Goal: Information Seeking & Learning: Learn about a topic

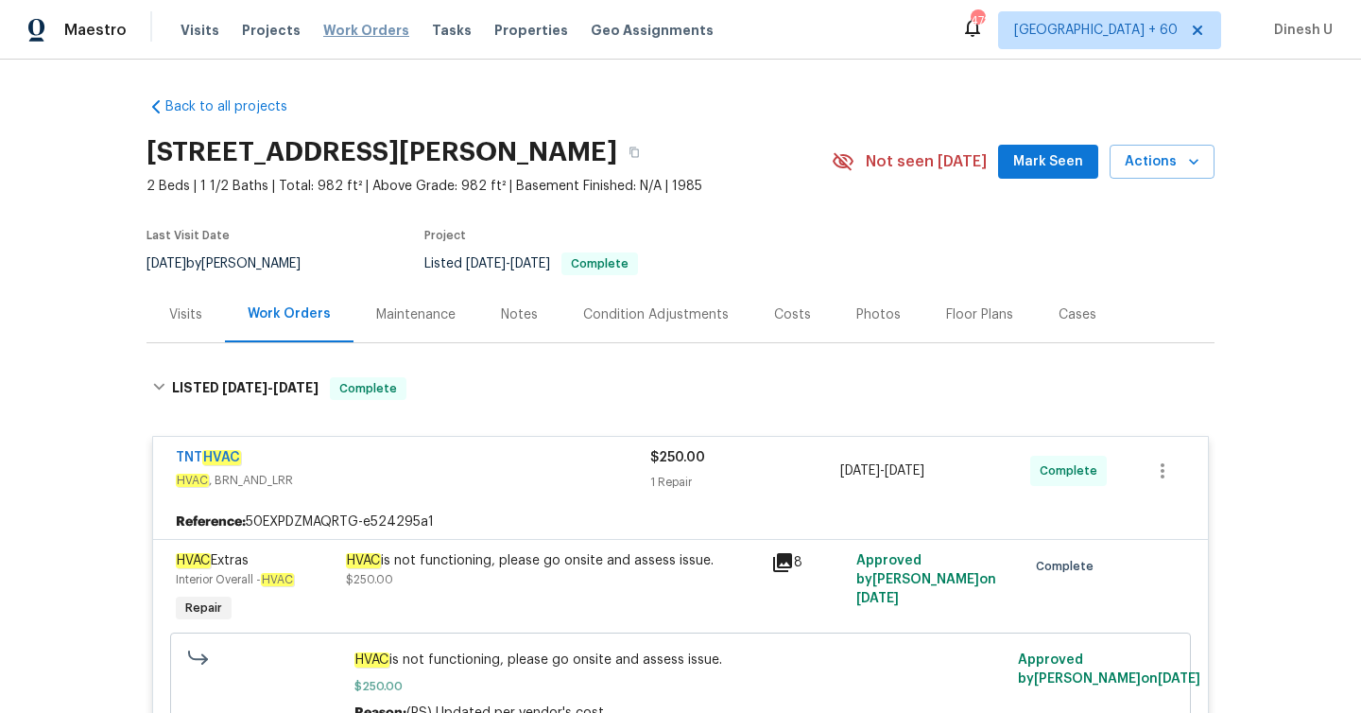
click at [367, 30] on span "Work Orders" at bounding box center [366, 30] width 86 height 19
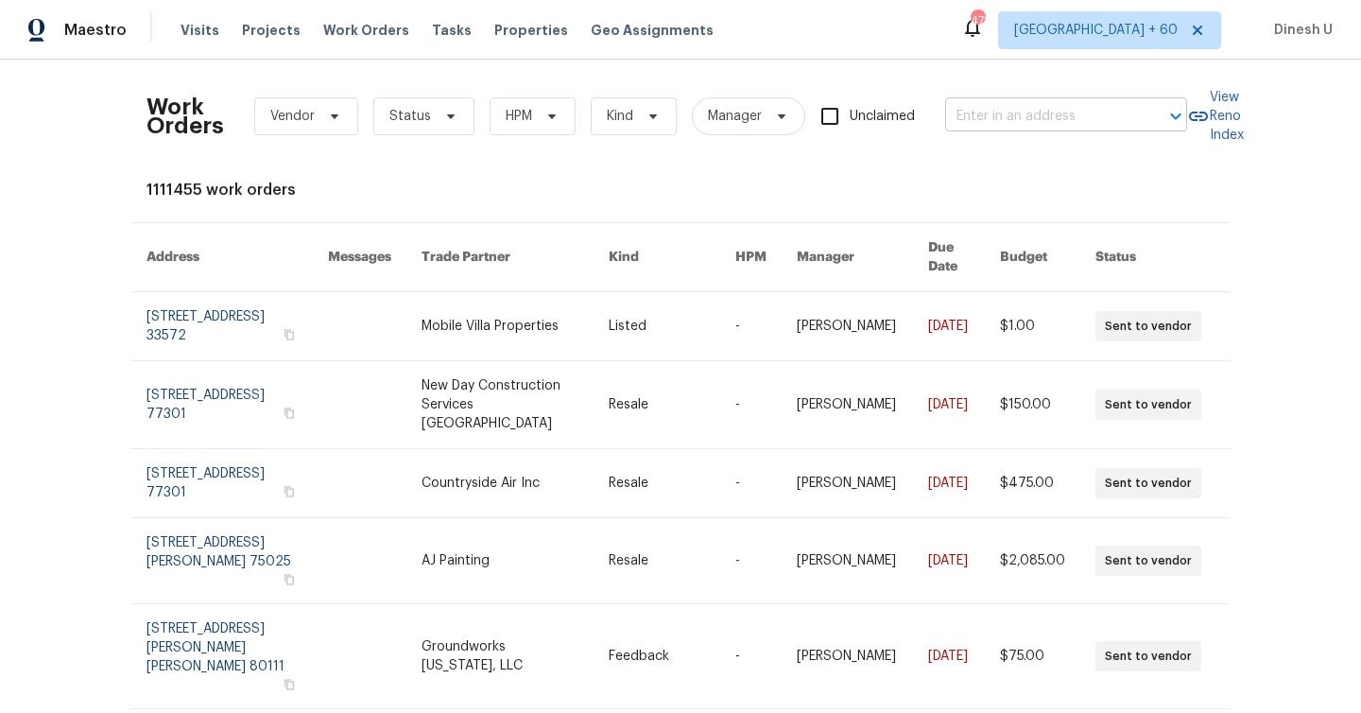
click at [1023, 114] on input "text" at bounding box center [1039, 116] width 189 height 29
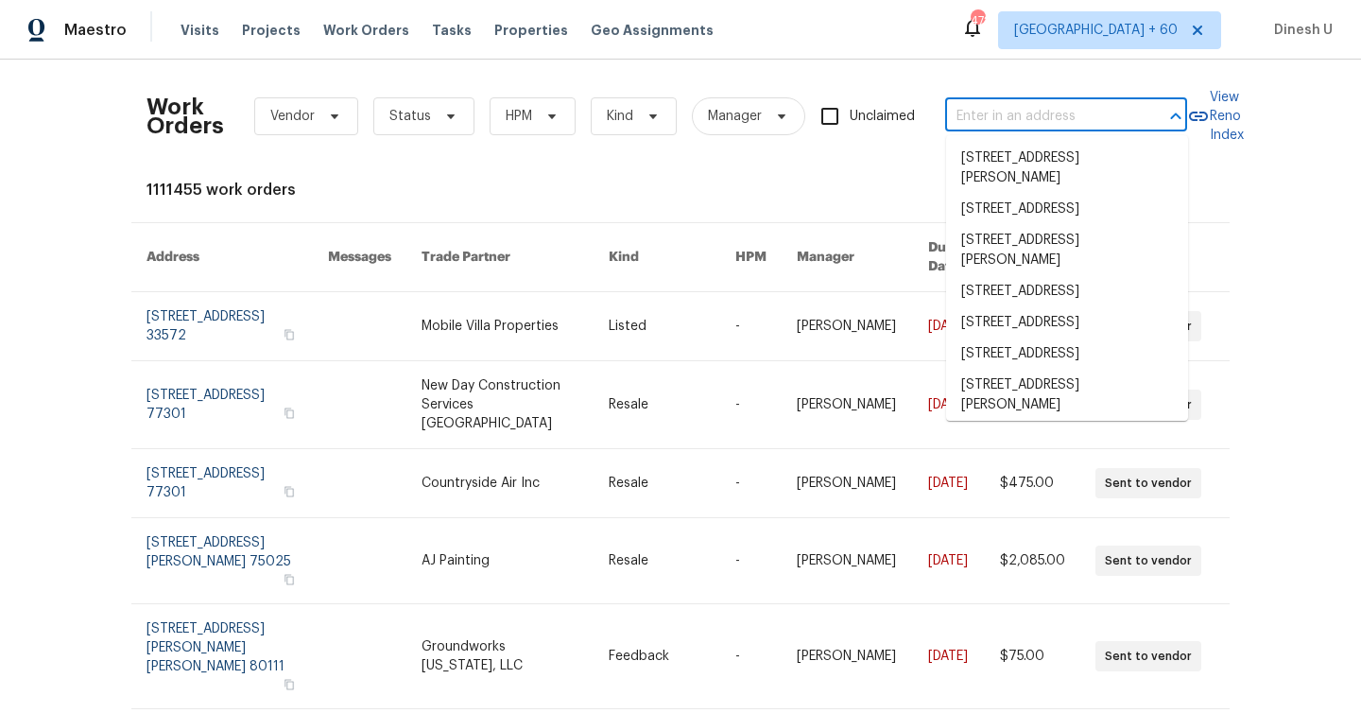
paste input "[STREET_ADDRESS]"
type input "[STREET_ADDRESS]"
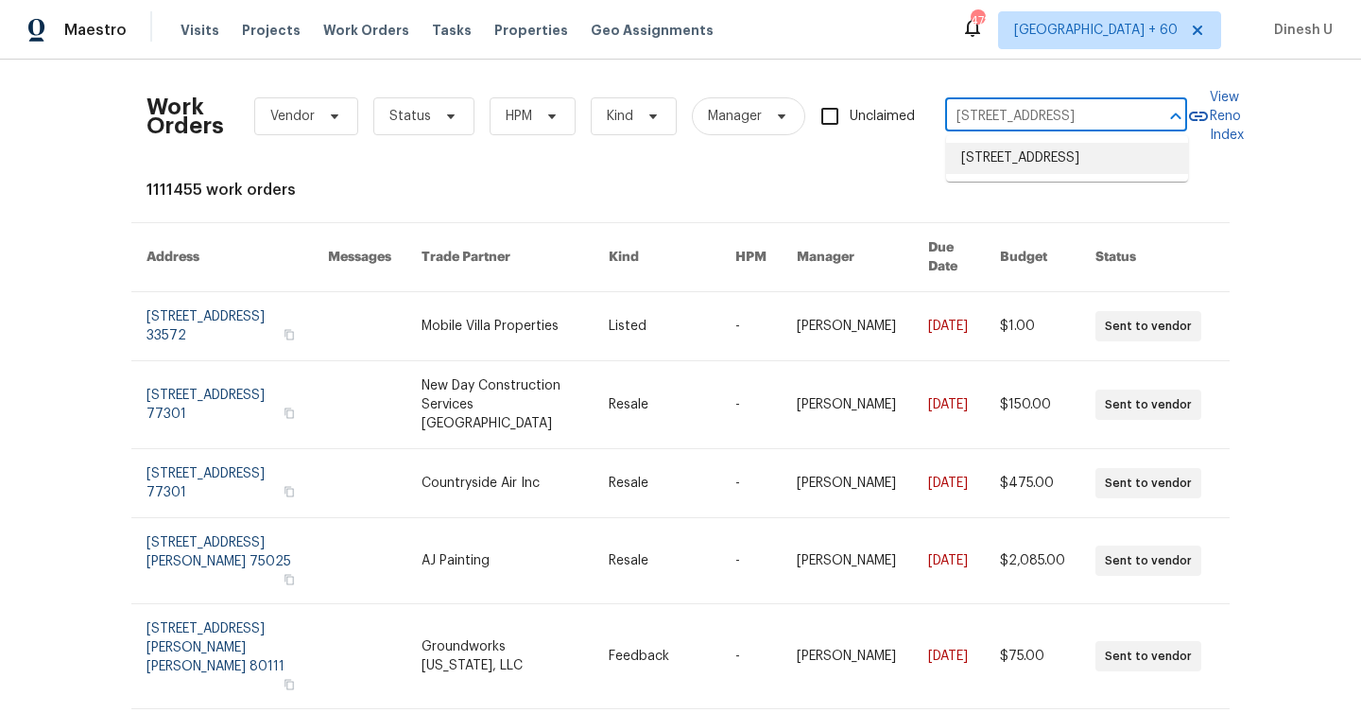
click at [1078, 169] on li "[STREET_ADDRESS]" at bounding box center [1067, 158] width 242 height 31
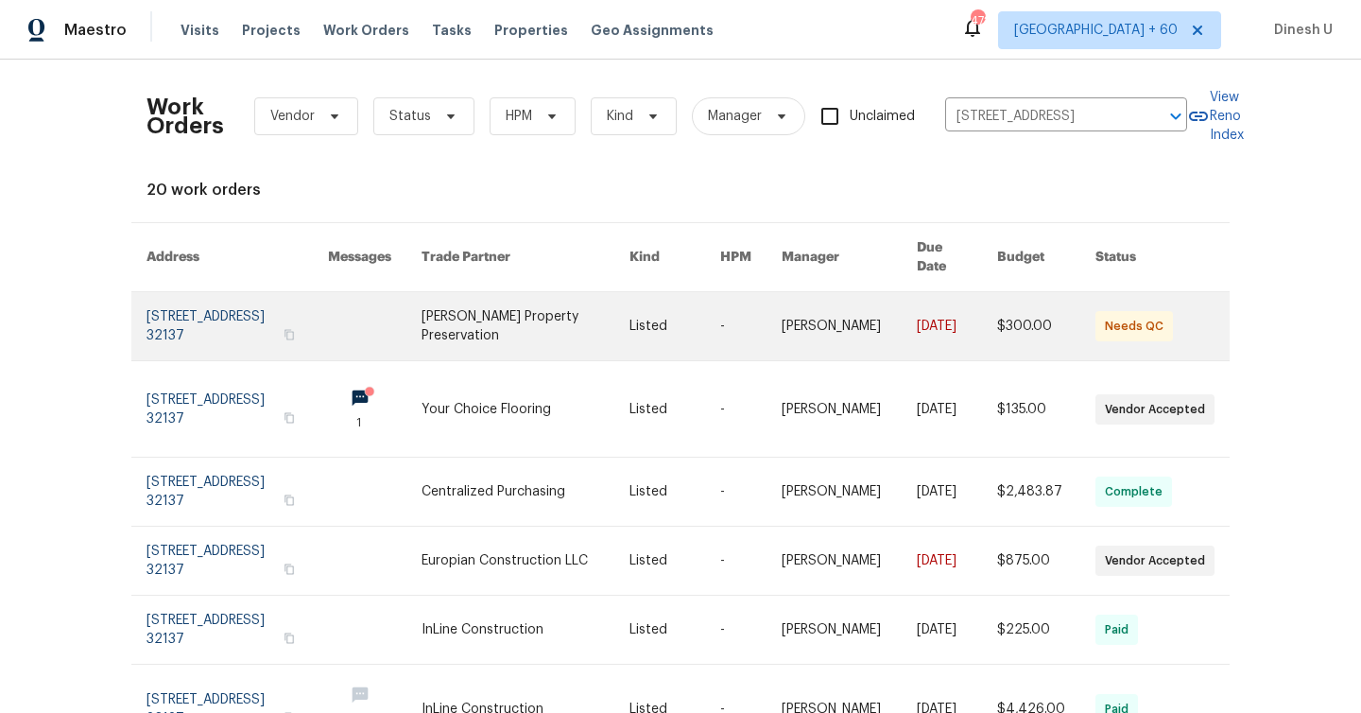
click at [204, 307] on link at bounding box center [238, 326] width 182 height 68
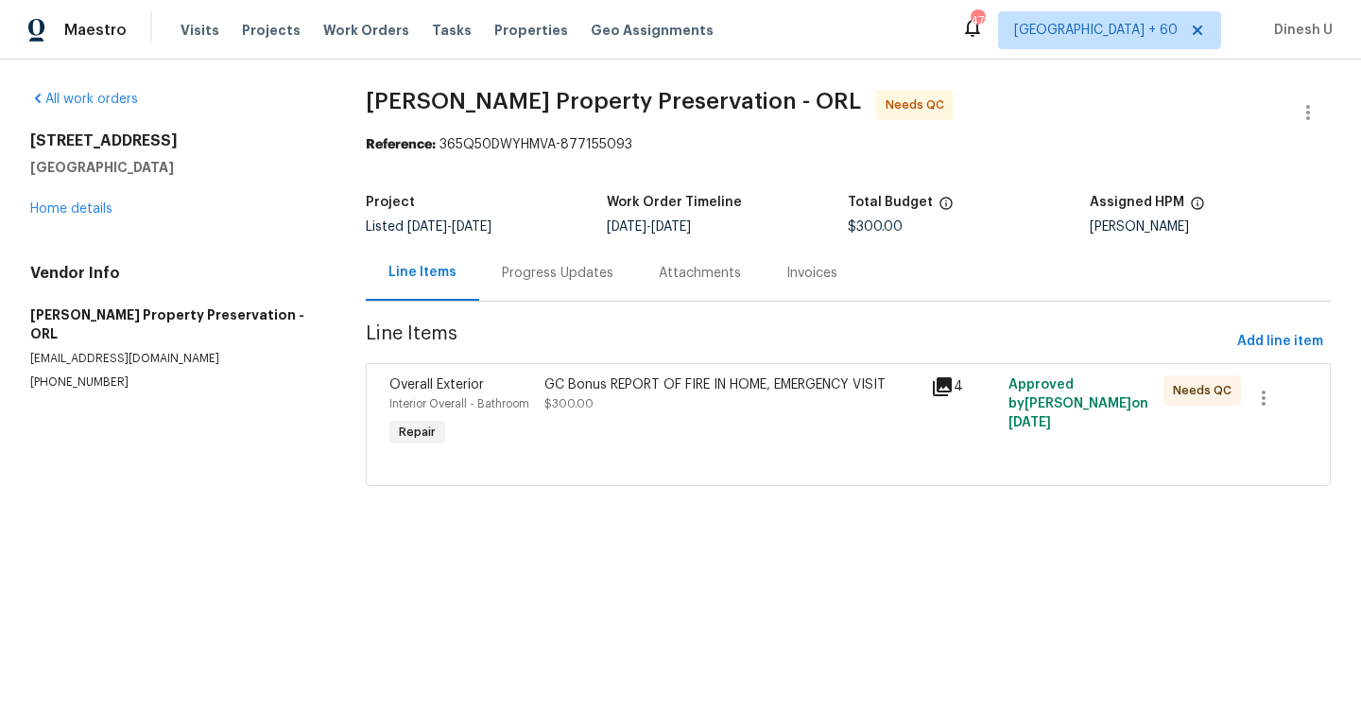
click at [71, 216] on div "[STREET_ADDRESS] Home details" at bounding box center [175, 174] width 290 height 87
click at [66, 208] on link "Home details" at bounding box center [71, 208] width 82 height 13
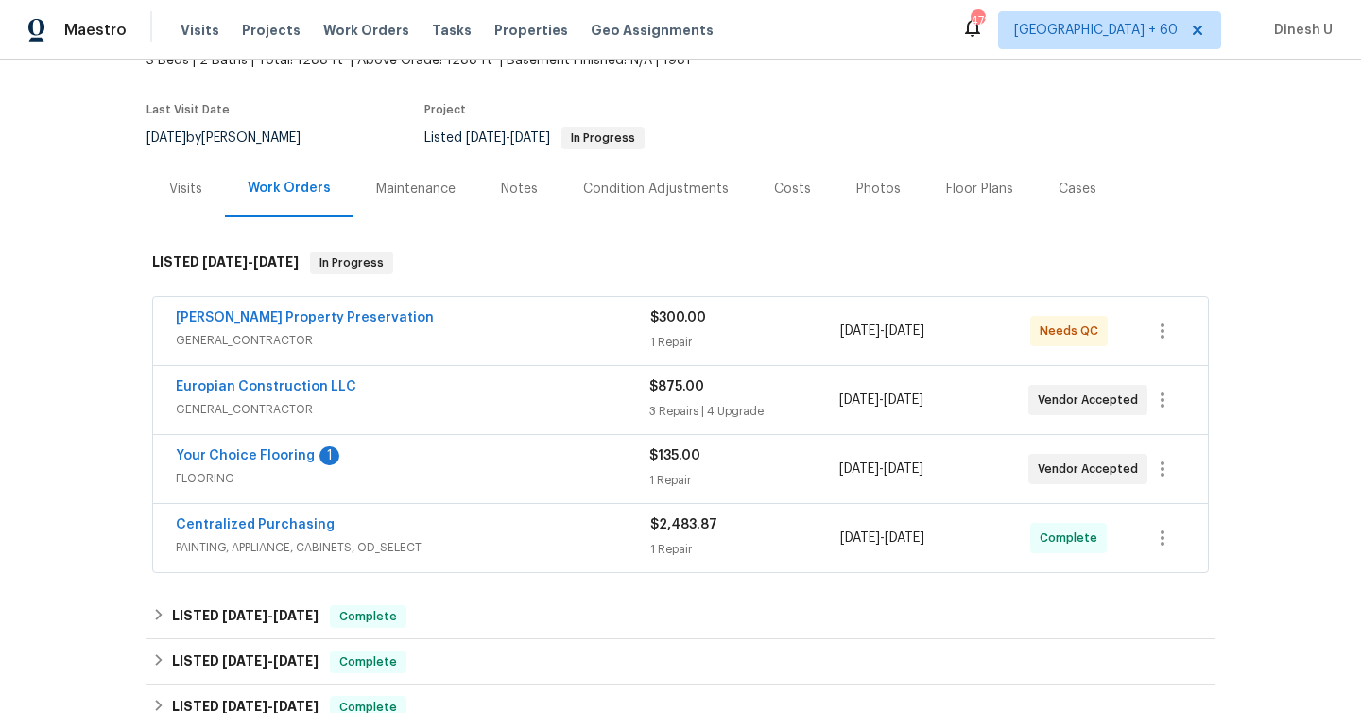
scroll to position [217, 0]
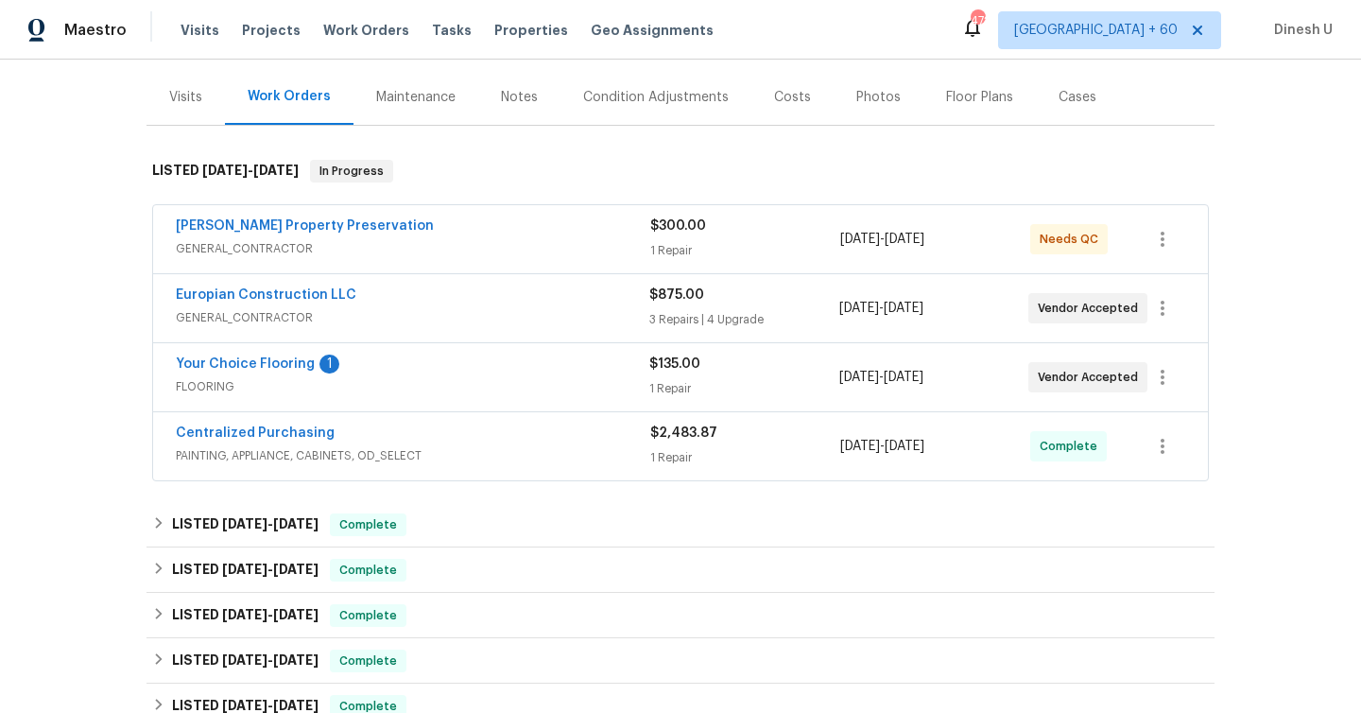
click at [671, 242] on div "1 Repair" at bounding box center [745, 250] width 190 height 19
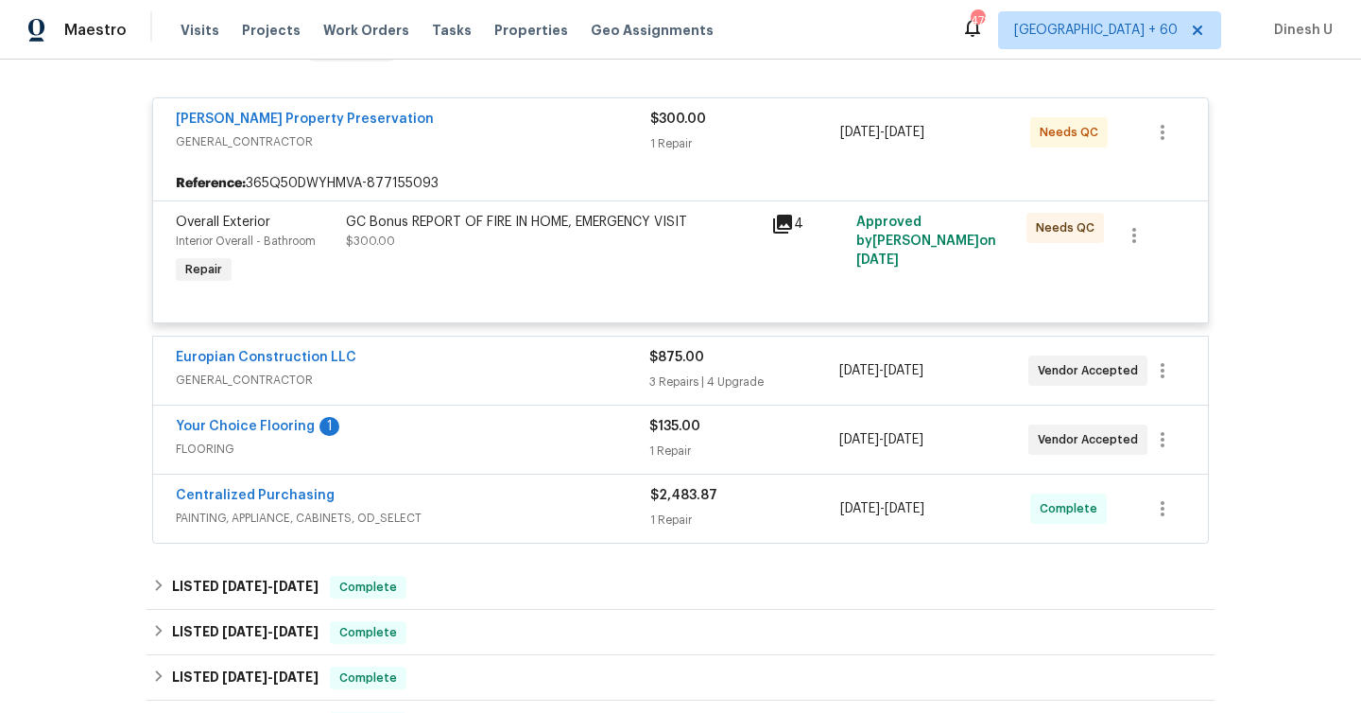
scroll to position [372, 0]
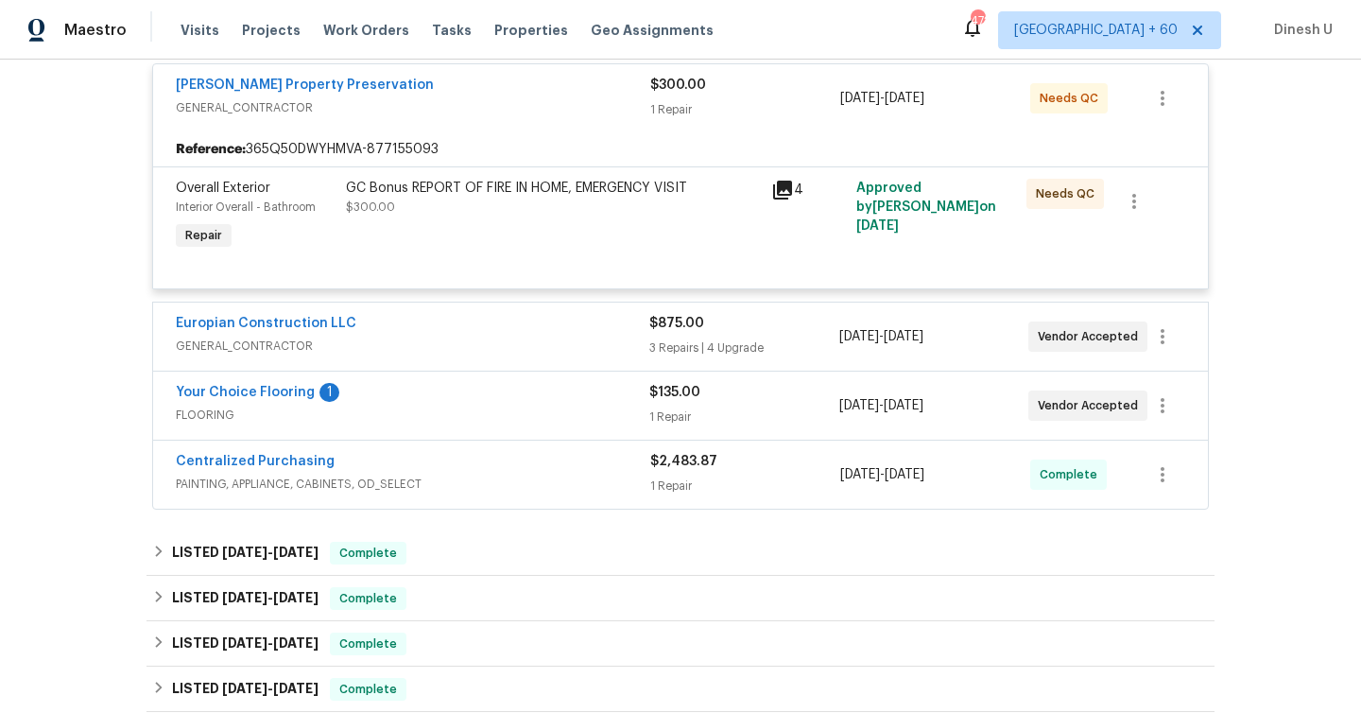
click at [775, 188] on icon at bounding box center [782, 190] width 23 height 23
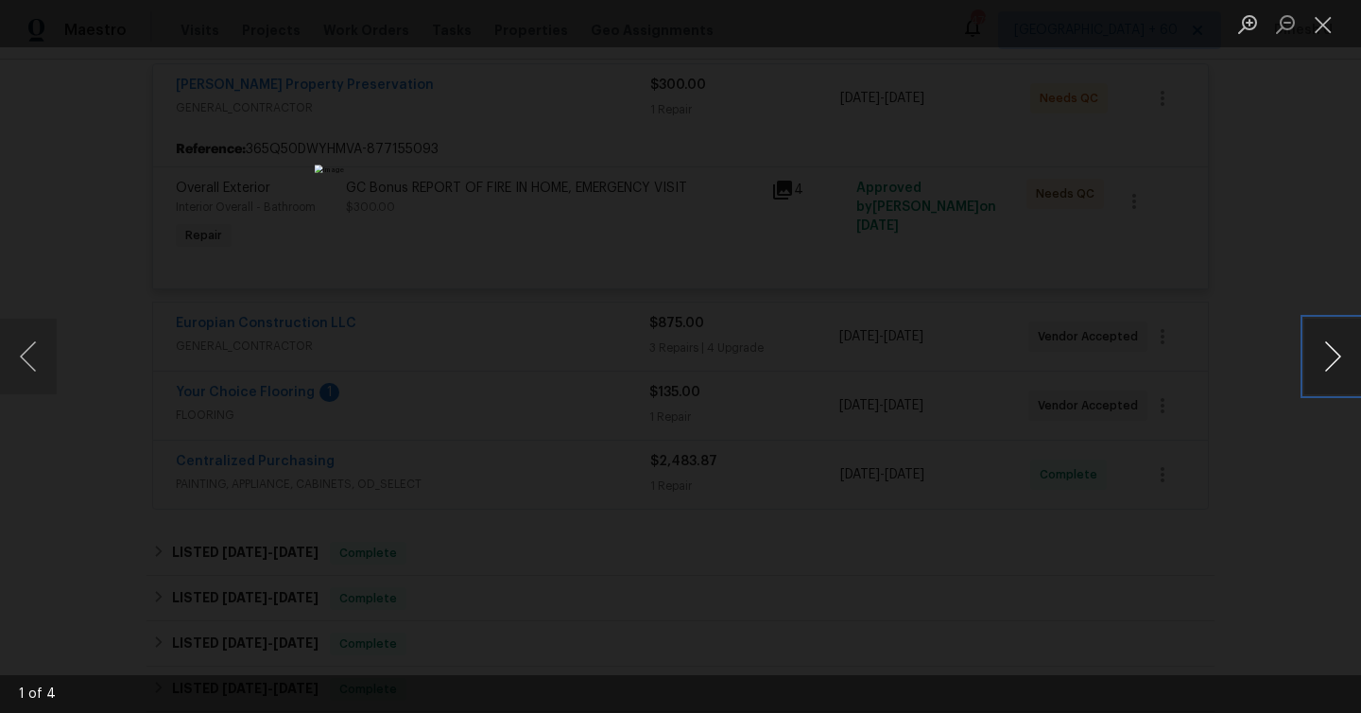
click at [1328, 354] on button "Next image" at bounding box center [1333, 357] width 57 height 76
click at [1323, 20] on button "Close lightbox" at bounding box center [1324, 24] width 38 height 33
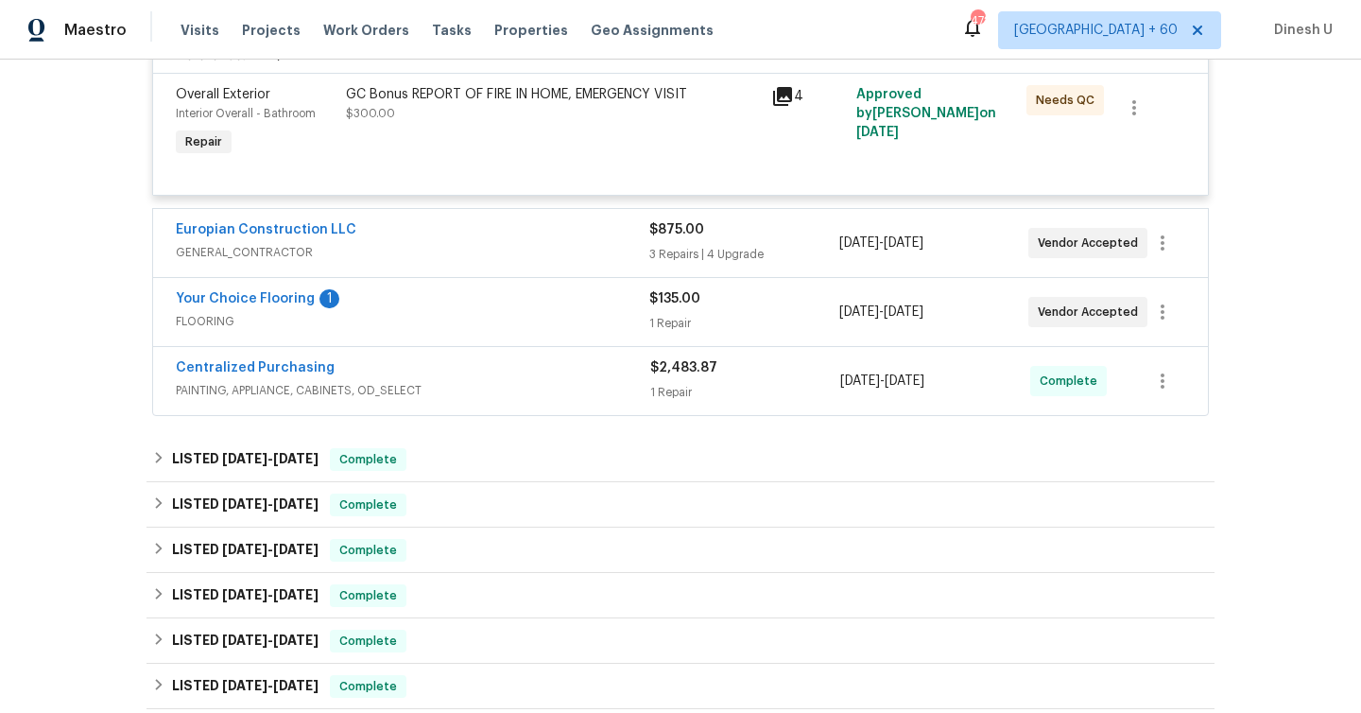
scroll to position [475, 0]
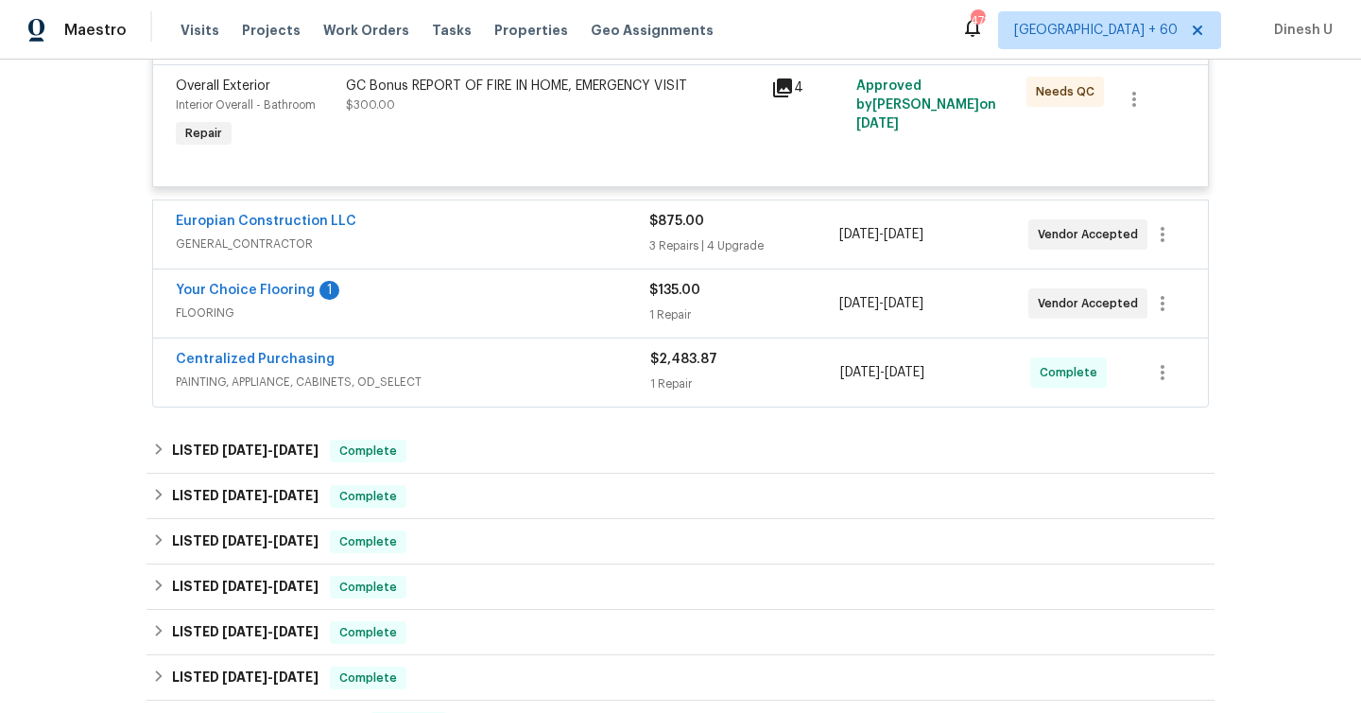
click at [673, 240] on div "3 Repairs | 4 Upgrade" at bounding box center [743, 245] width 189 height 19
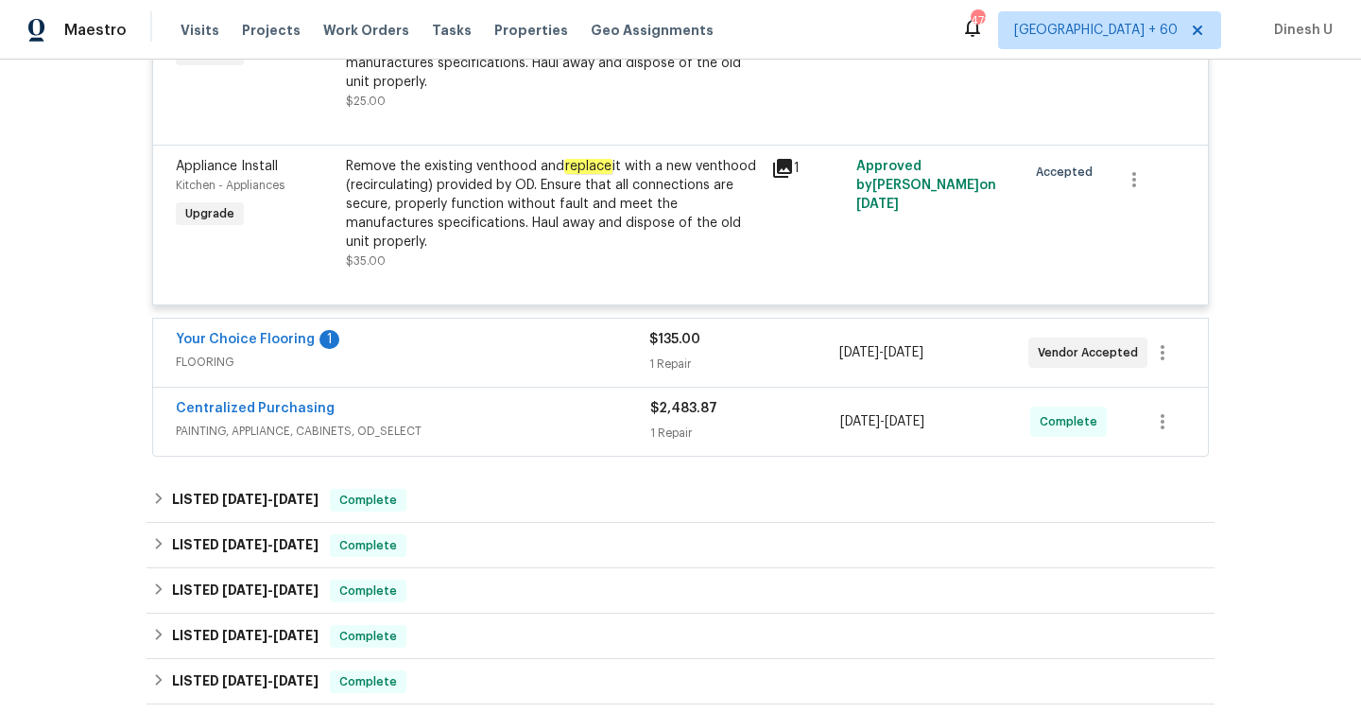
scroll to position [1653, 0]
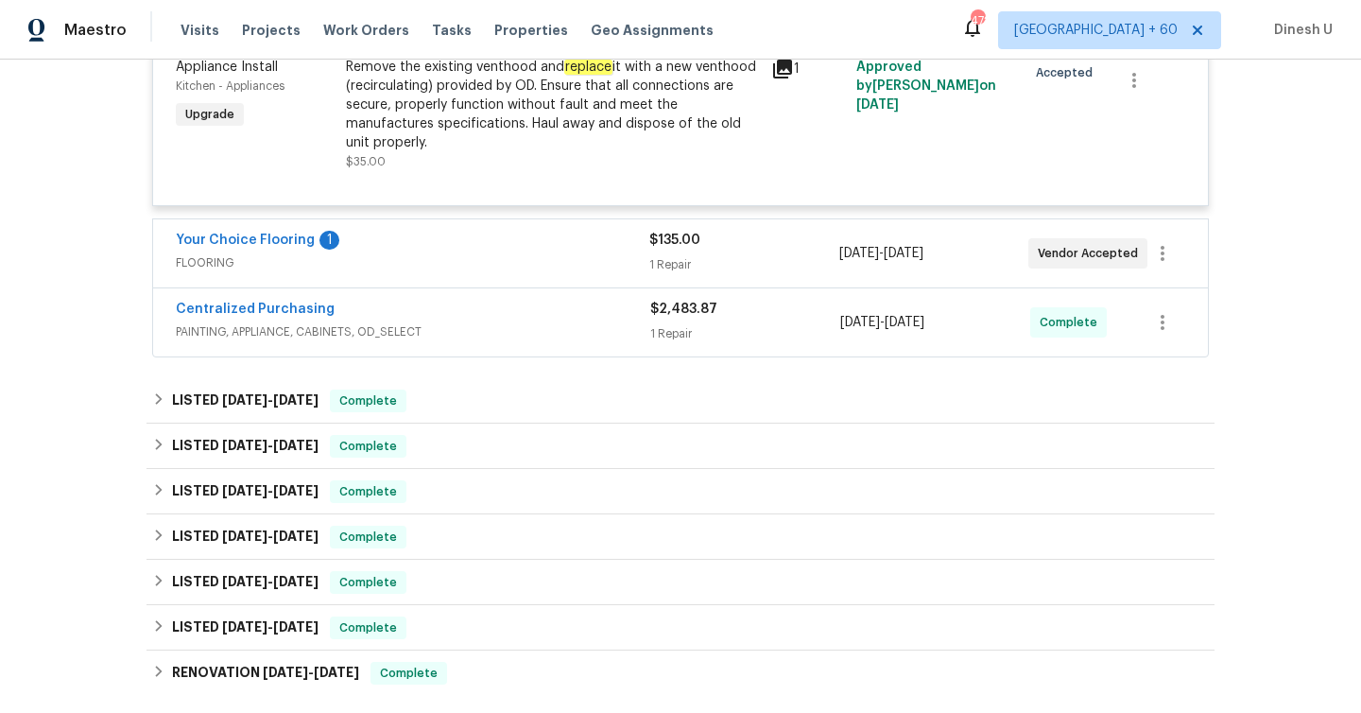
click at [657, 255] on div "1 Repair" at bounding box center [743, 264] width 189 height 19
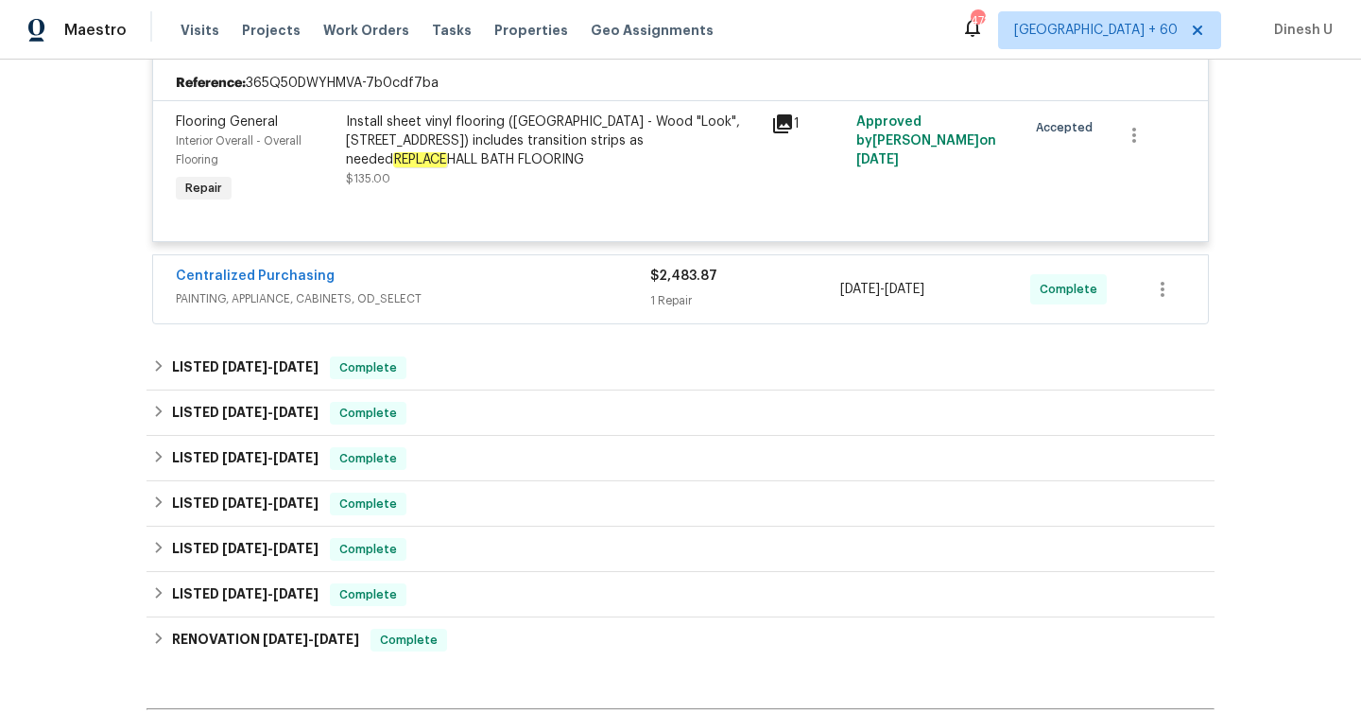
scroll to position [1898, 0]
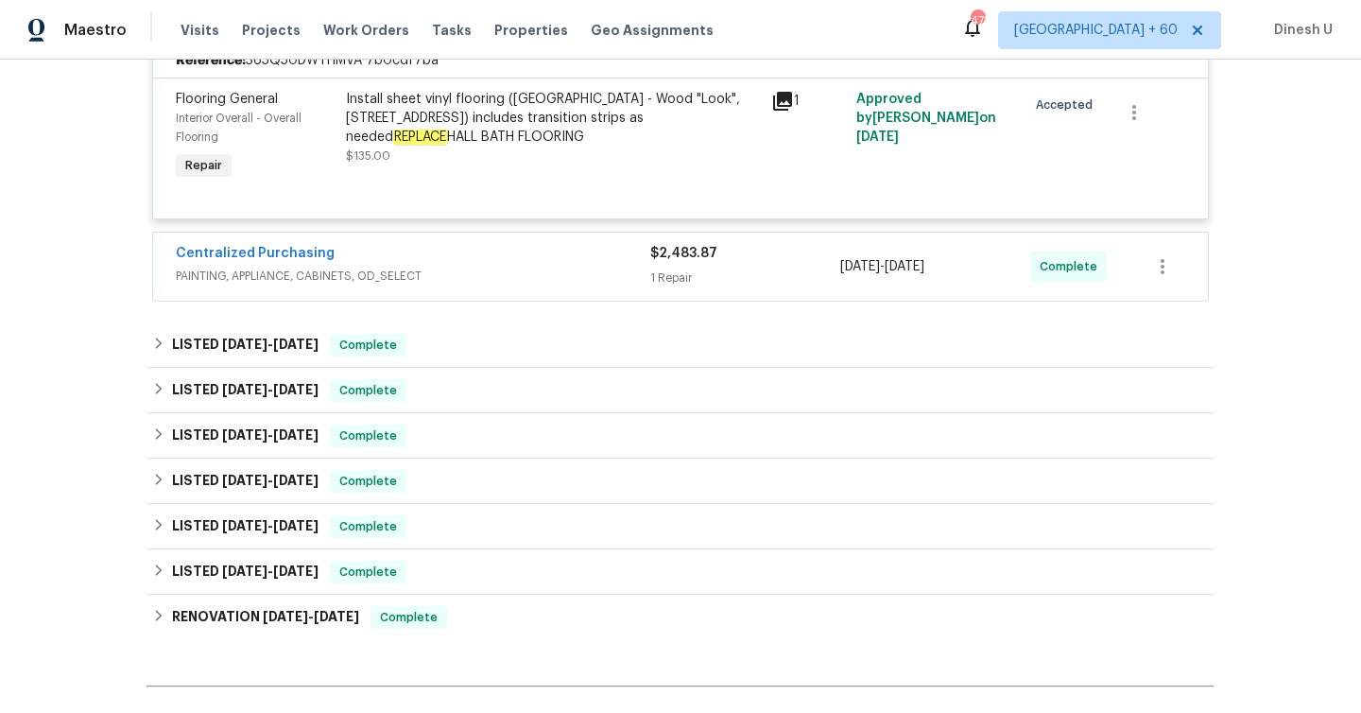
click at [661, 268] on div "1 Repair" at bounding box center [745, 277] width 190 height 19
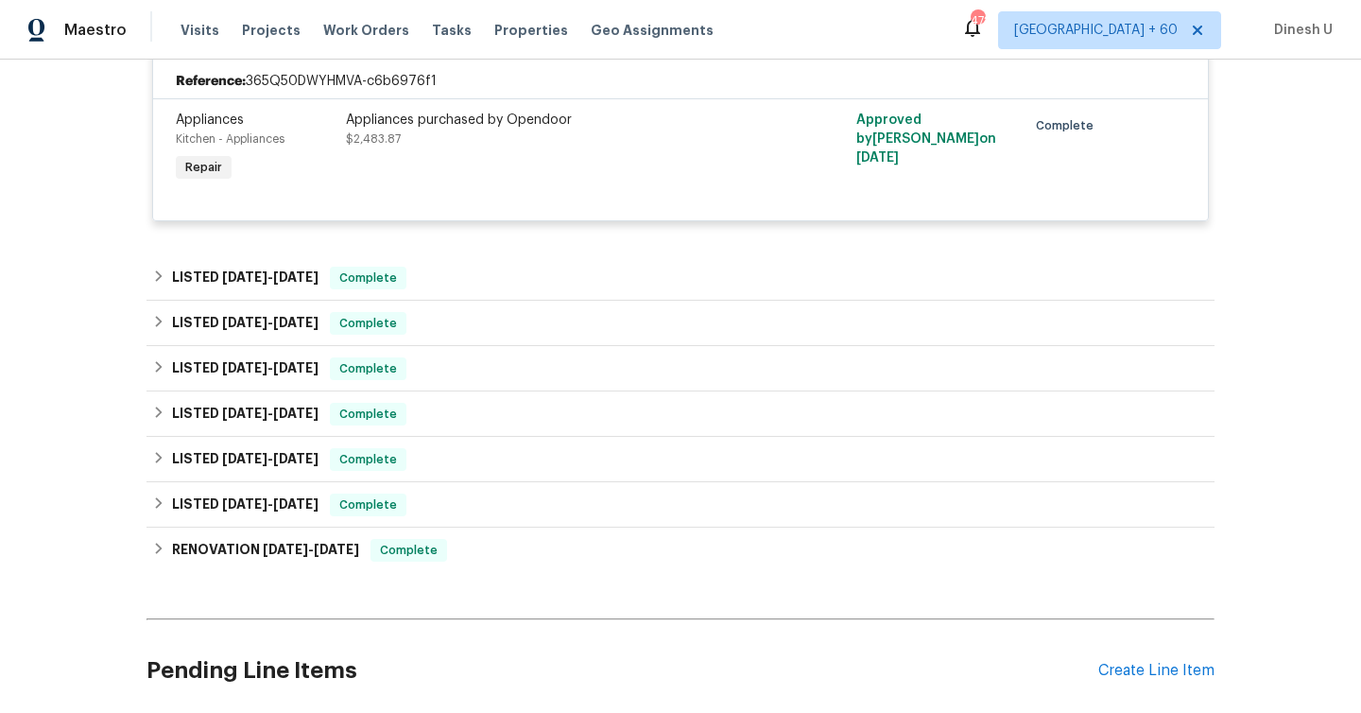
scroll to position [2238, 0]
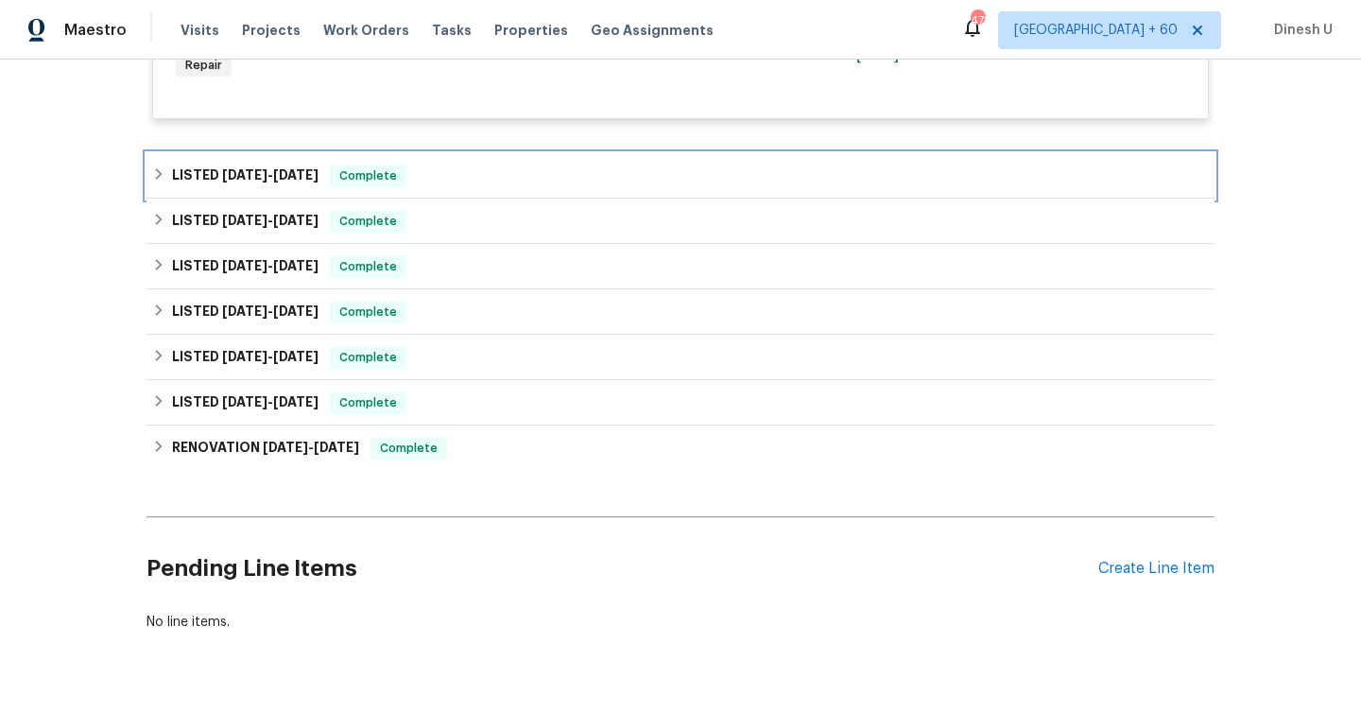
click at [302, 168] on span "[DATE]" at bounding box center [295, 174] width 45 height 13
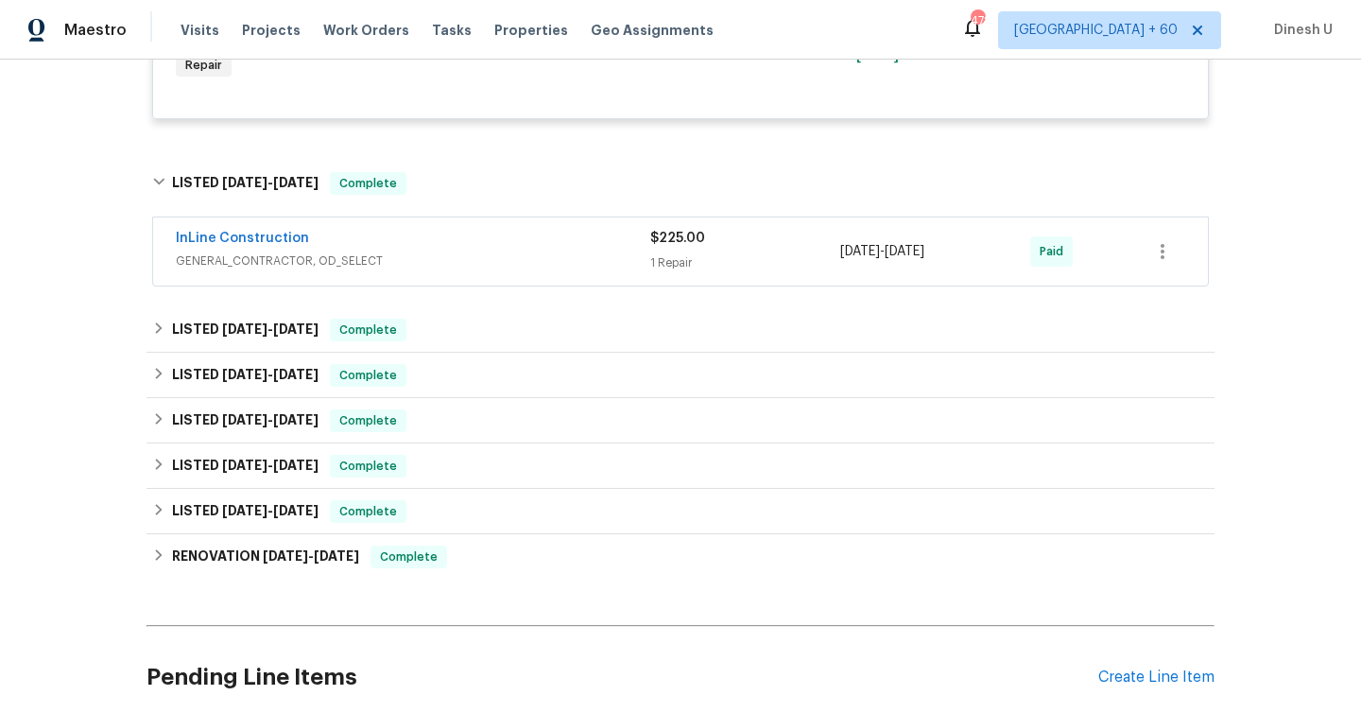
click at [680, 253] on div "1 Repair" at bounding box center [745, 262] width 190 height 19
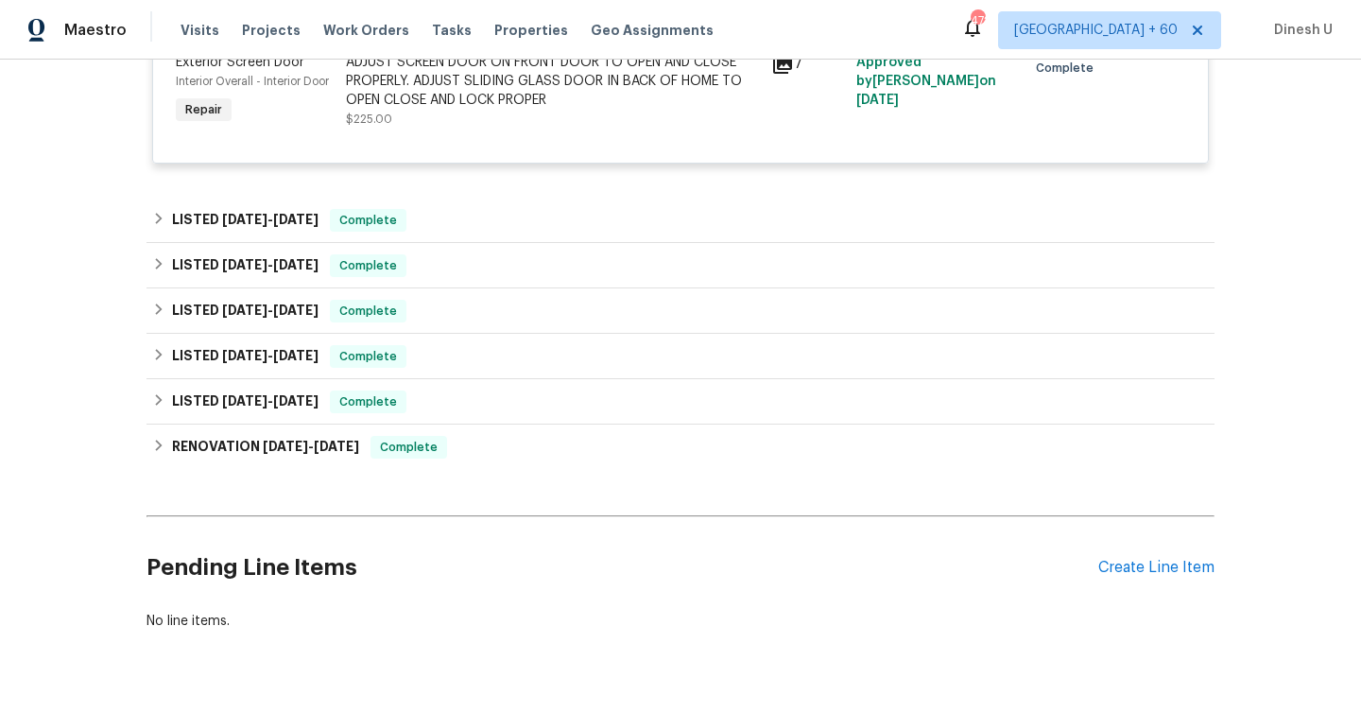
scroll to position [2554, 0]
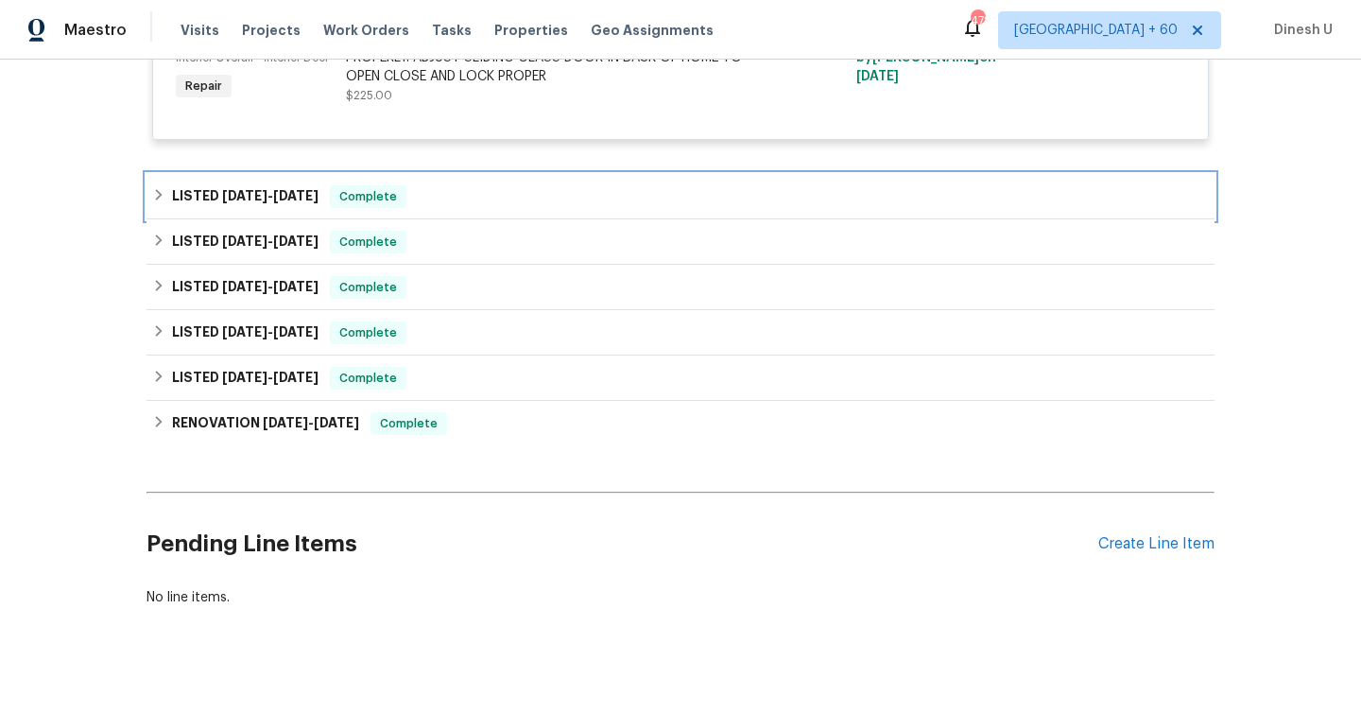
click at [340, 185] on div "LISTED [DATE] - [DATE] Complete" at bounding box center [680, 196] width 1057 height 23
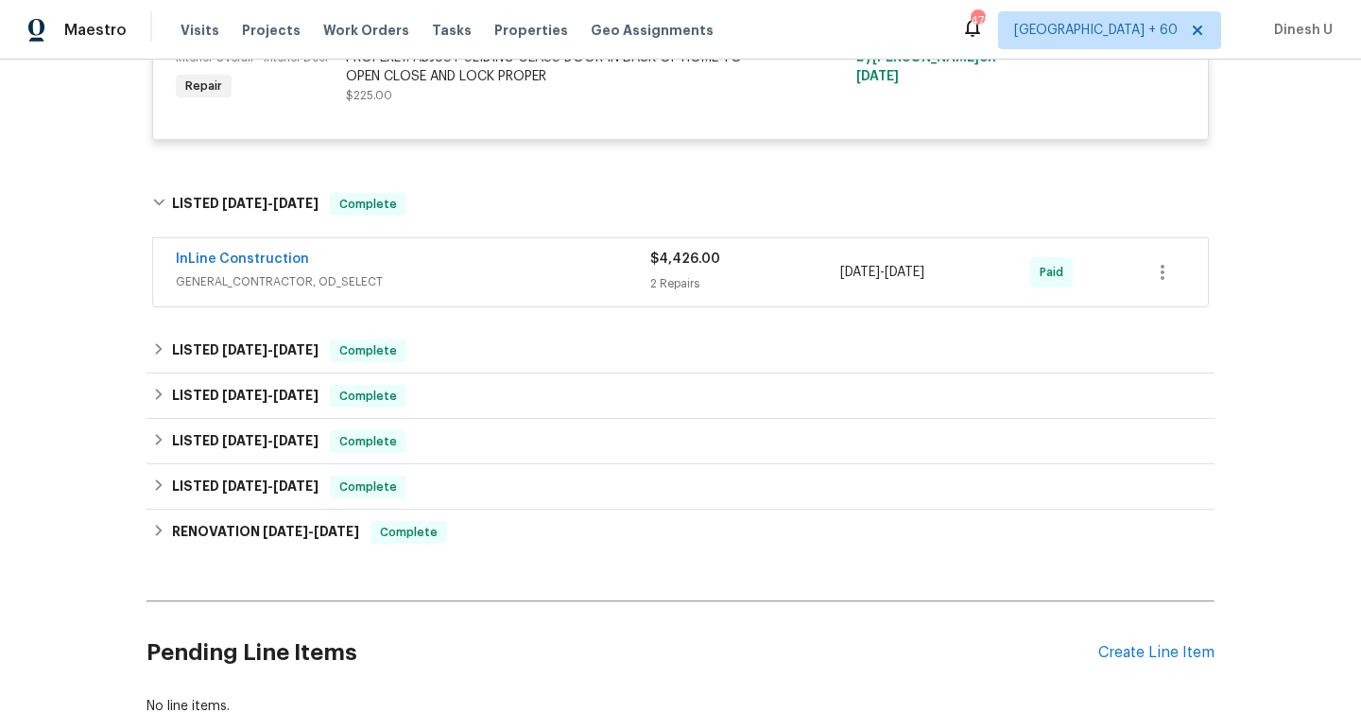
click at [698, 274] on div "2 Repairs" at bounding box center [745, 283] width 190 height 19
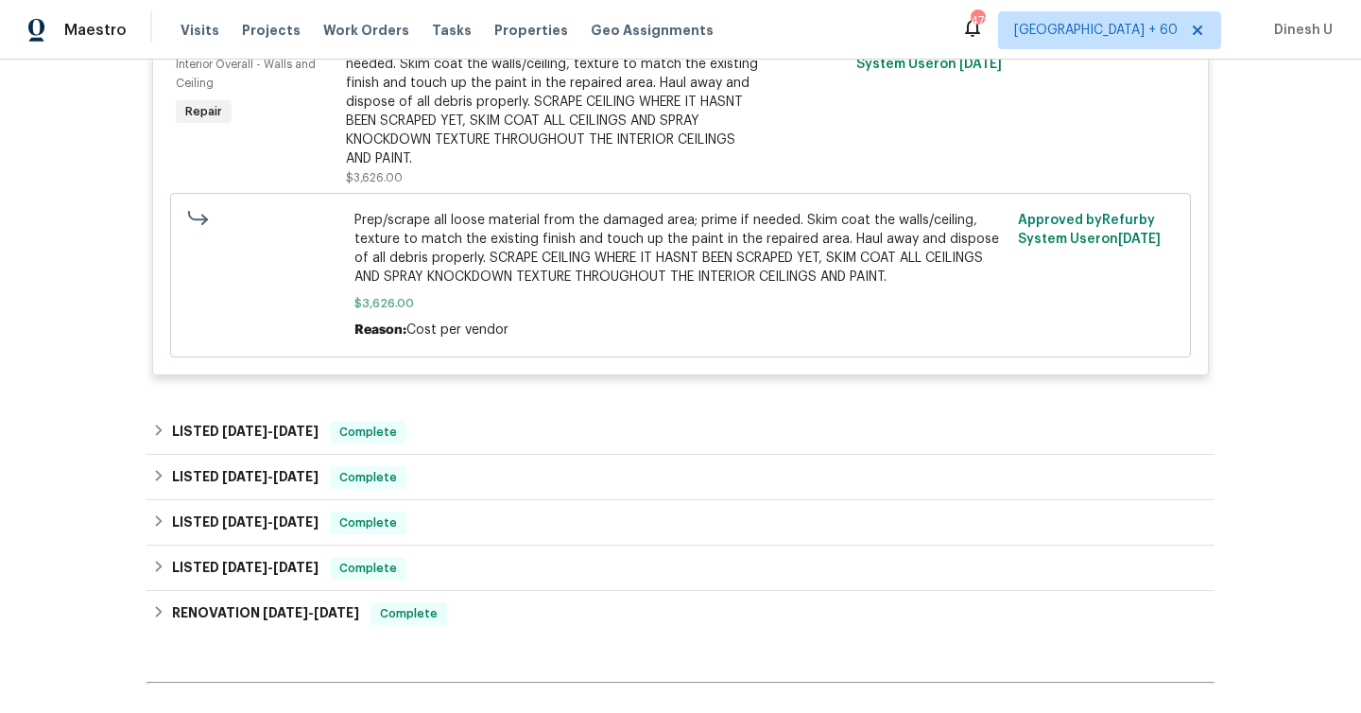
scroll to position [3166, 0]
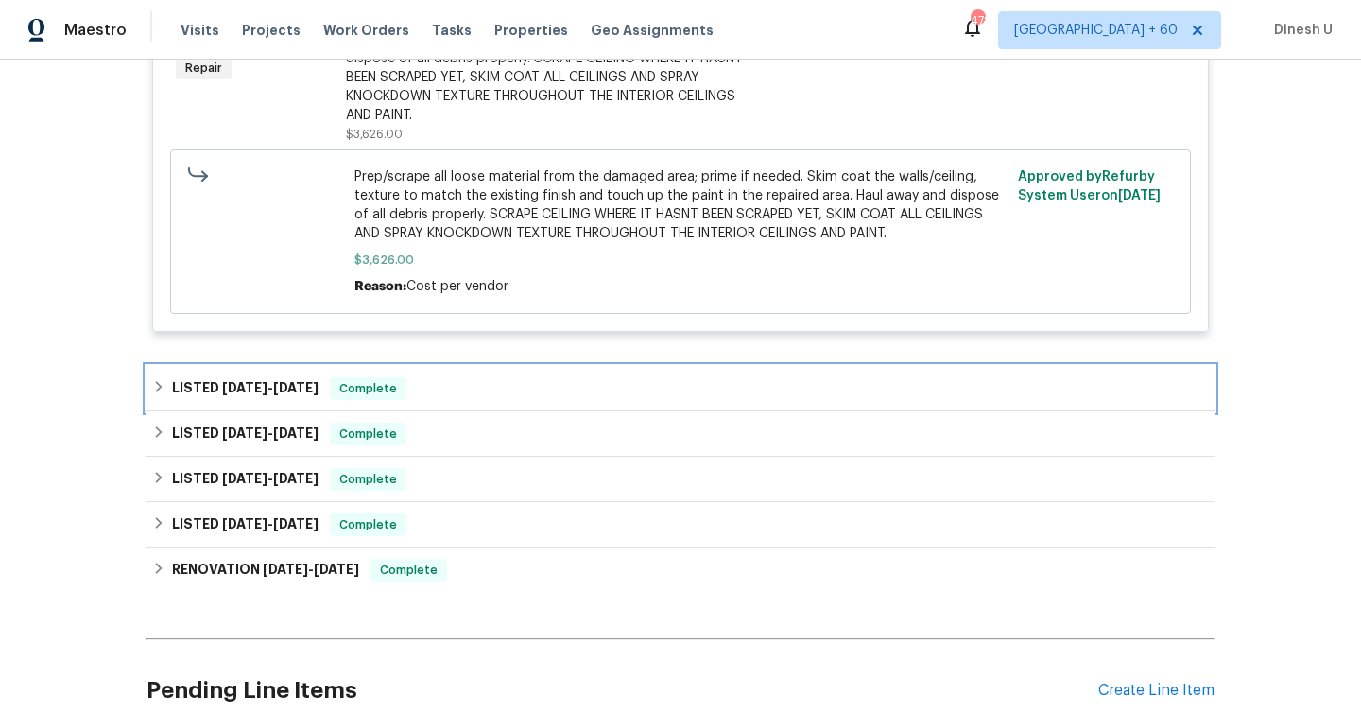
click at [303, 381] on span "[DATE]" at bounding box center [295, 387] width 45 height 13
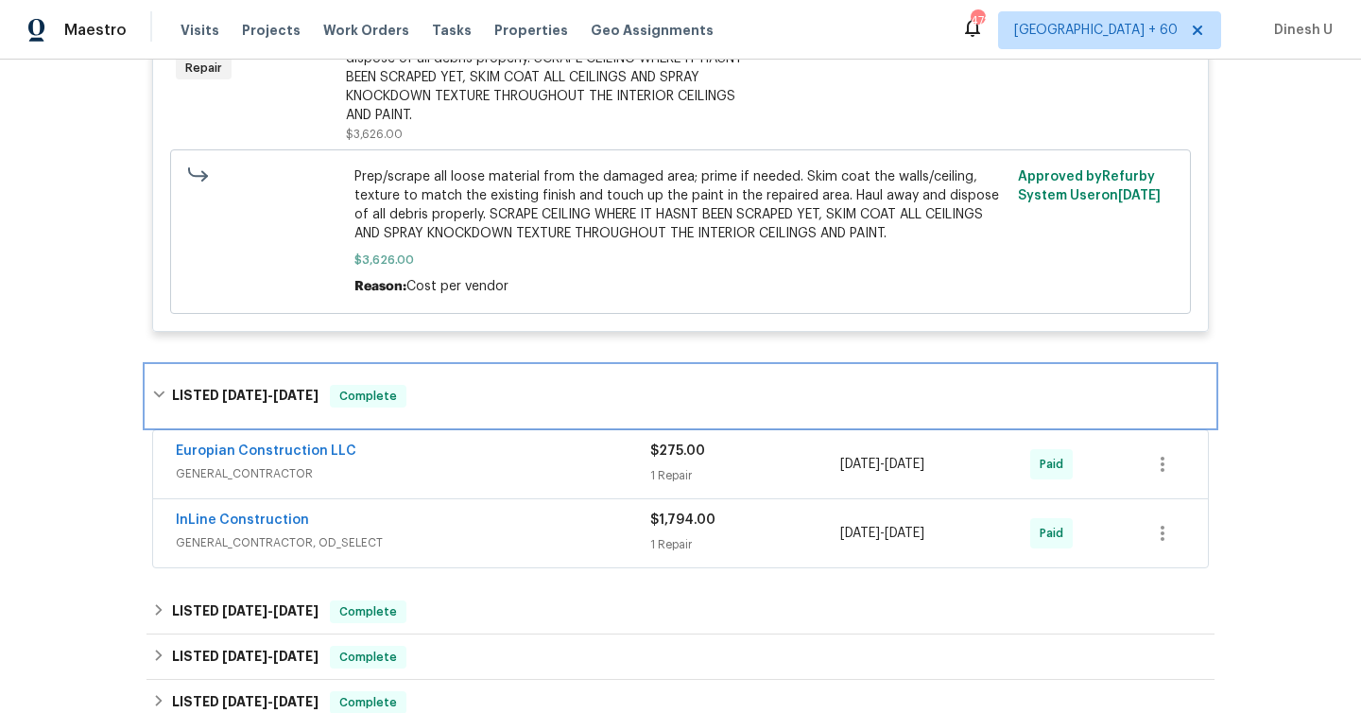
scroll to position [3307, 0]
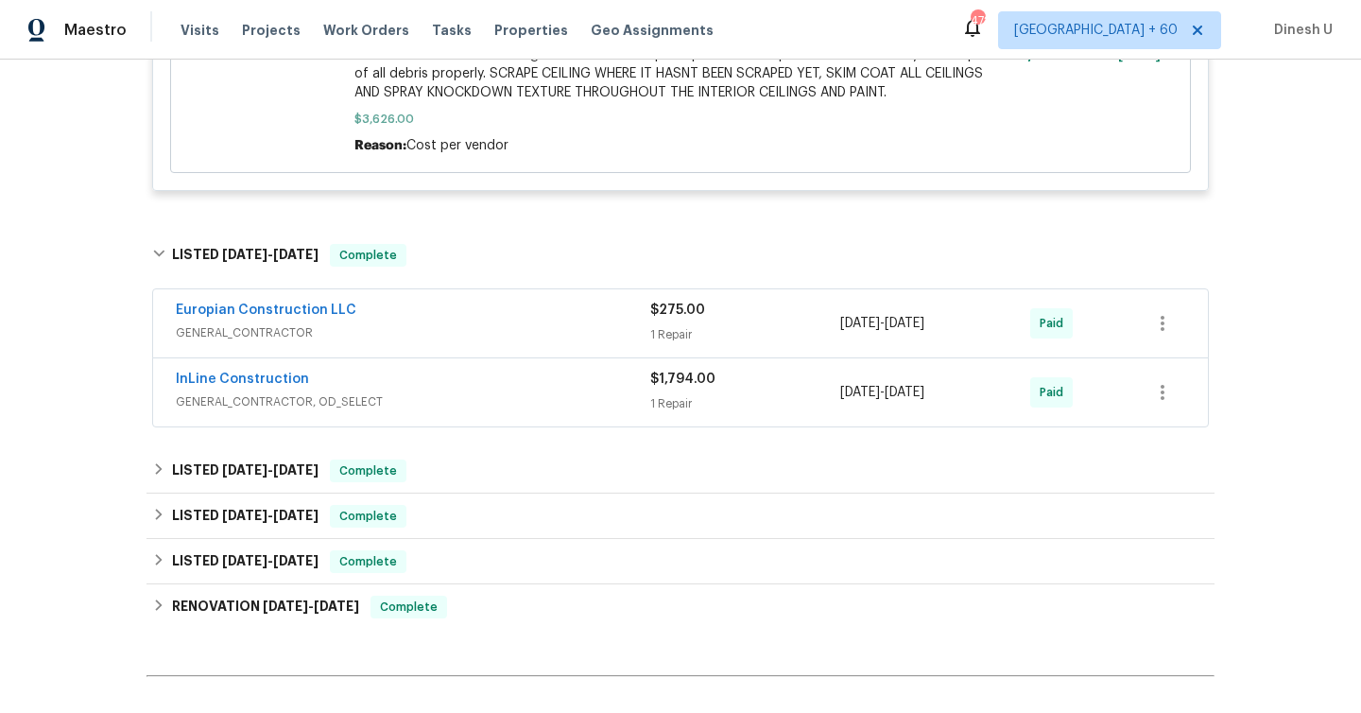
click at [651, 313] on div "$275.00 1 Repair" at bounding box center [745, 323] width 190 height 45
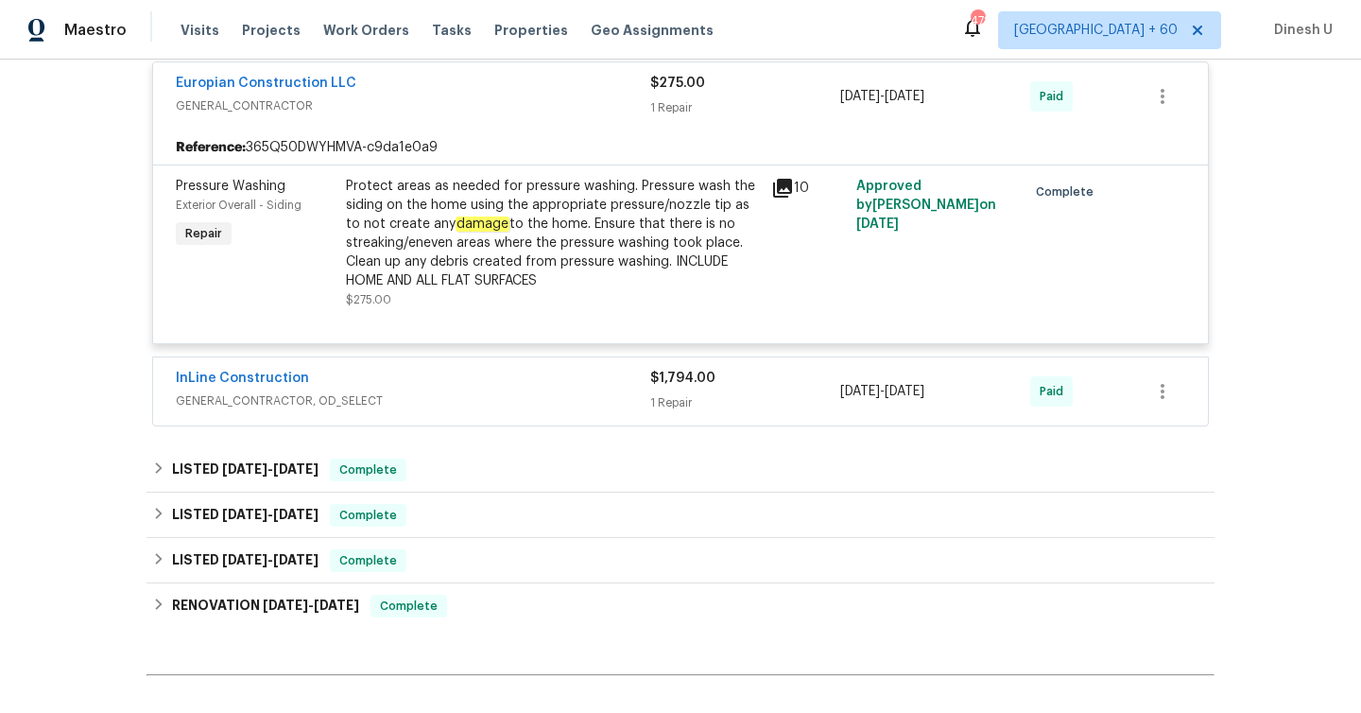
scroll to position [3571, 0]
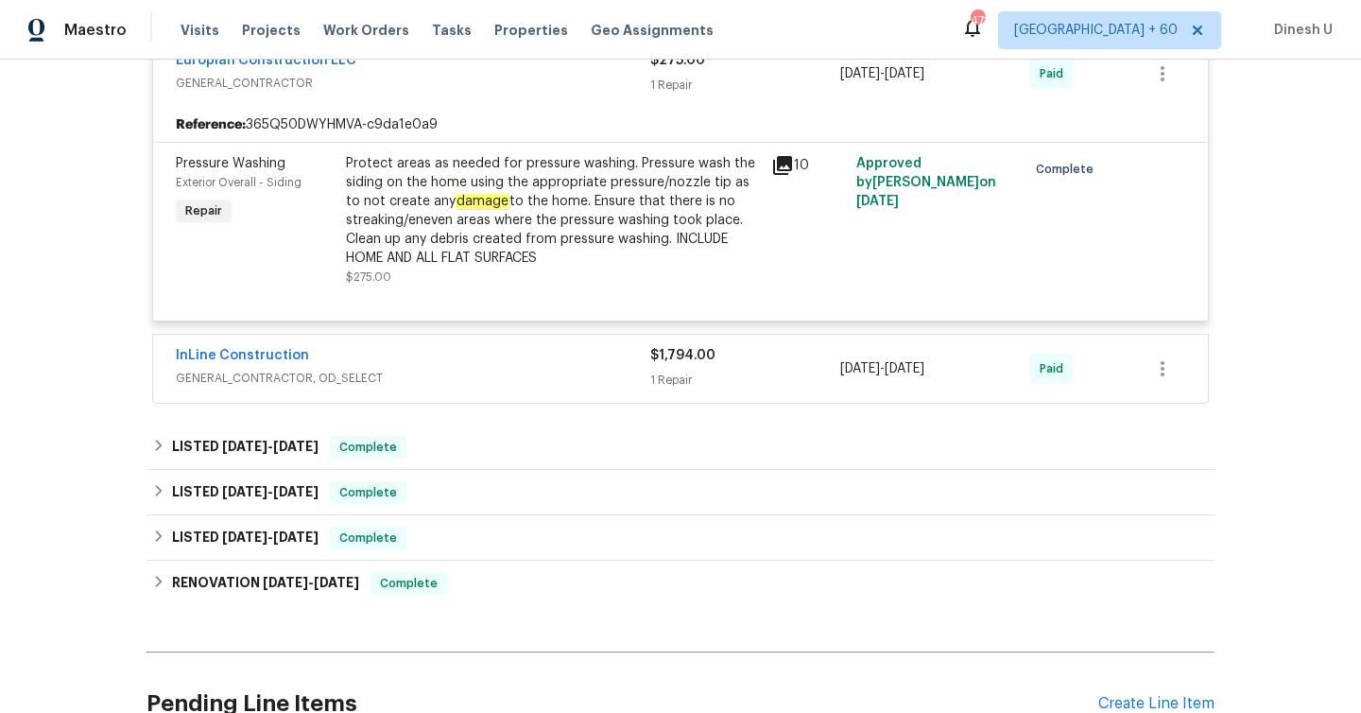
click at [666, 354] on div "$1,794.00" at bounding box center [745, 355] width 190 height 19
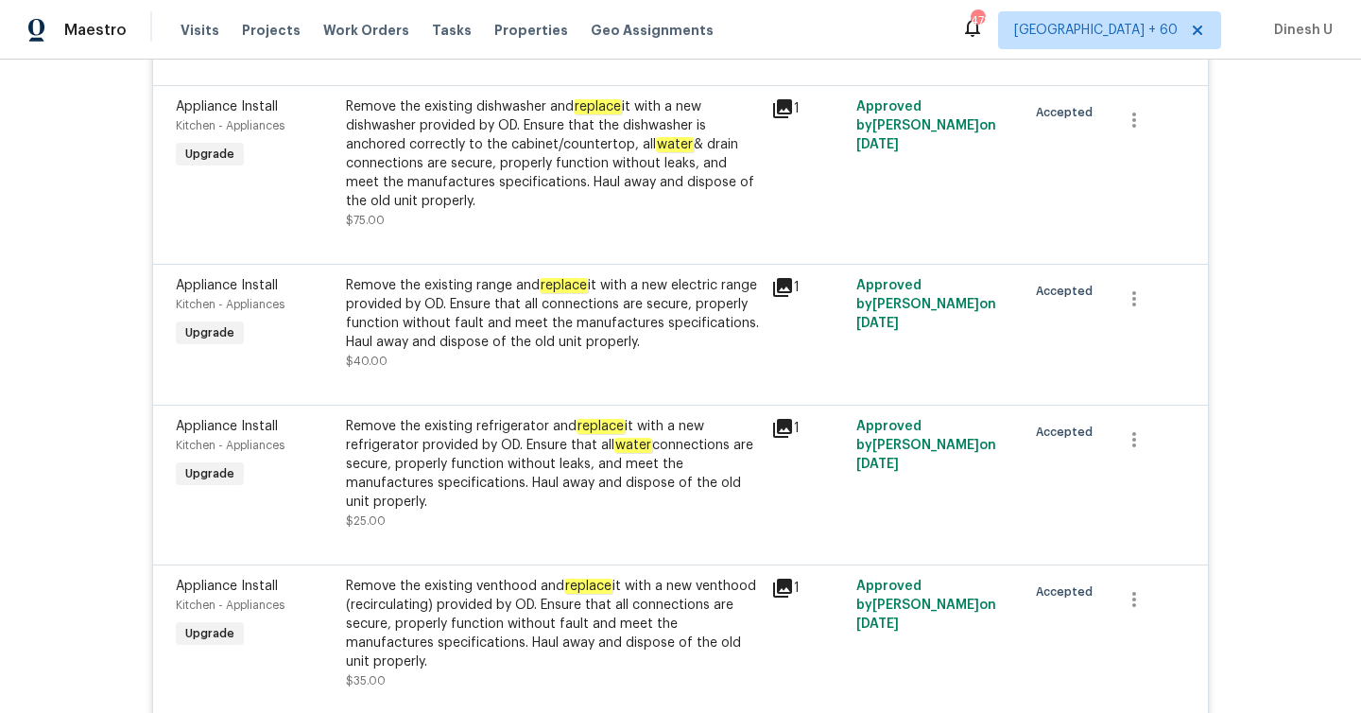
scroll to position [868, 0]
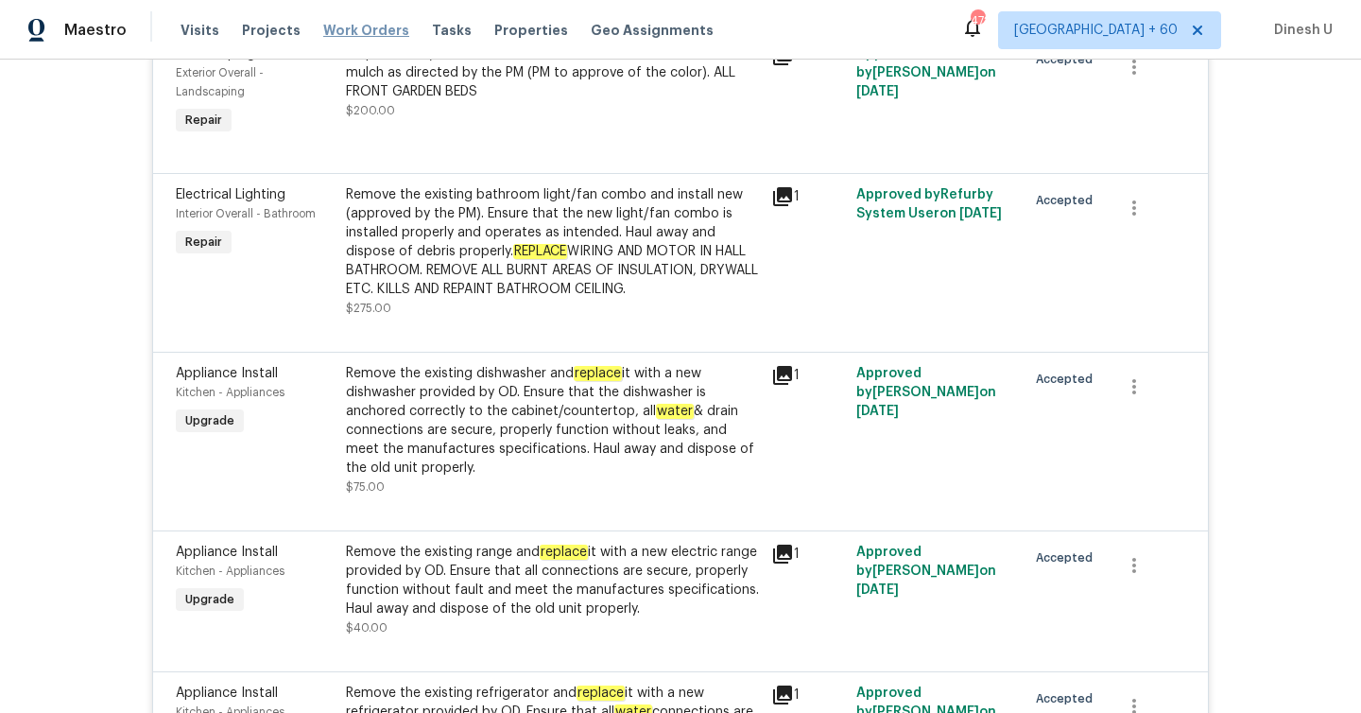
click at [356, 27] on span "Work Orders" at bounding box center [366, 30] width 86 height 19
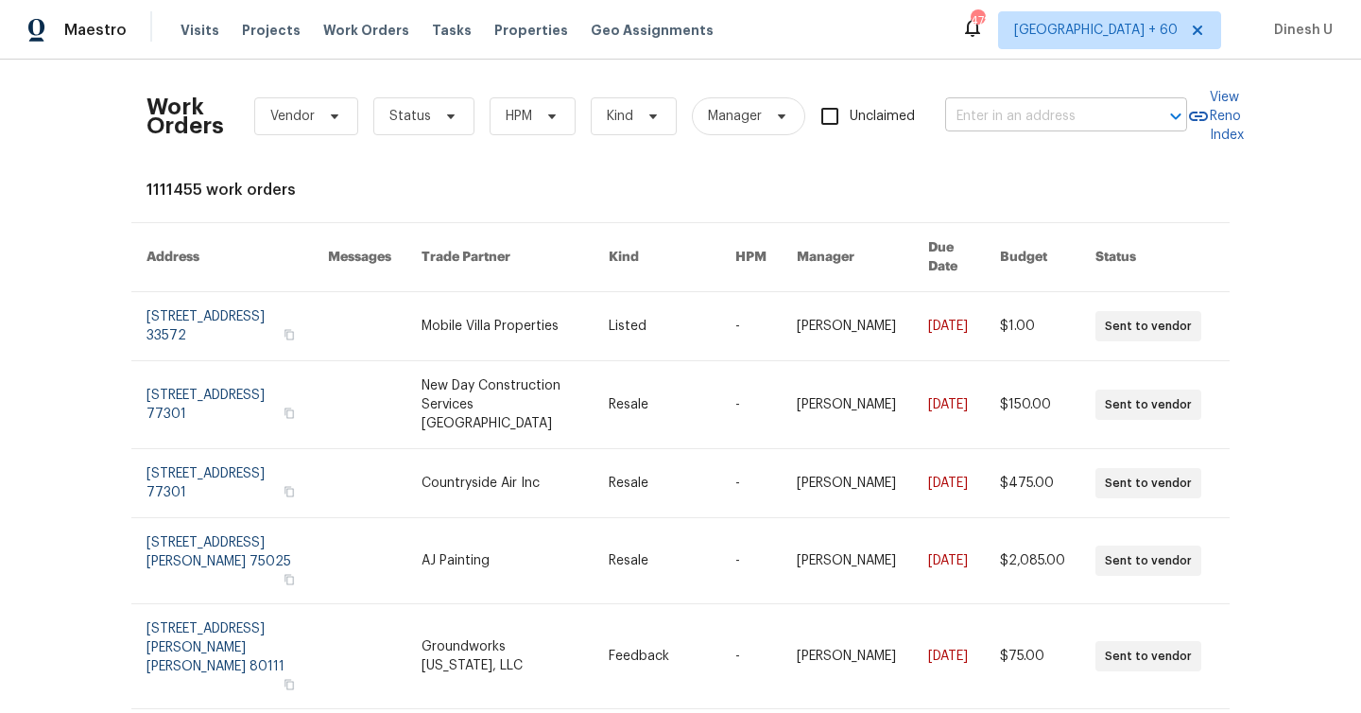
click at [994, 118] on input "text" at bounding box center [1039, 116] width 189 height 29
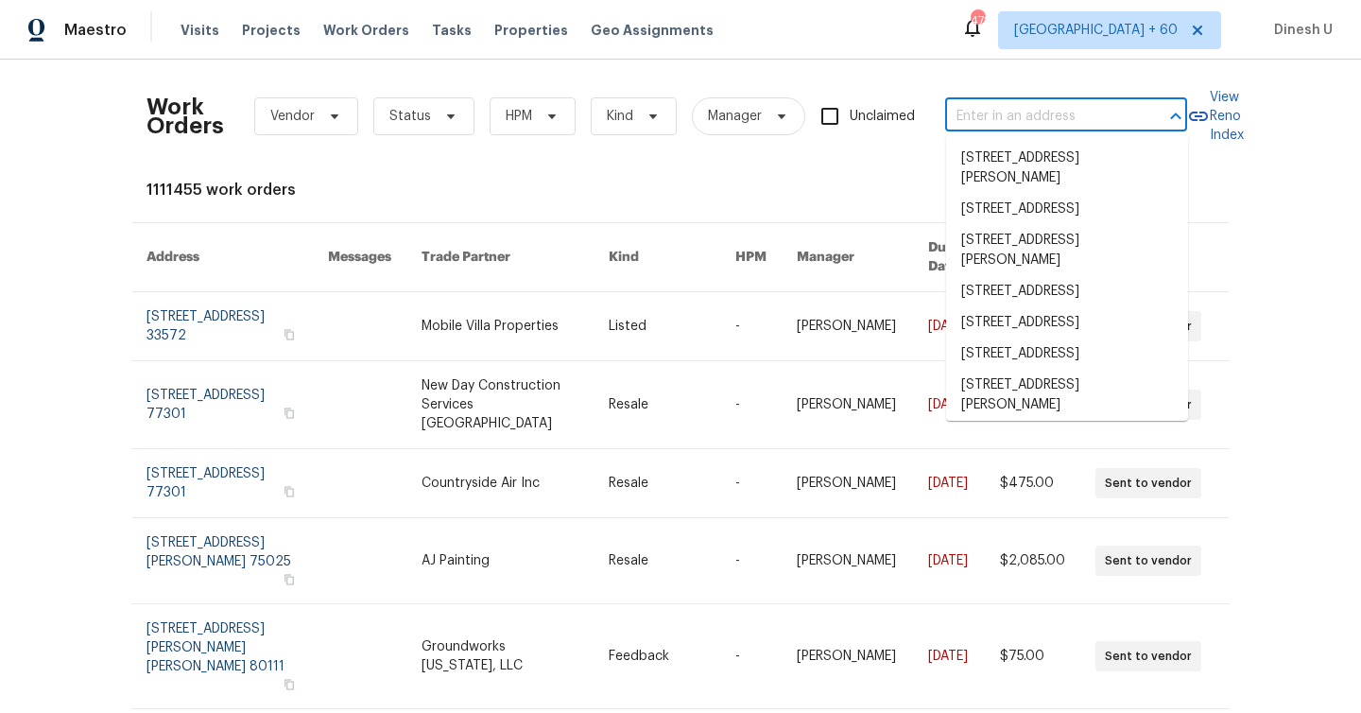
paste input "[STREET_ADDRESS]"
type input "[STREET_ADDRESS]"
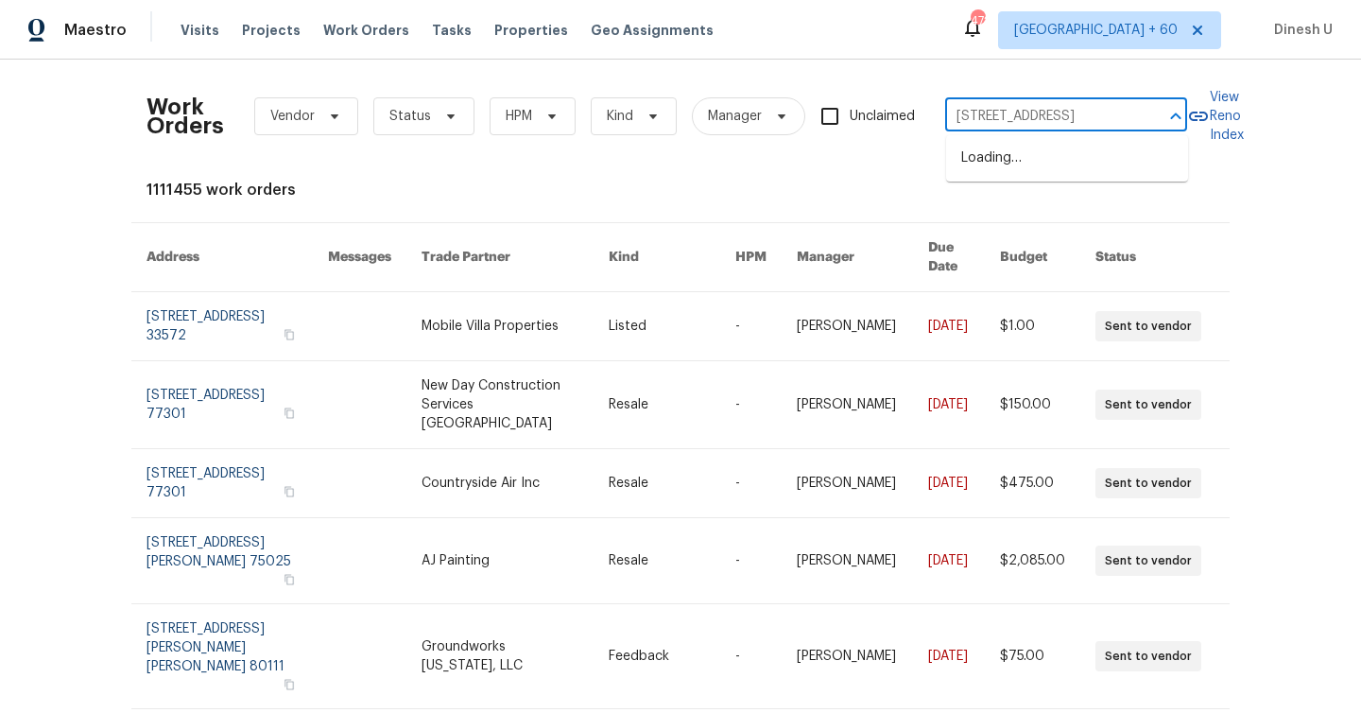
scroll to position [0, 94]
click at [995, 156] on li "[STREET_ADDRESS]" at bounding box center [1067, 158] width 242 height 31
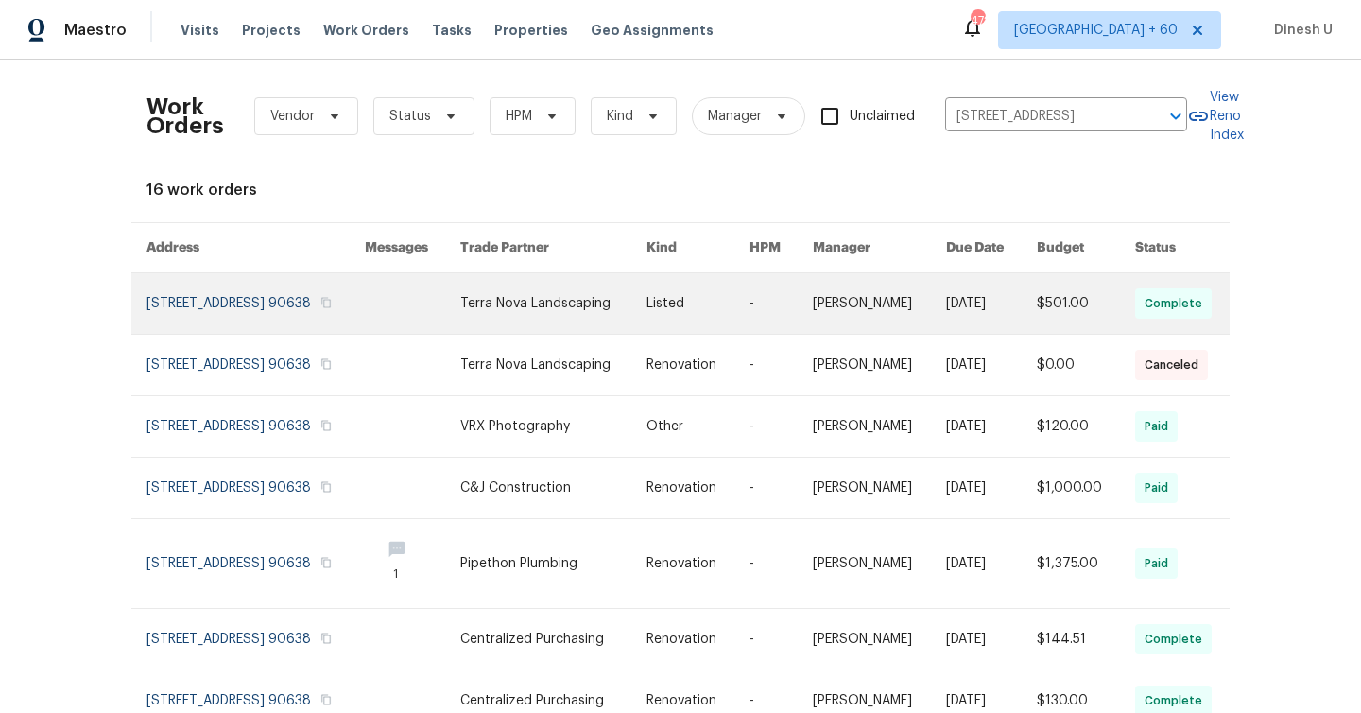
click at [217, 285] on link at bounding box center [256, 303] width 218 height 61
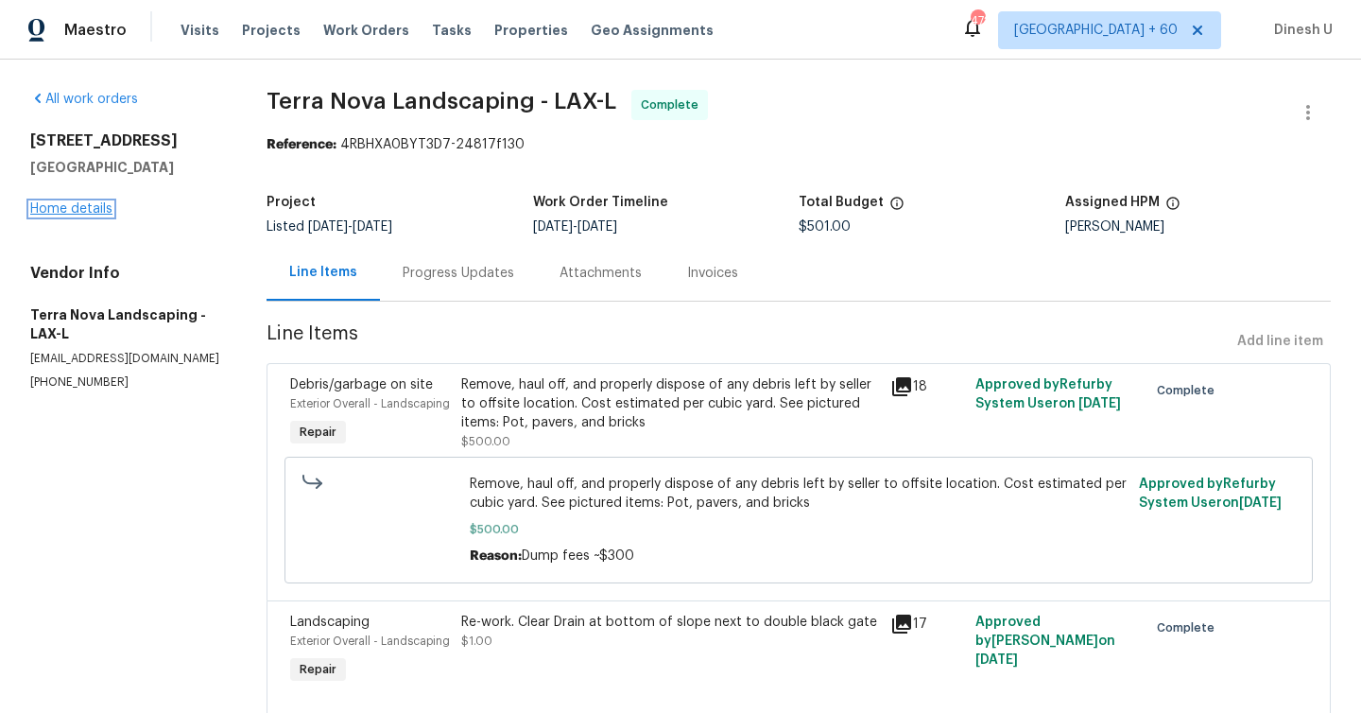
click at [89, 207] on link "Home details" at bounding box center [71, 208] width 82 height 13
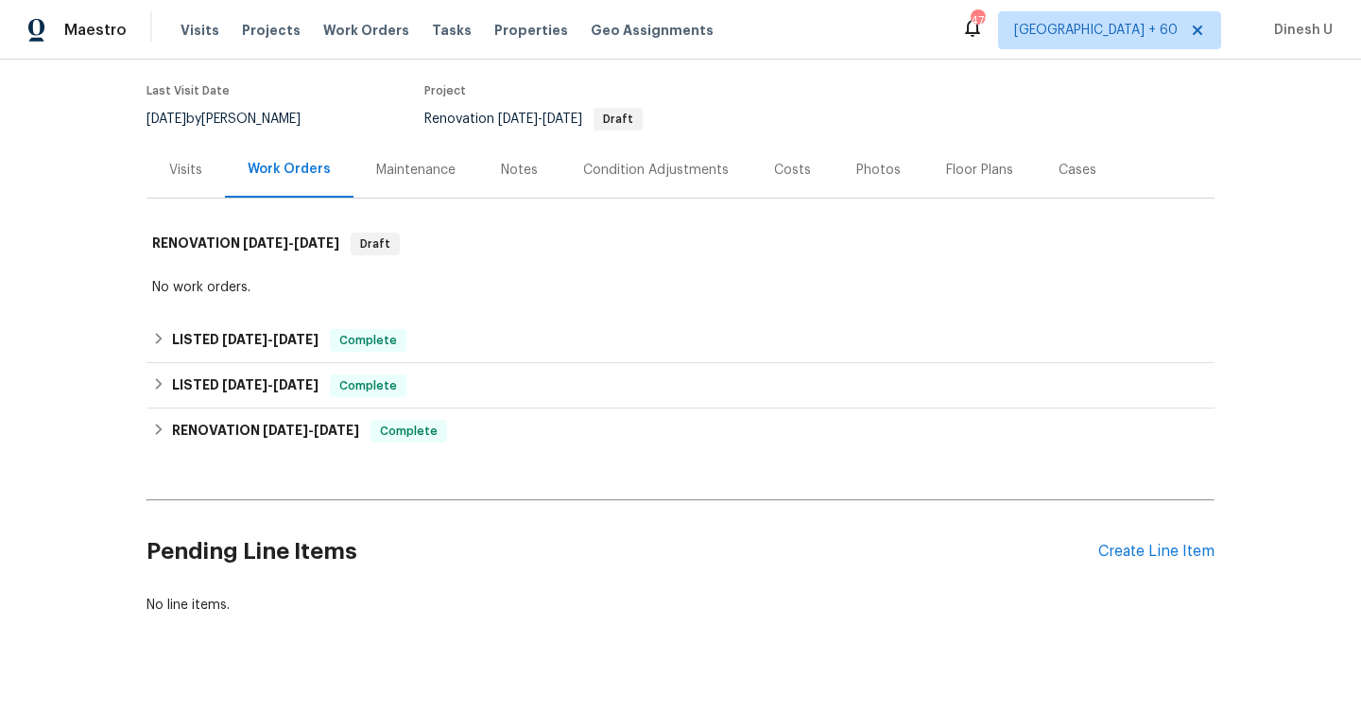
scroll to position [158, 0]
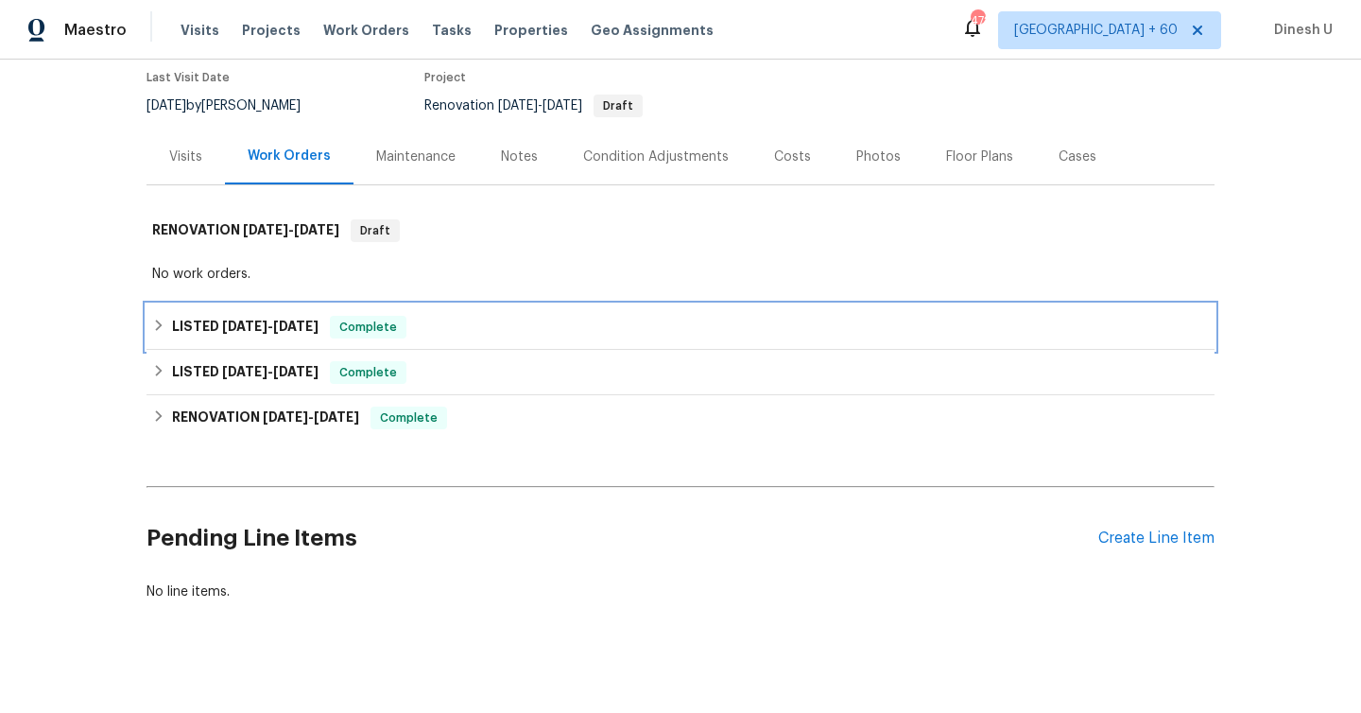
click at [274, 330] on span "[DATE] - [DATE]" at bounding box center [270, 326] width 96 height 13
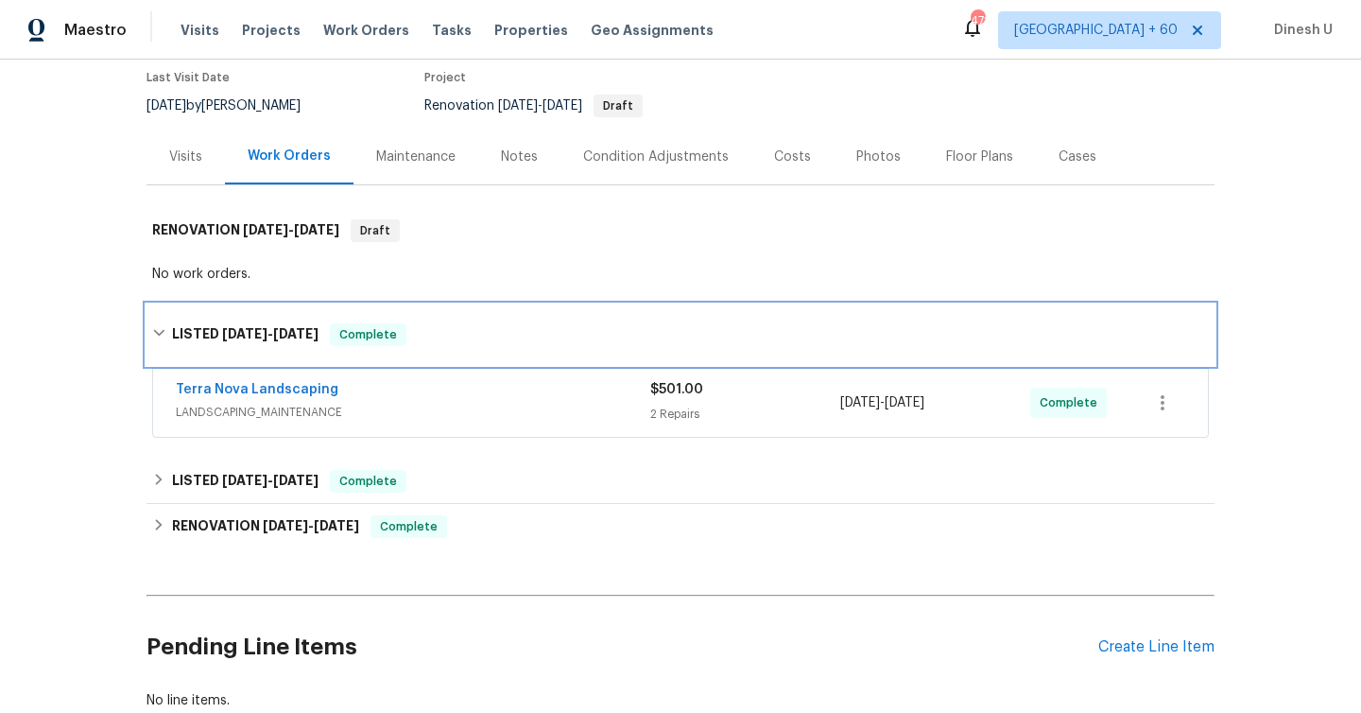
scroll to position [284, 0]
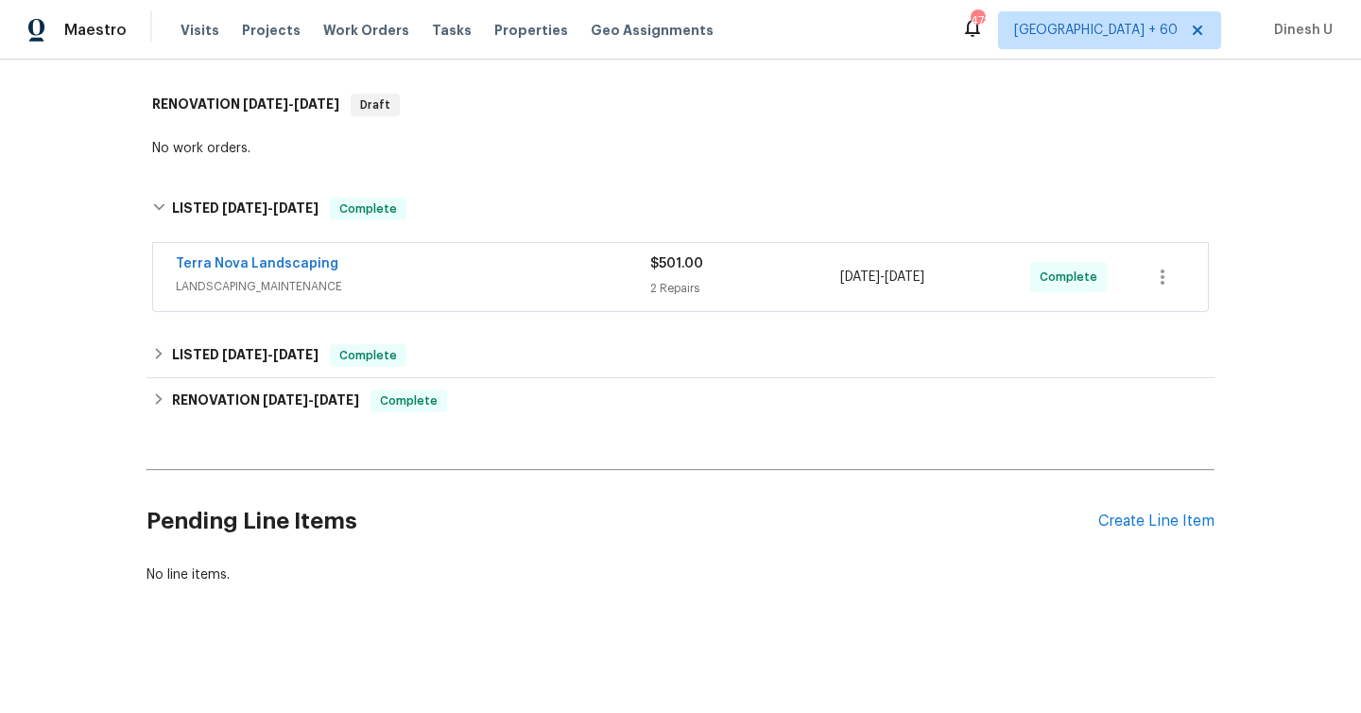
click at [687, 295] on div "2 Repairs" at bounding box center [745, 288] width 190 height 19
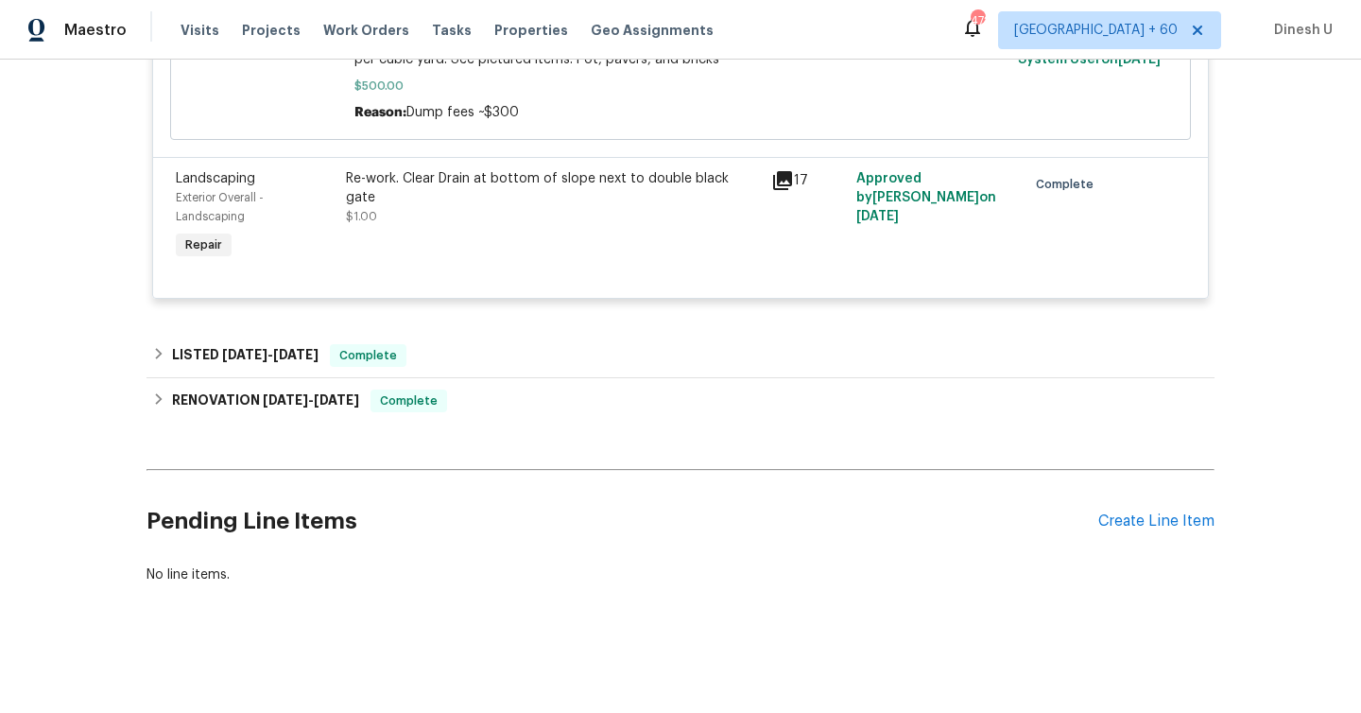
scroll to position [744, 0]
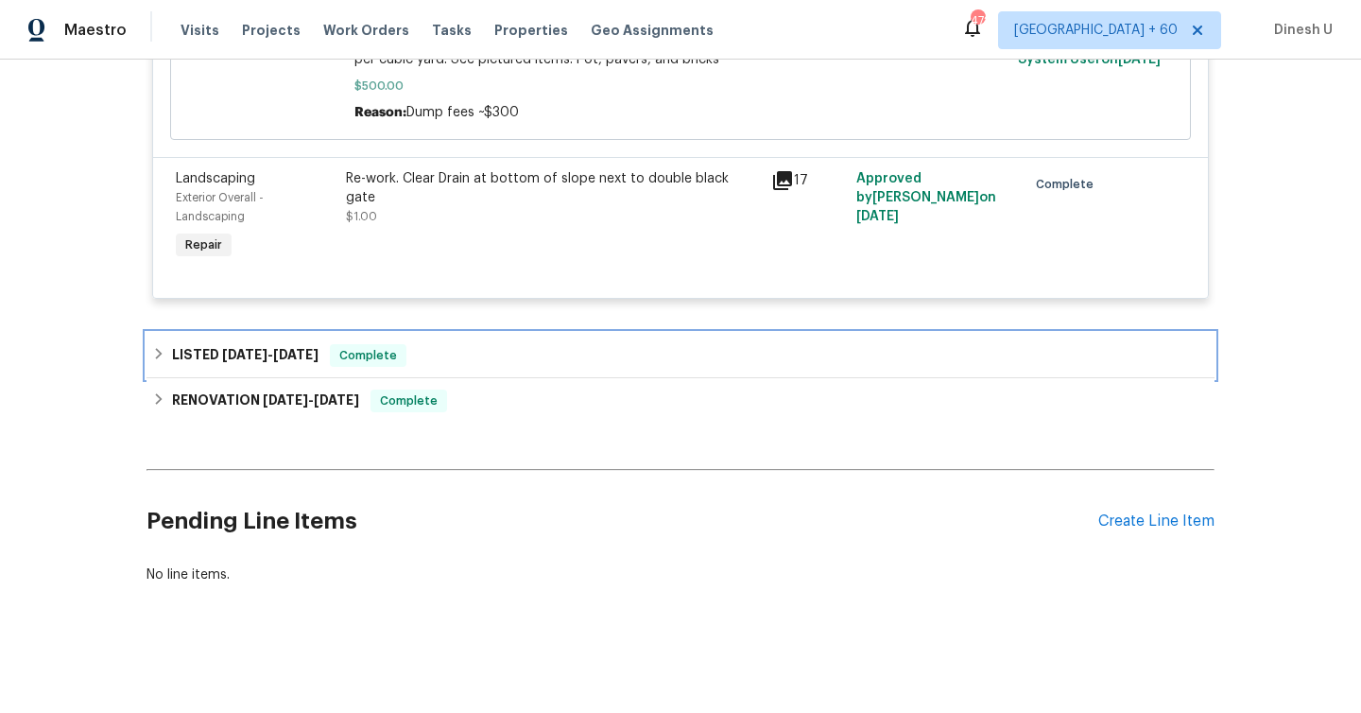
click at [295, 357] on span "[DATE]" at bounding box center [295, 354] width 45 height 13
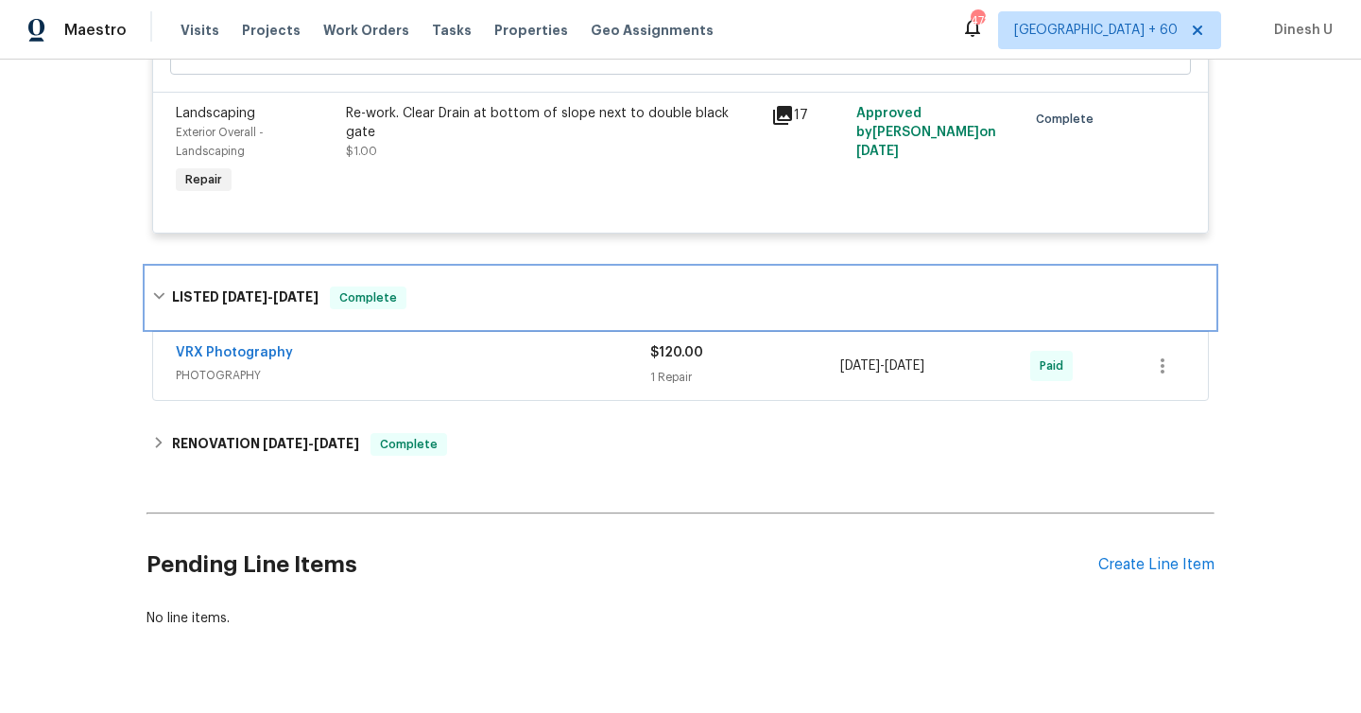
scroll to position [815, 0]
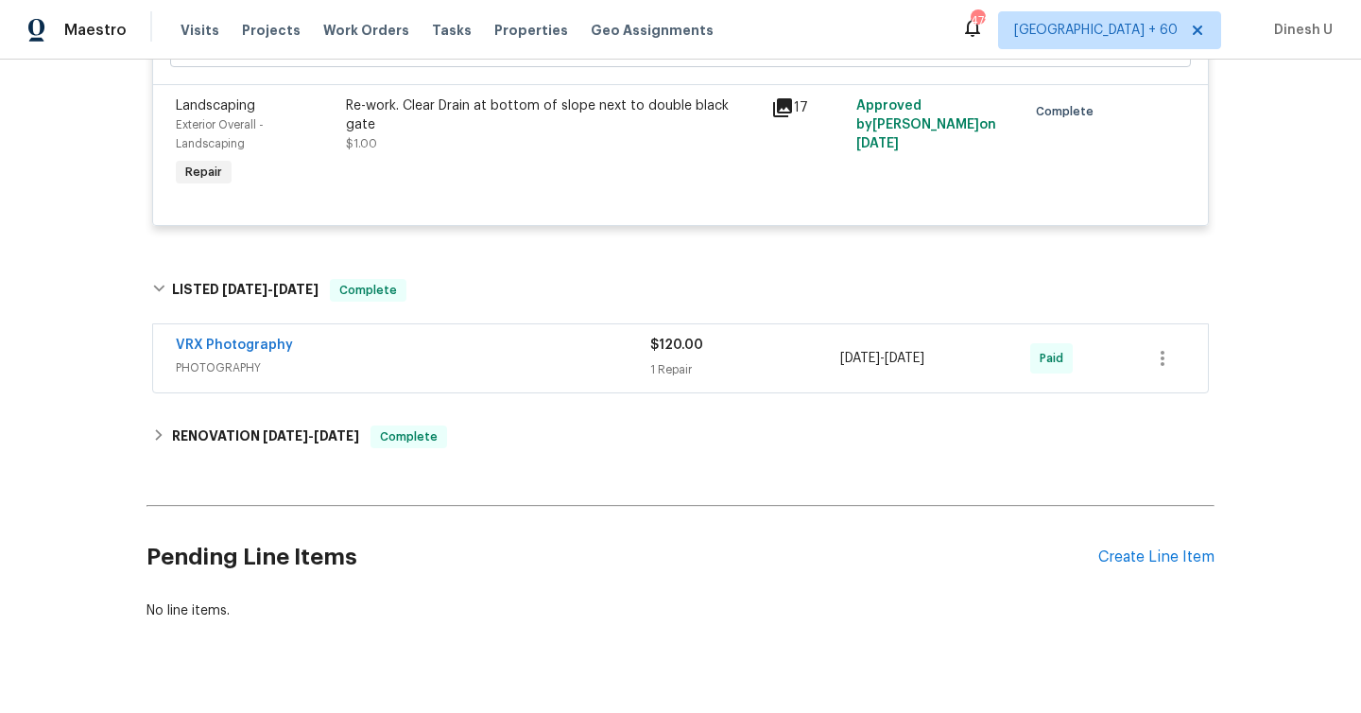
click at [668, 371] on div "1 Repair" at bounding box center [745, 369] width 190 height 19
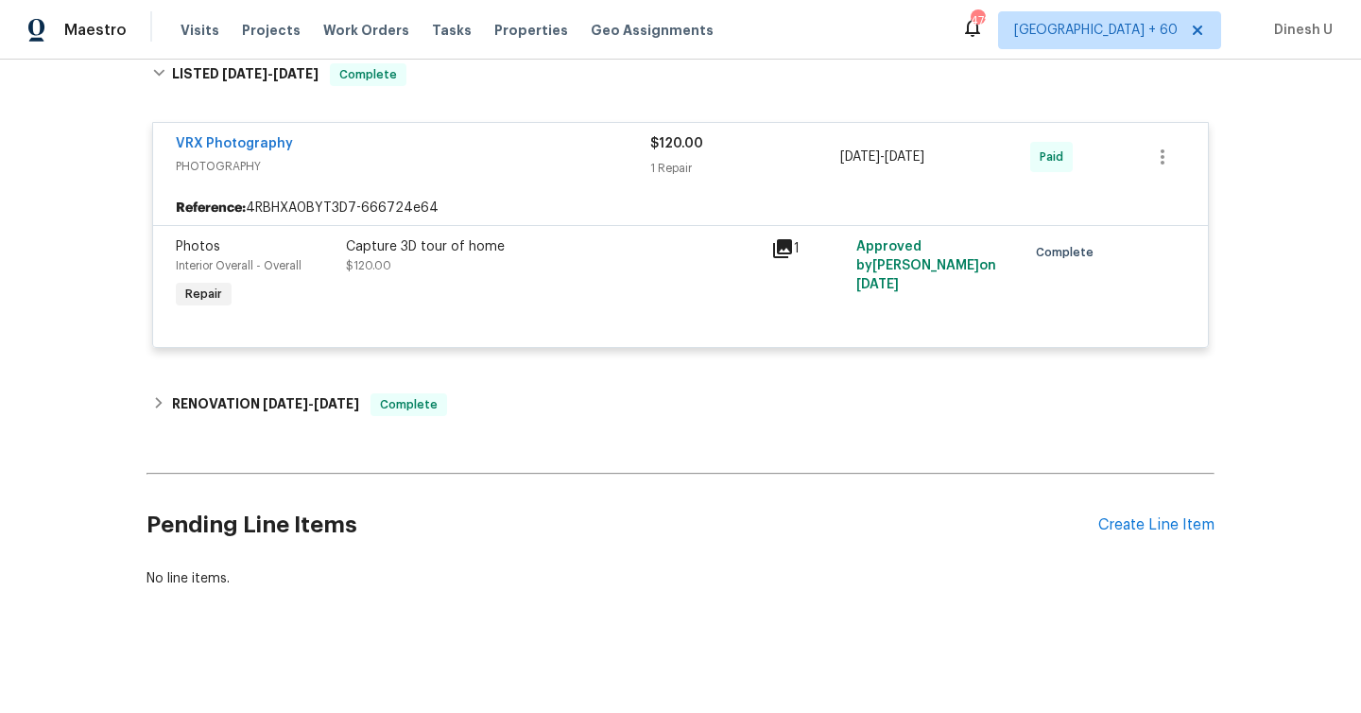
scroll to position [1037, 0]
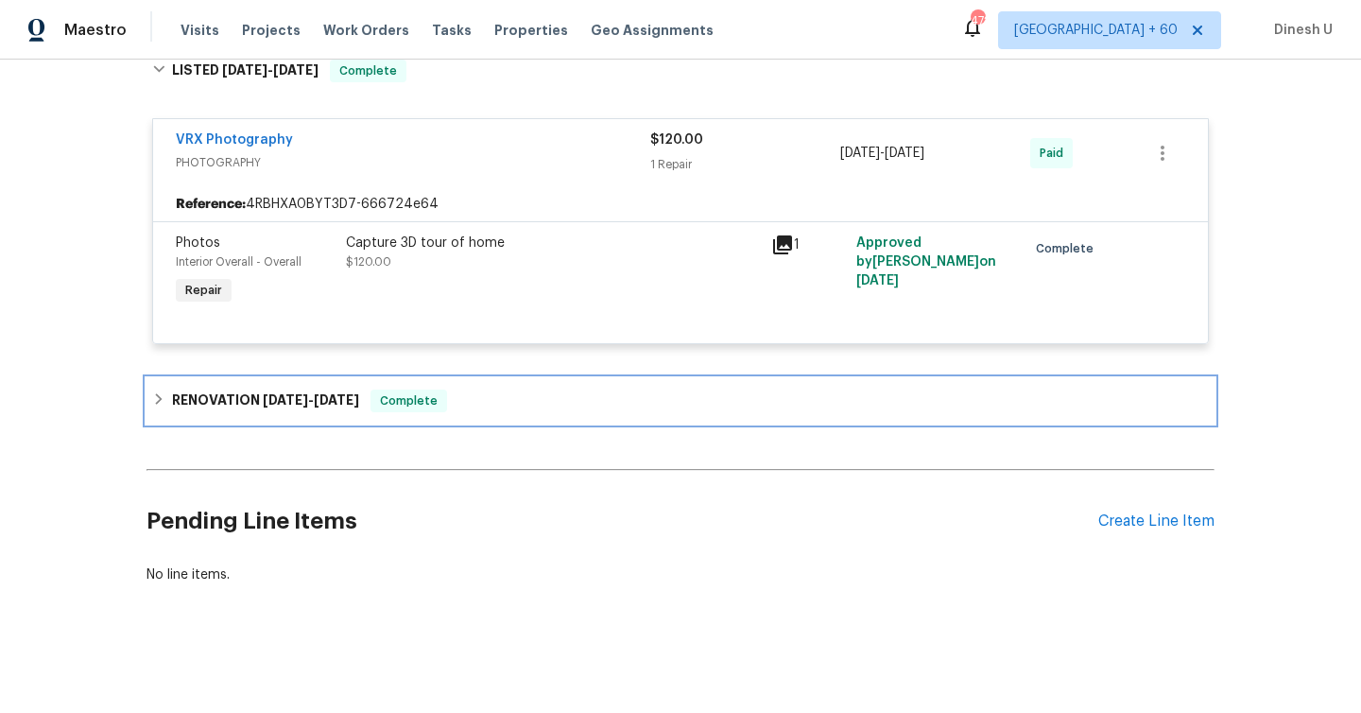
click at [303, 388] on div "RENOVATION [DATE] - [DATE] Complete" at bounding box center [681, 400] width 1068 height 45
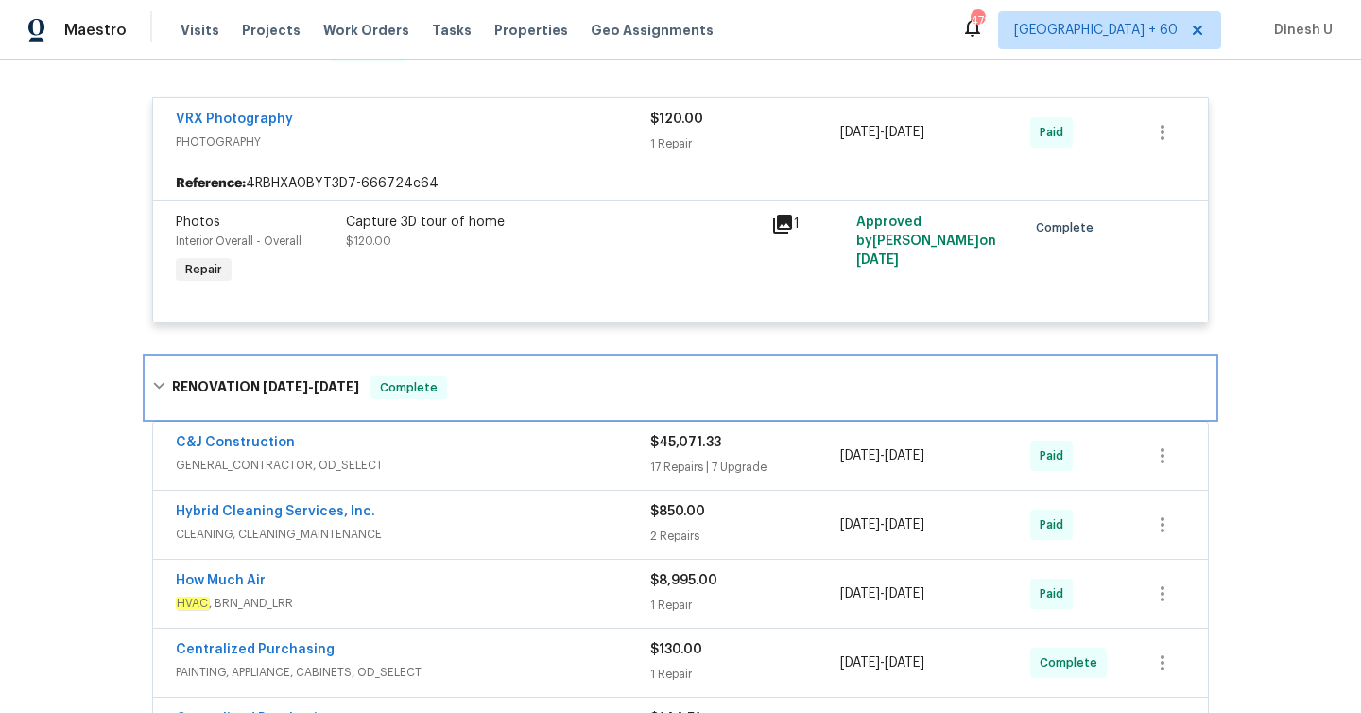
scroll to position [1134, 0]
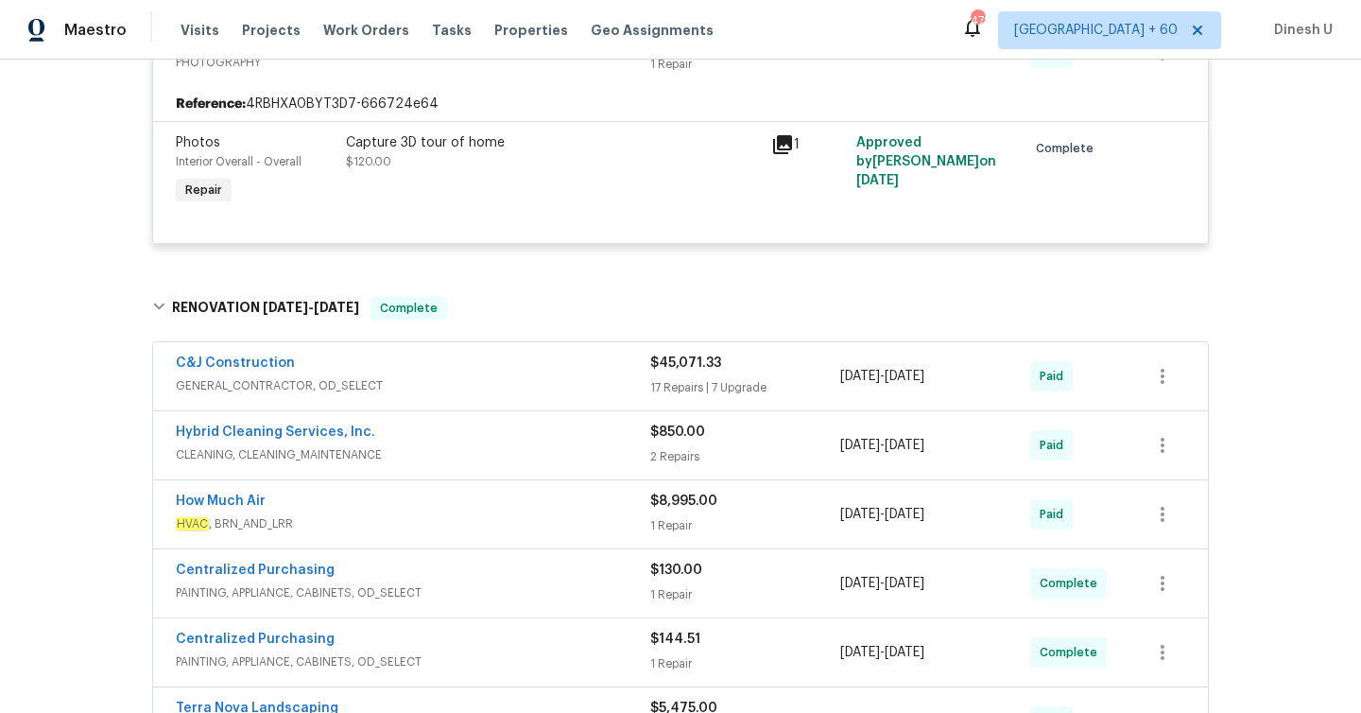
click at [681, 382] on div "17 Repairs | 7 Upgrade" at bounding box center [745, 387] width 190 height 19
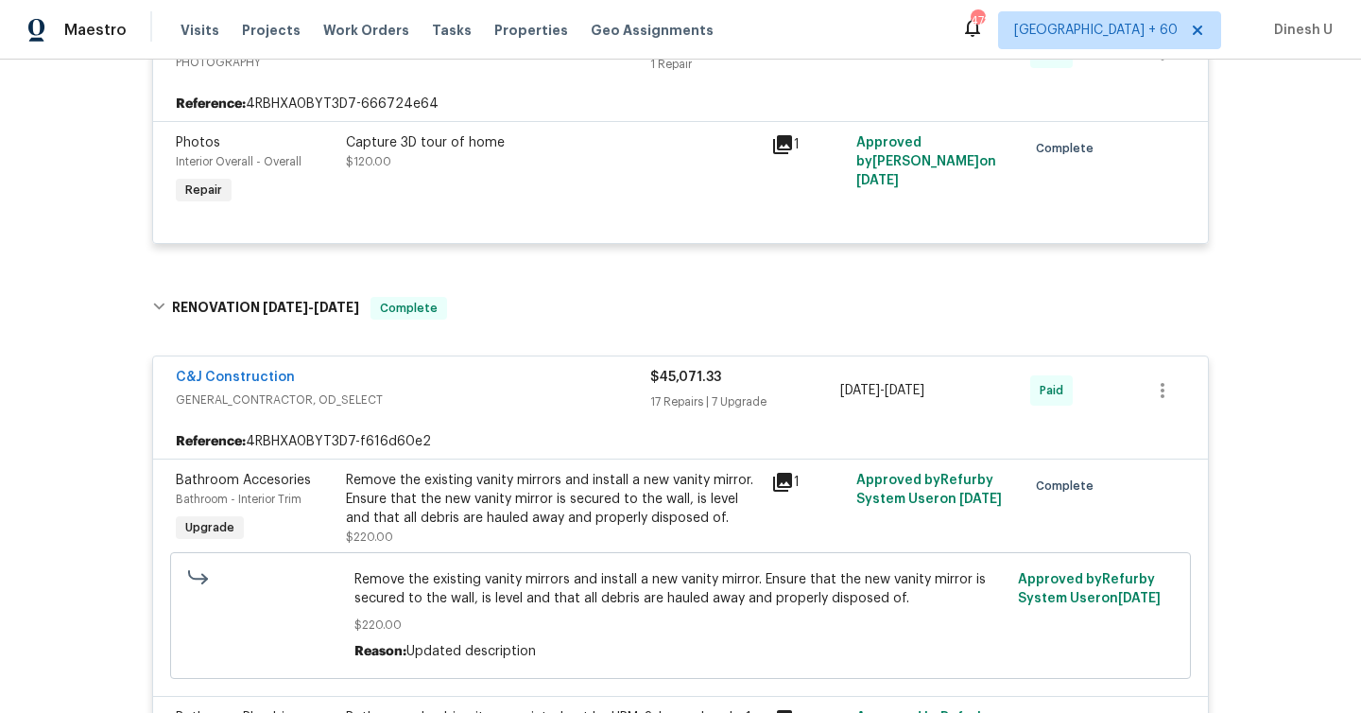
click at [684, 407] on div "17 Repairs | 7 Upgrade" at bounding box center [745, 401] width 190 height 19
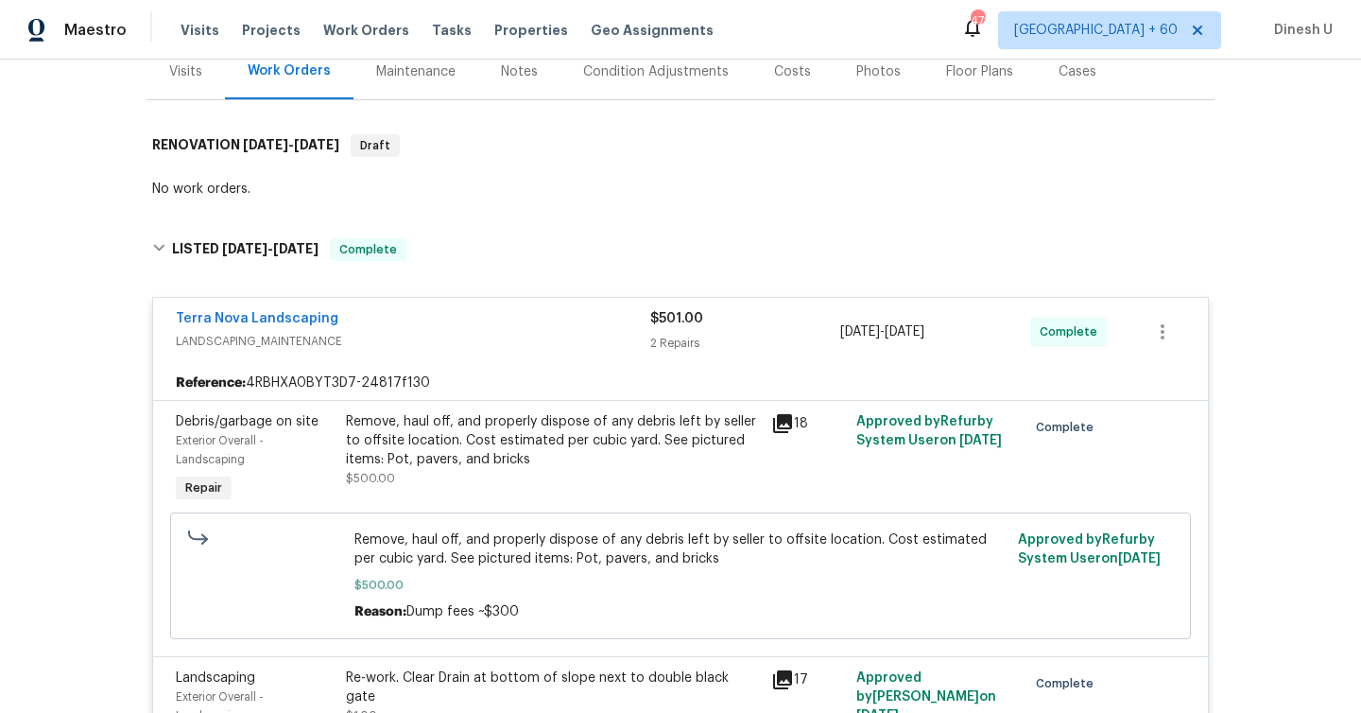
scroll to position [0, 0]
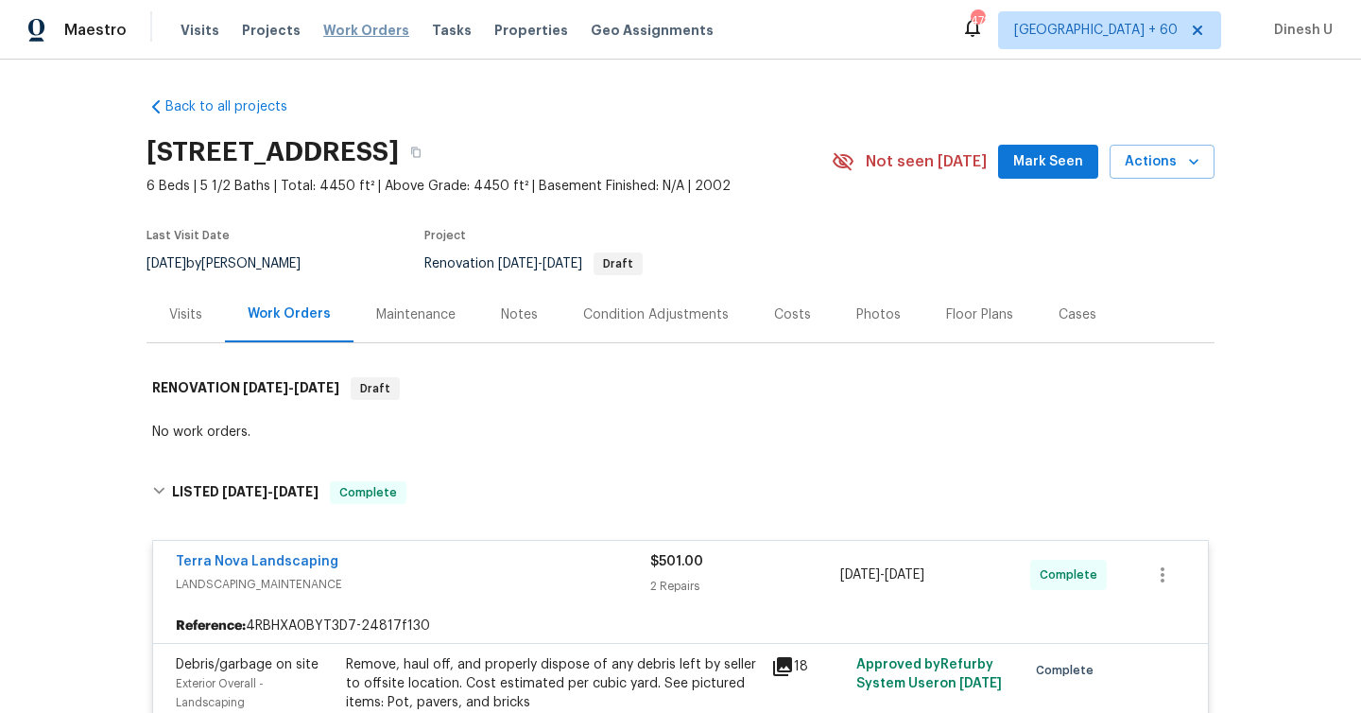
click at [341, 24] on span "Work Orders" at bounding box center [366, 30] width 86 height 19
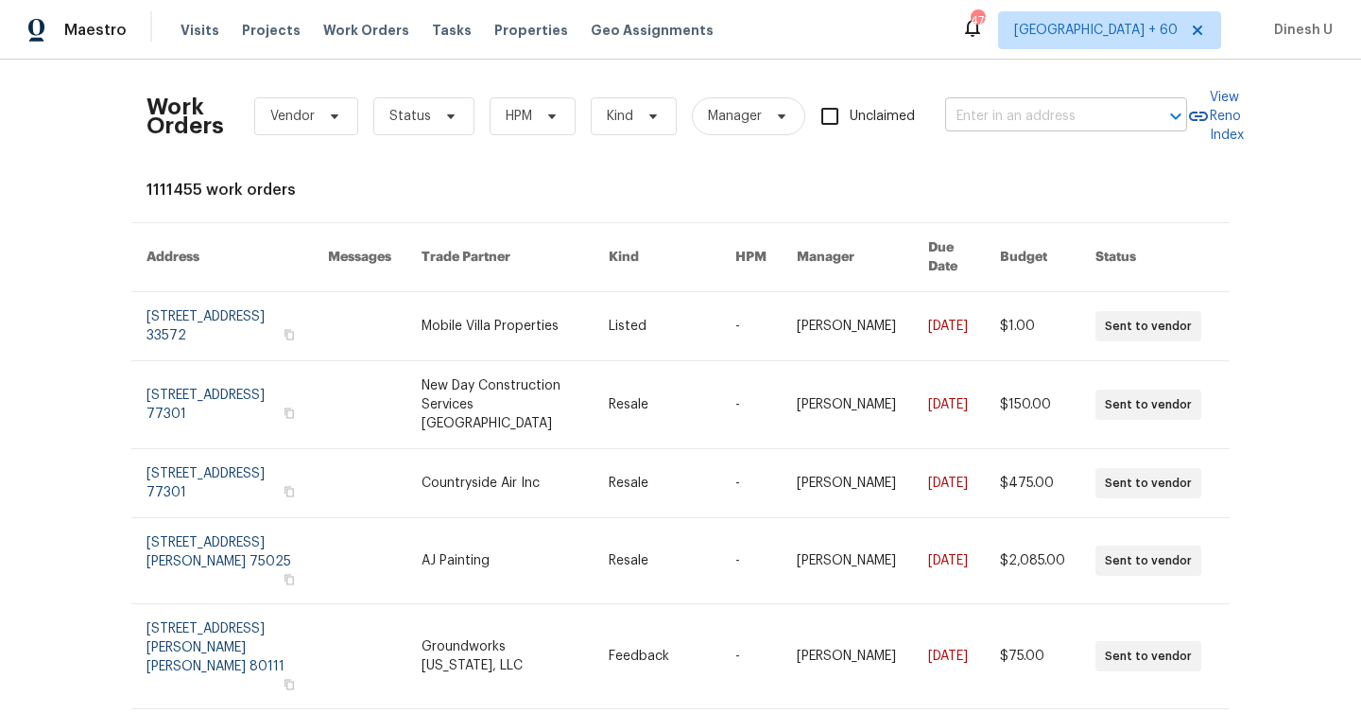
click at [977, 113] on input "text" at bounding box center [1039, 116] width 189 height 29
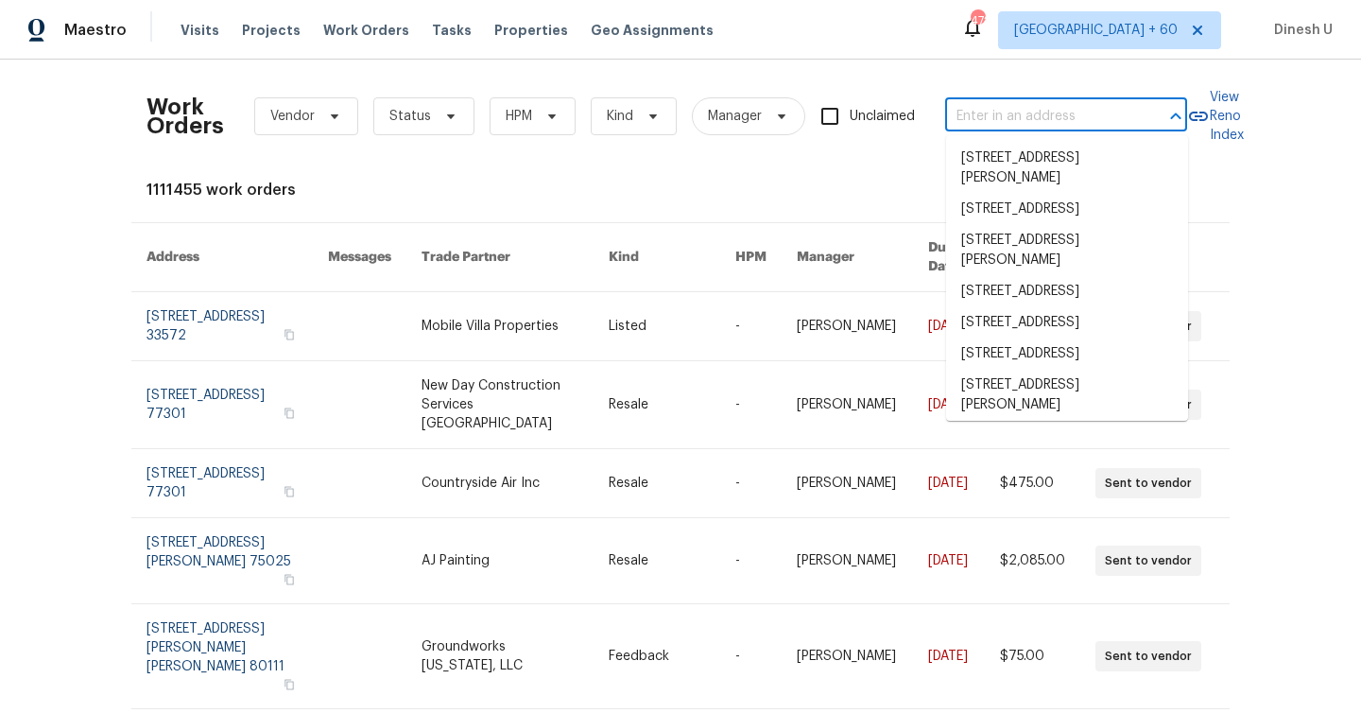
paste input "[STREET_ADDRESS]"
type input "[STREET_ADDRESS]"
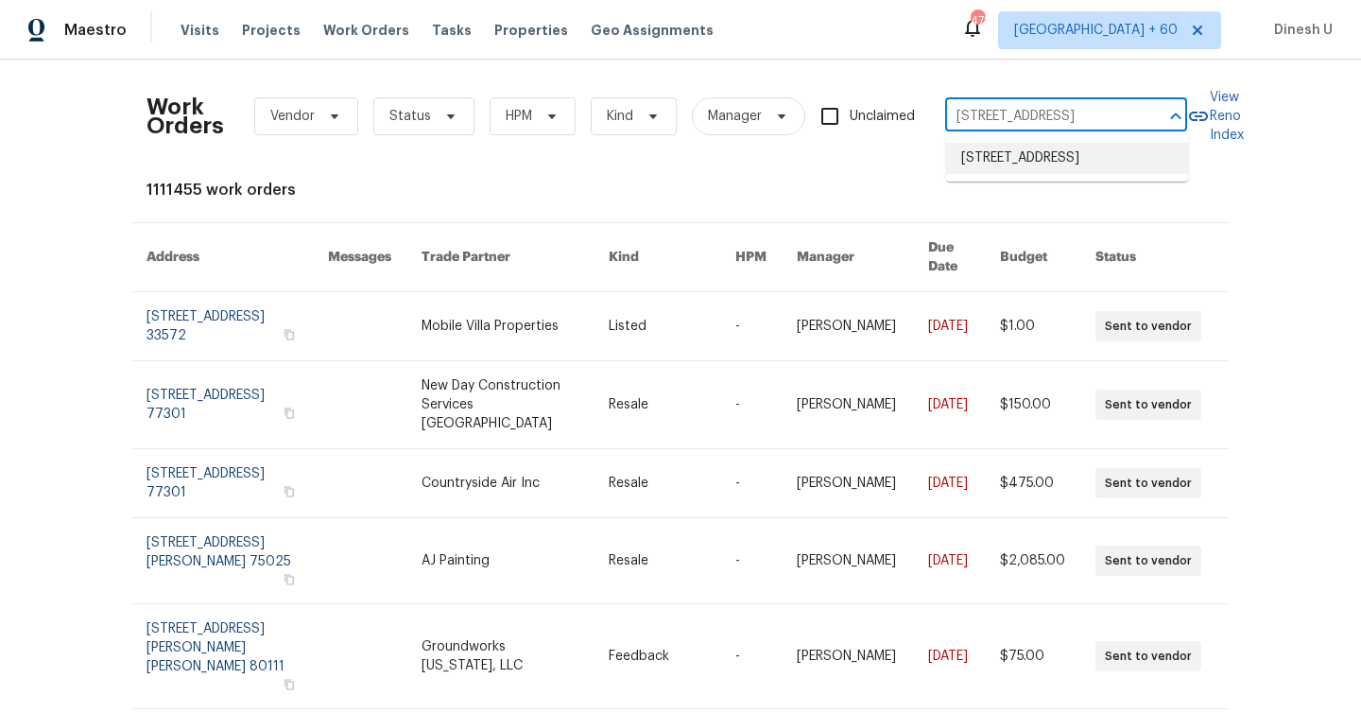
click at [989, 161] on li "[STREET_ADDRESS]" at bounding box center [1067, 158] width 242 height 31
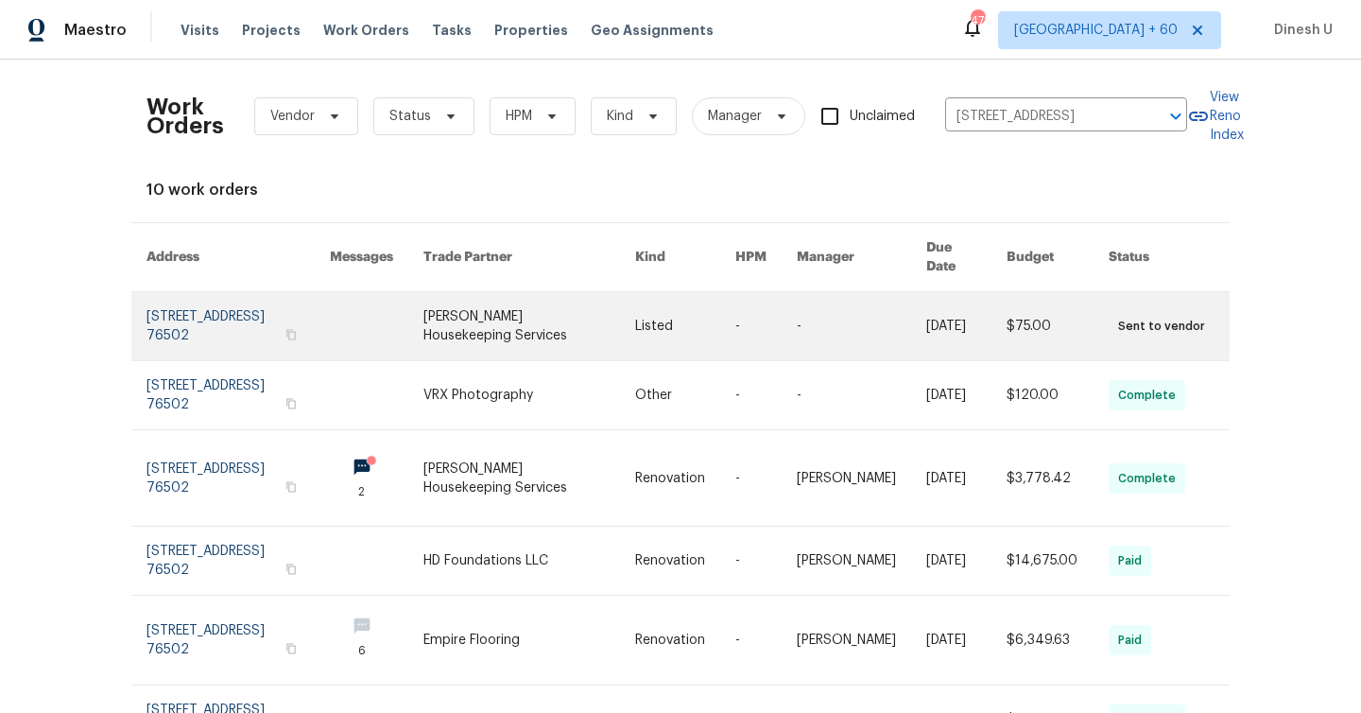
click at [234, 299] on link at bounding box center [238, 326] width 183 height 68
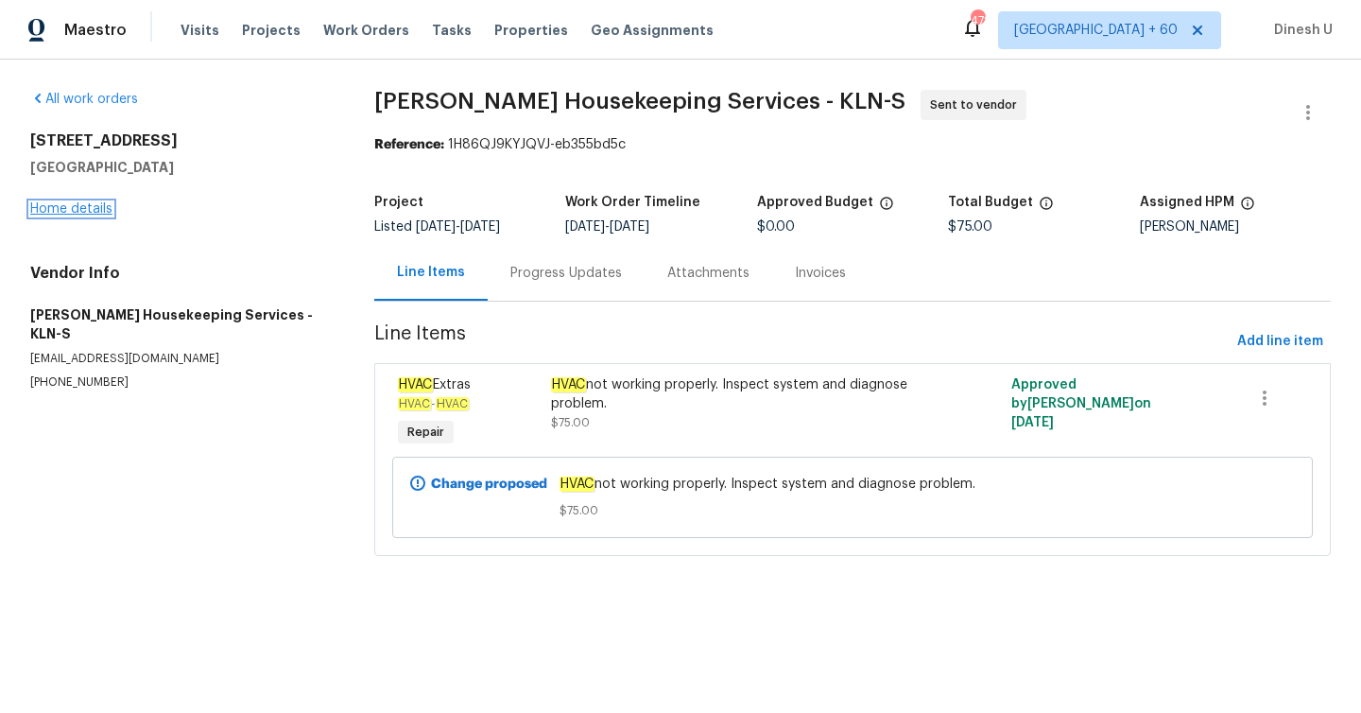
click at [95, 210] on link "Home details" at bounding box center [71, 208] width 82 height 13
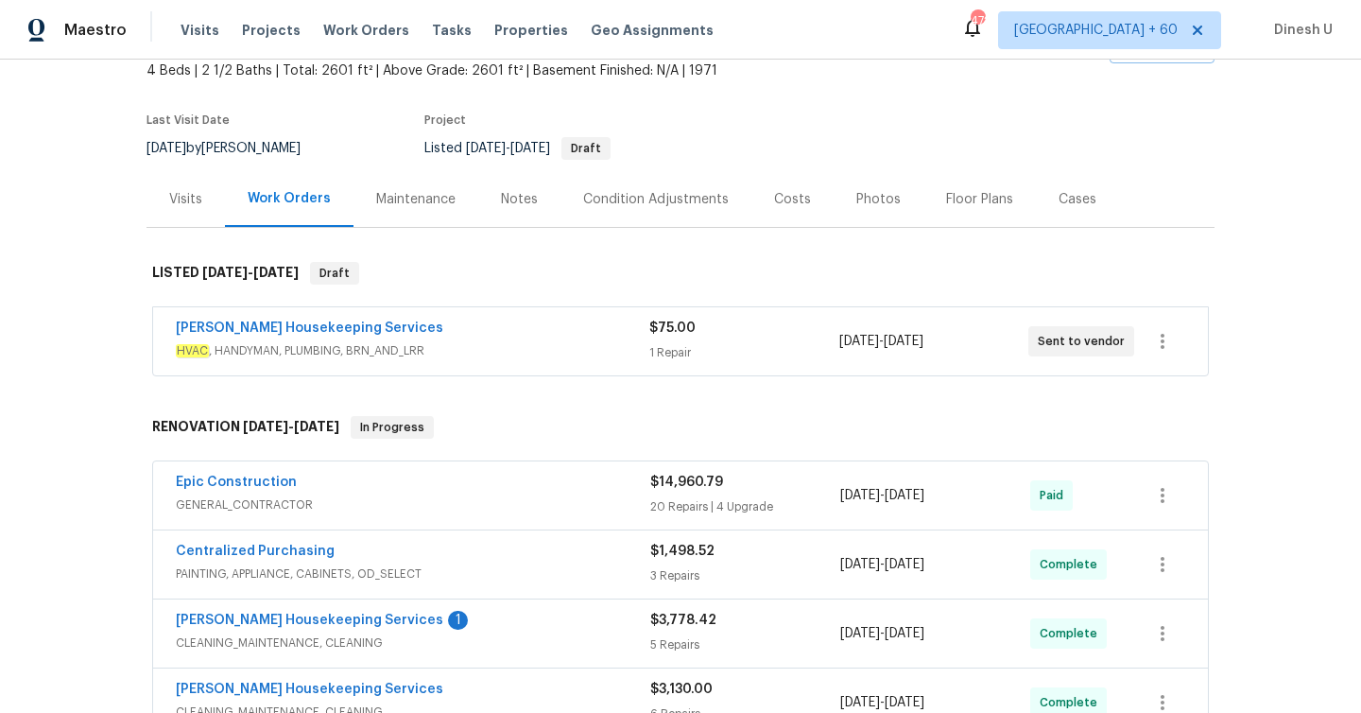
scroll to position [147, 0]
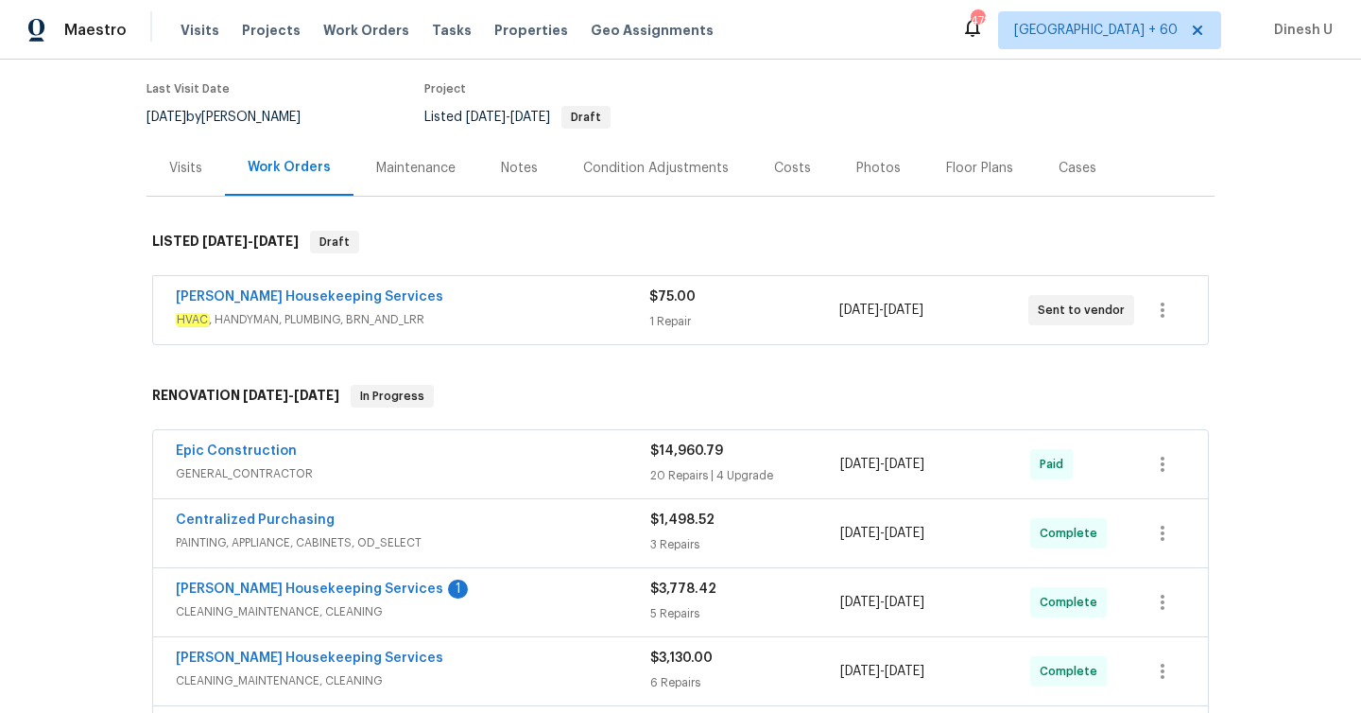
click at [664, 320] on div "1 Repair" at bounding box center [743, 321] width 189 height 19
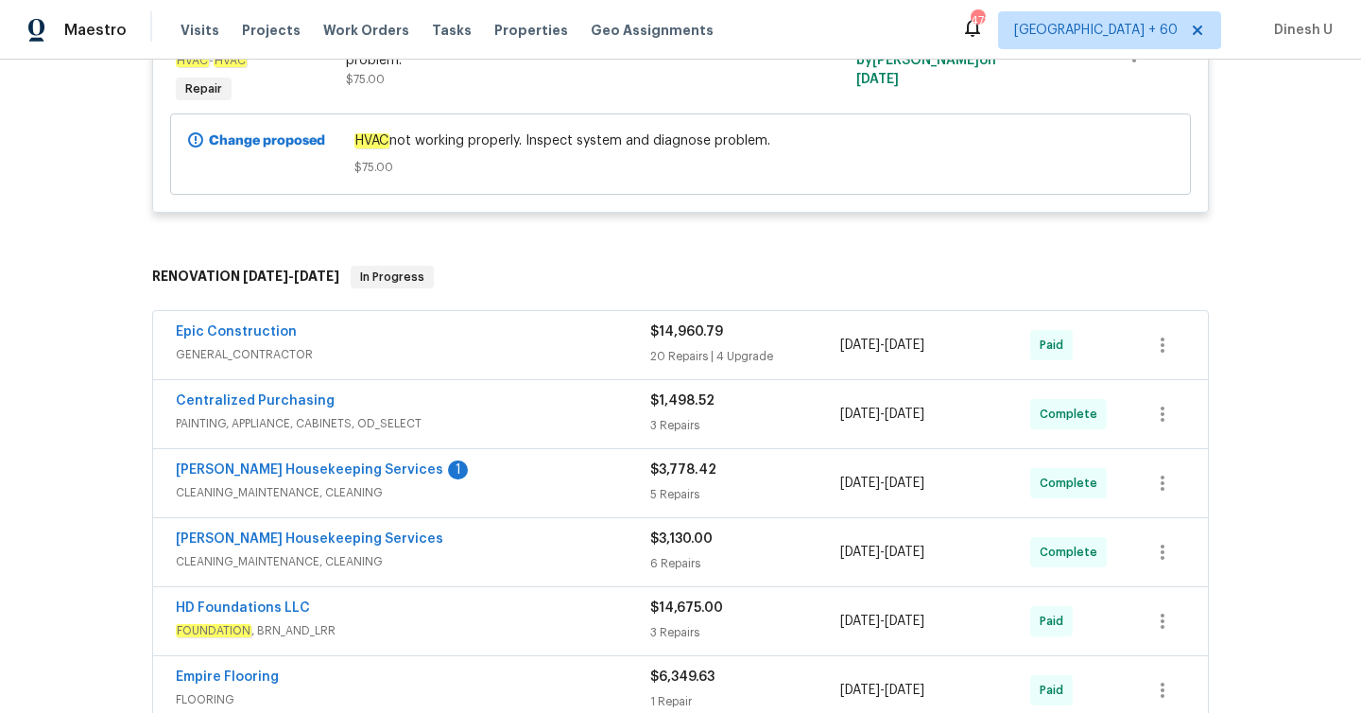
scroll to position [531, 0]
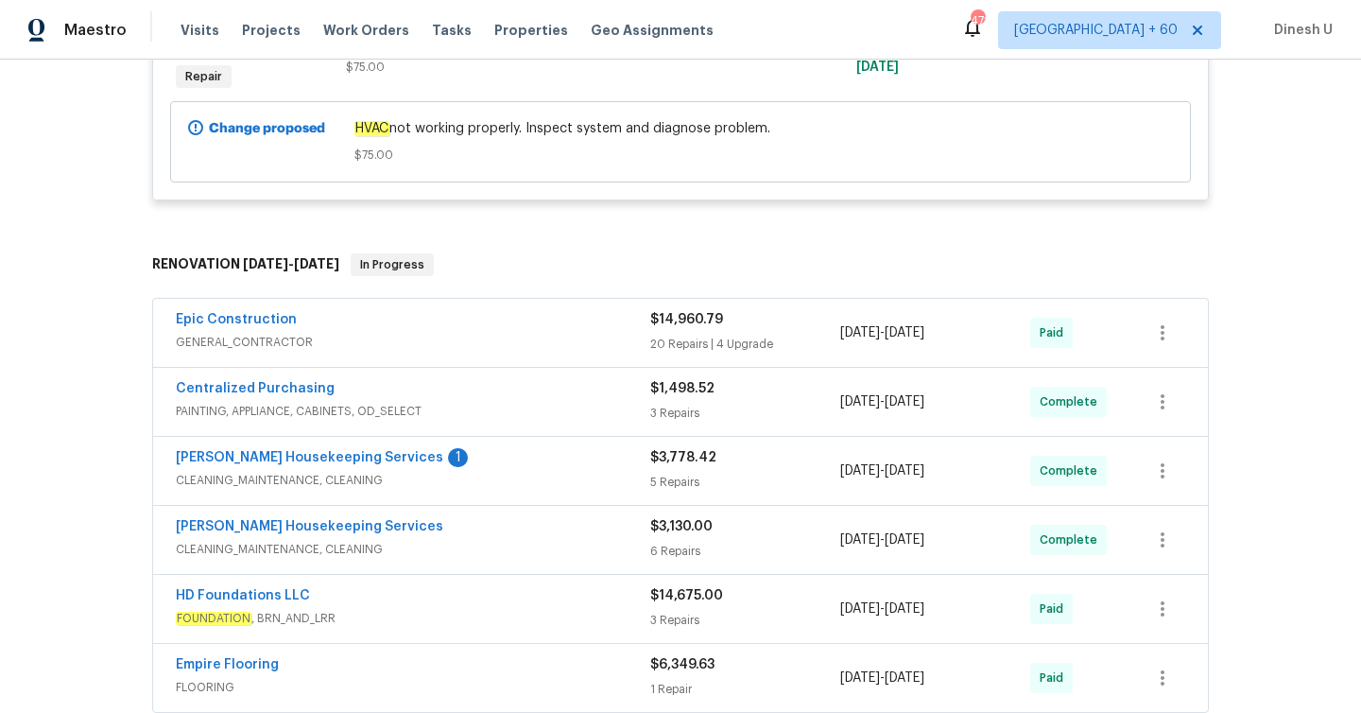
click at [682, 337] on div "20 Repairs | 4 Upgrade" at bounding box center [745, 344] width 190 height 19
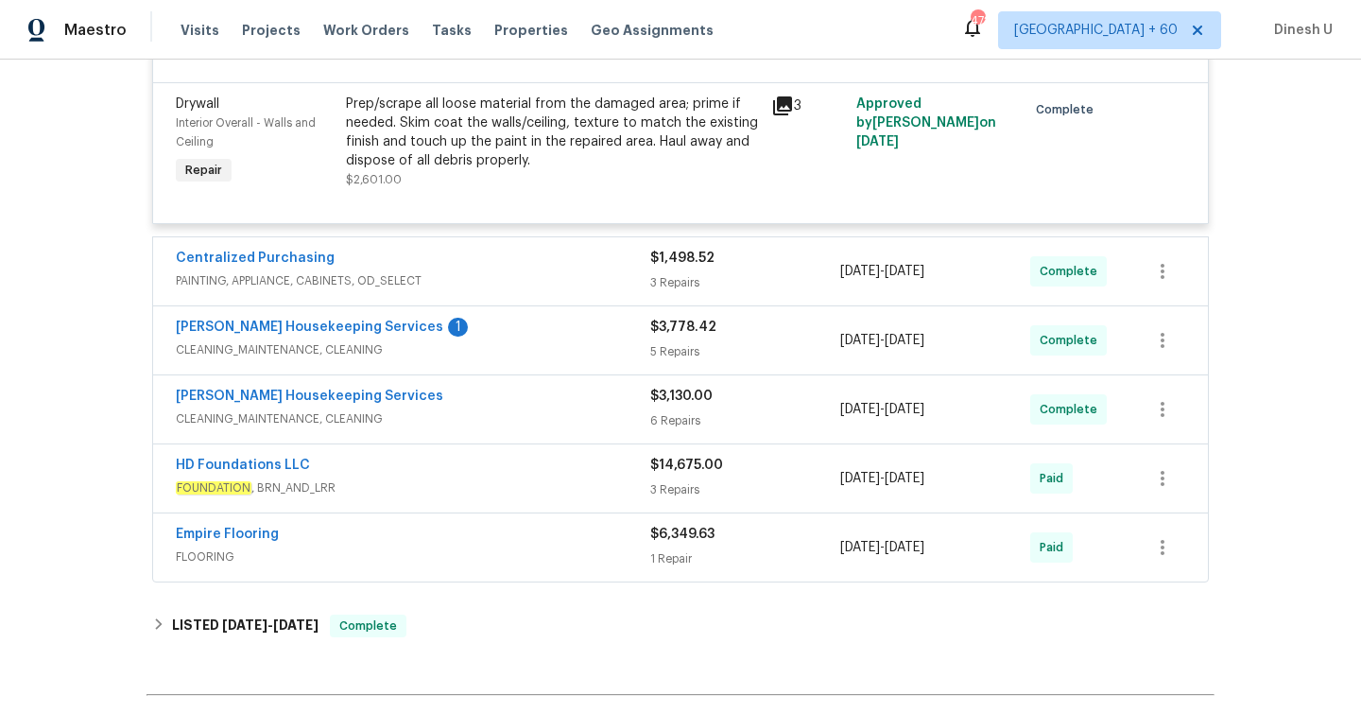
scroll to position [5245, 0]
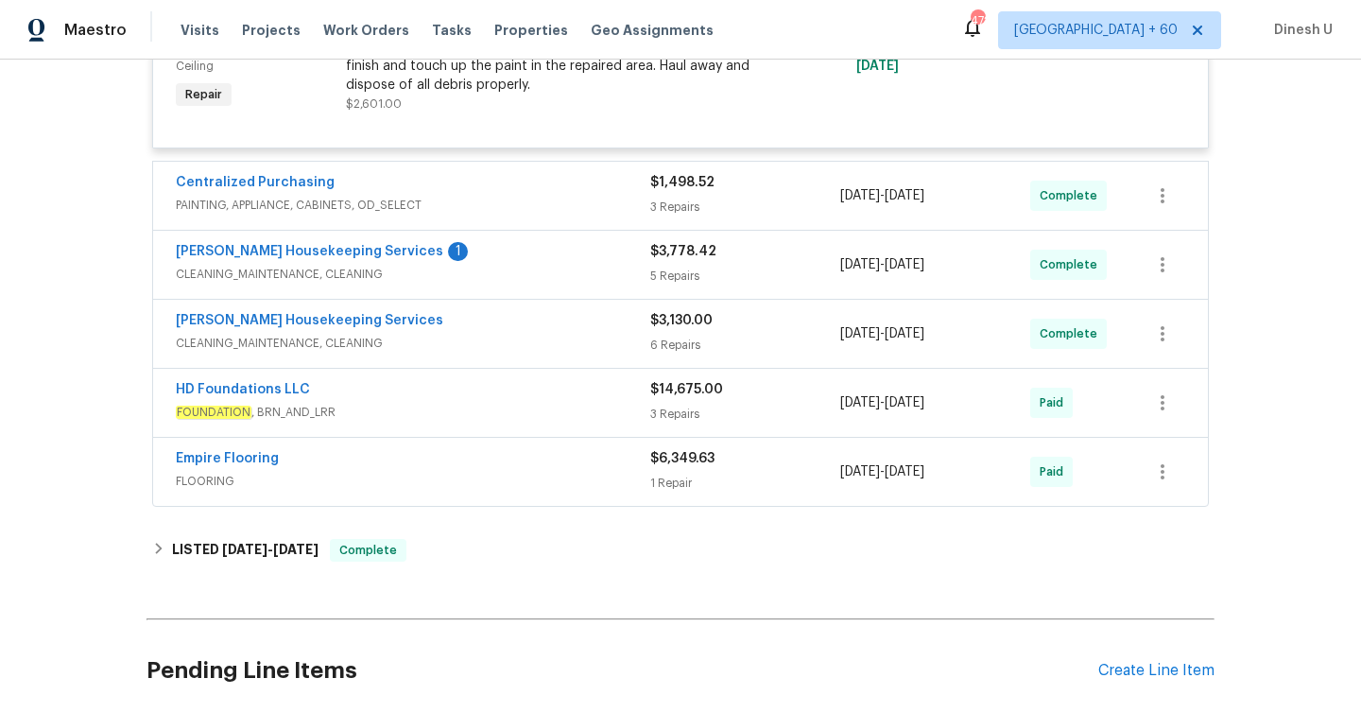
click at [651, 205] on div "3 Repairs" at bounding box center [745, 207] width 190 height 19
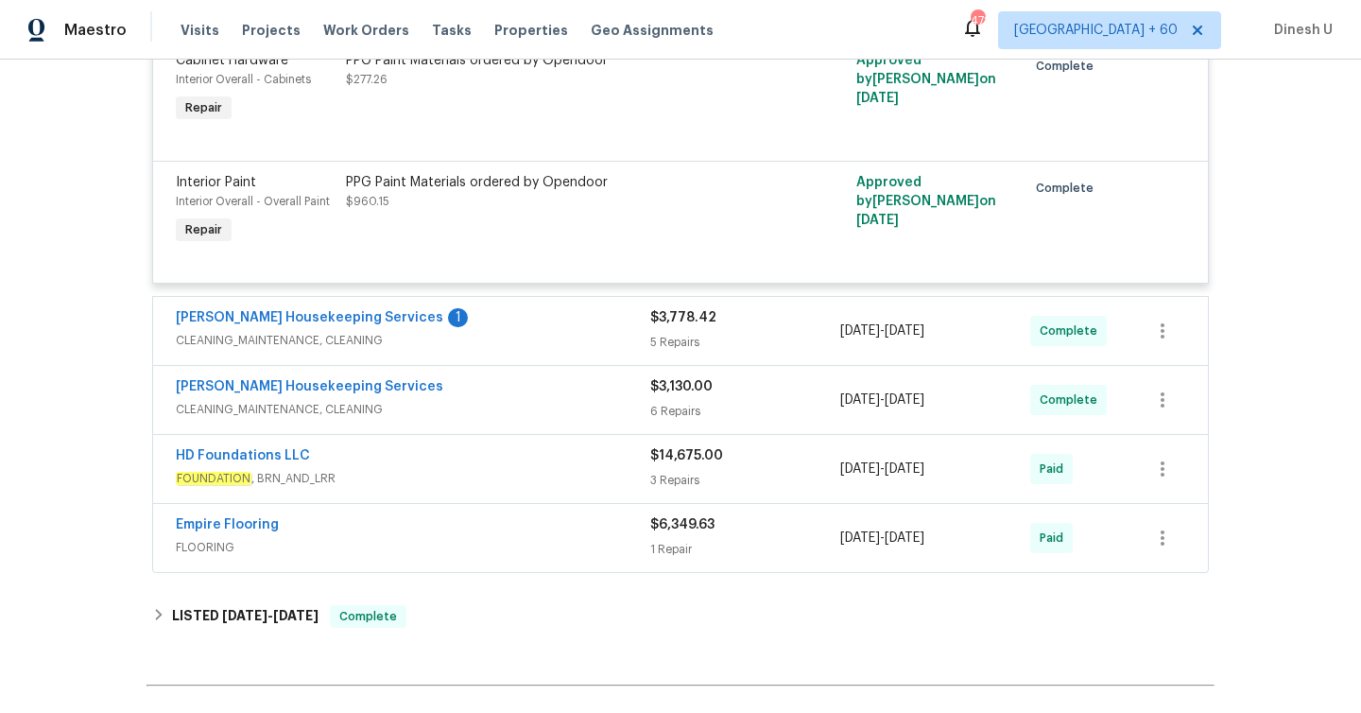
scroll to position [5602, 0]
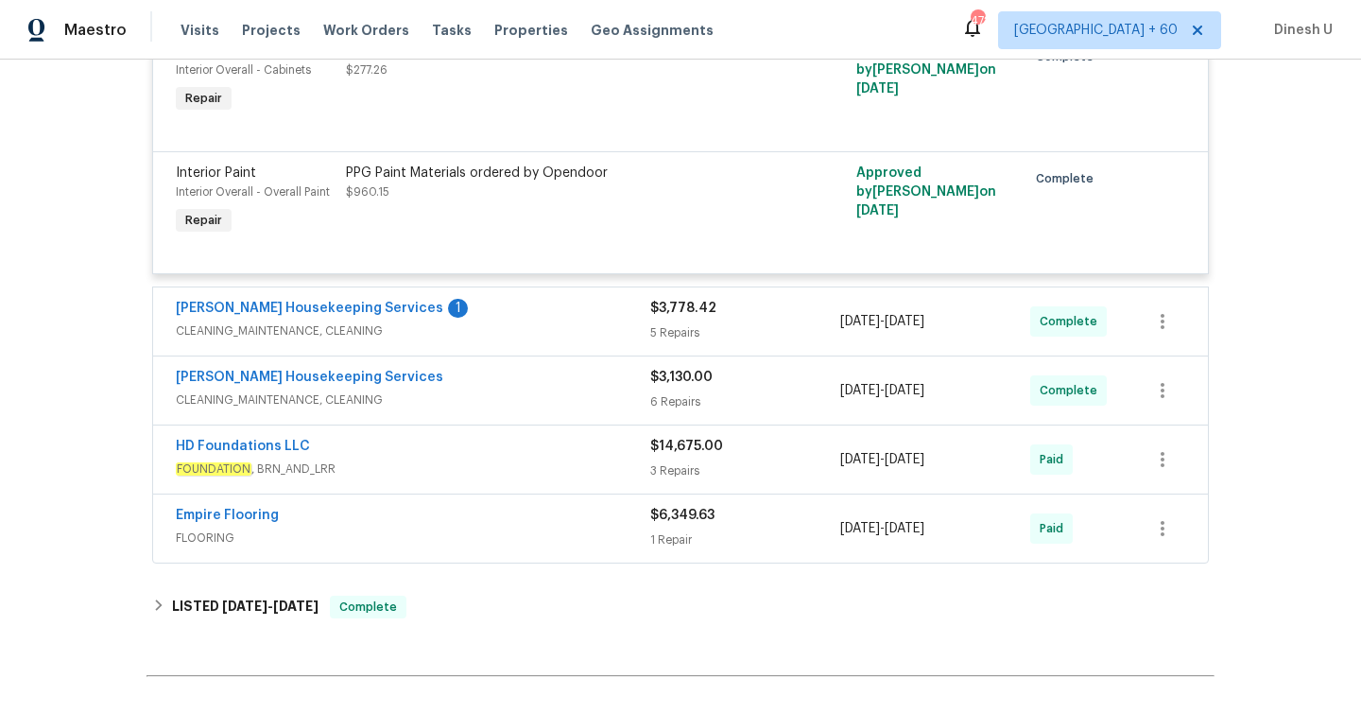
click at [690, 327] on div "5 Repairs" at bounding box center [745, 332] width 190 height 19
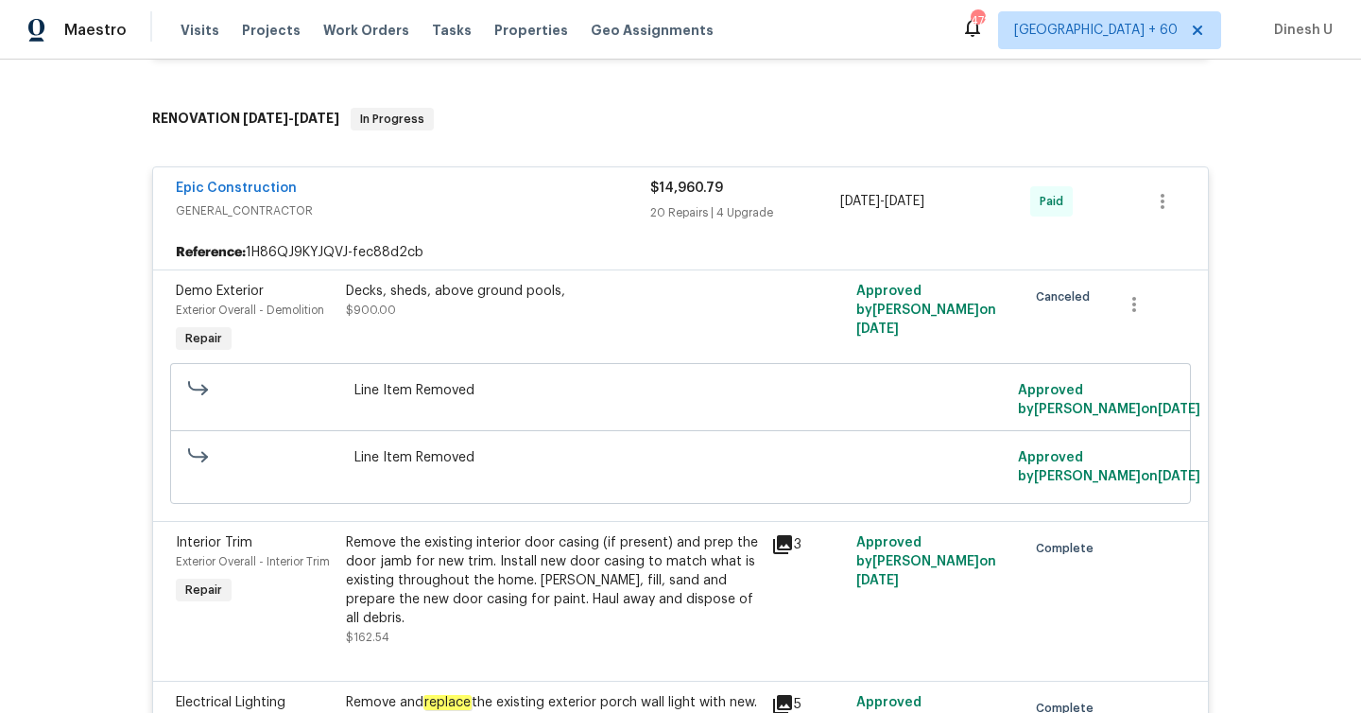
scroll to position [0, 0]
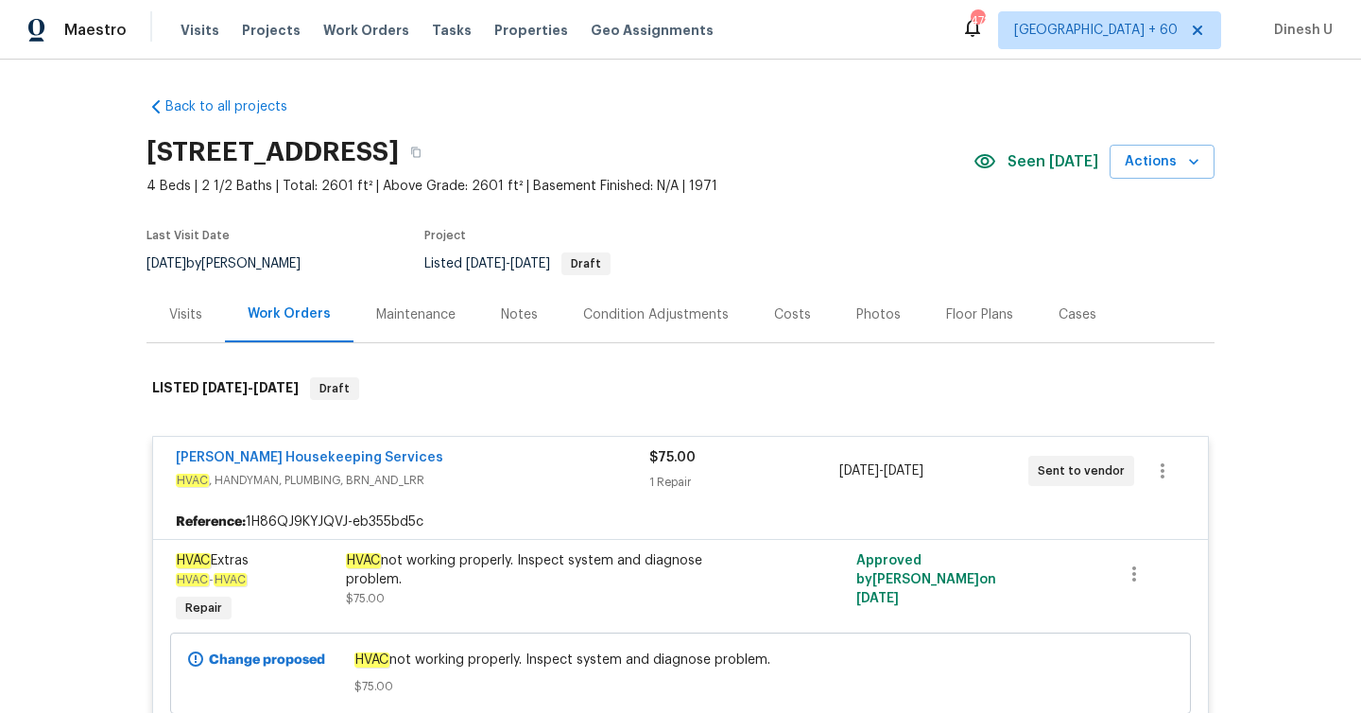
click at [349, 19] on div "Visits Projects Work Orders Tasks Properties Geo Assignments" at bounding box center [459, 30] width 556 height 38
click at [348, 31] on span "Work Orders" at bounding box center [366, 30] width 86 height 19
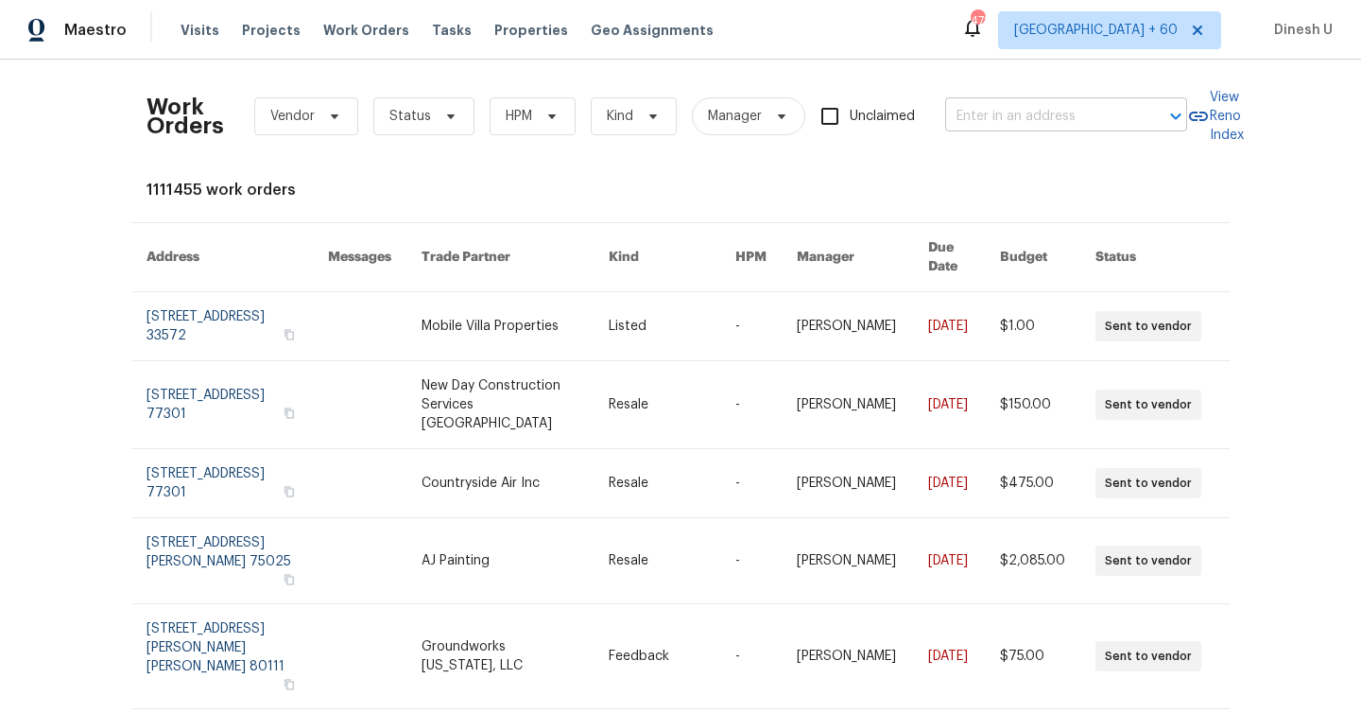
click at [990, 114] on input "text" at bounding box center [1039, 116] width 189 height 29
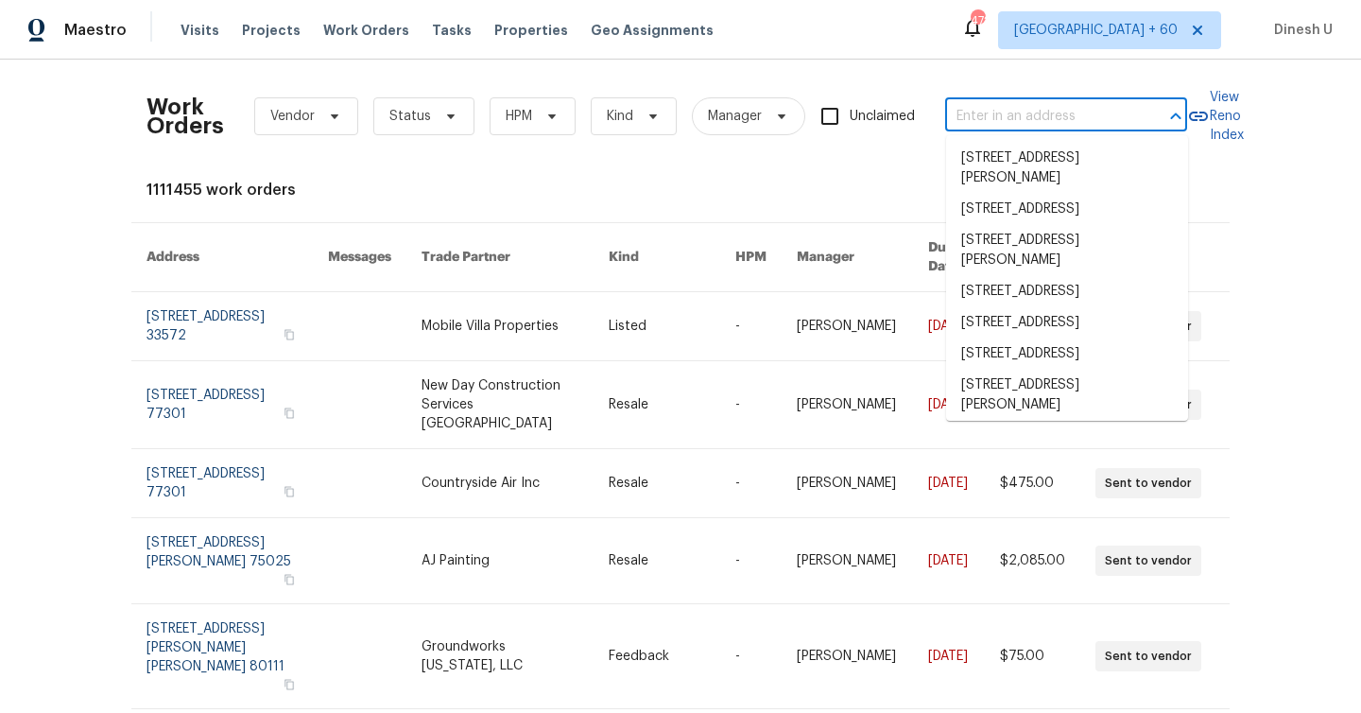
paste input "[STREET_ADDRESS][PERSON_NAME]"
type input "[STREET_ADDRESS][PERSON_NAME]"
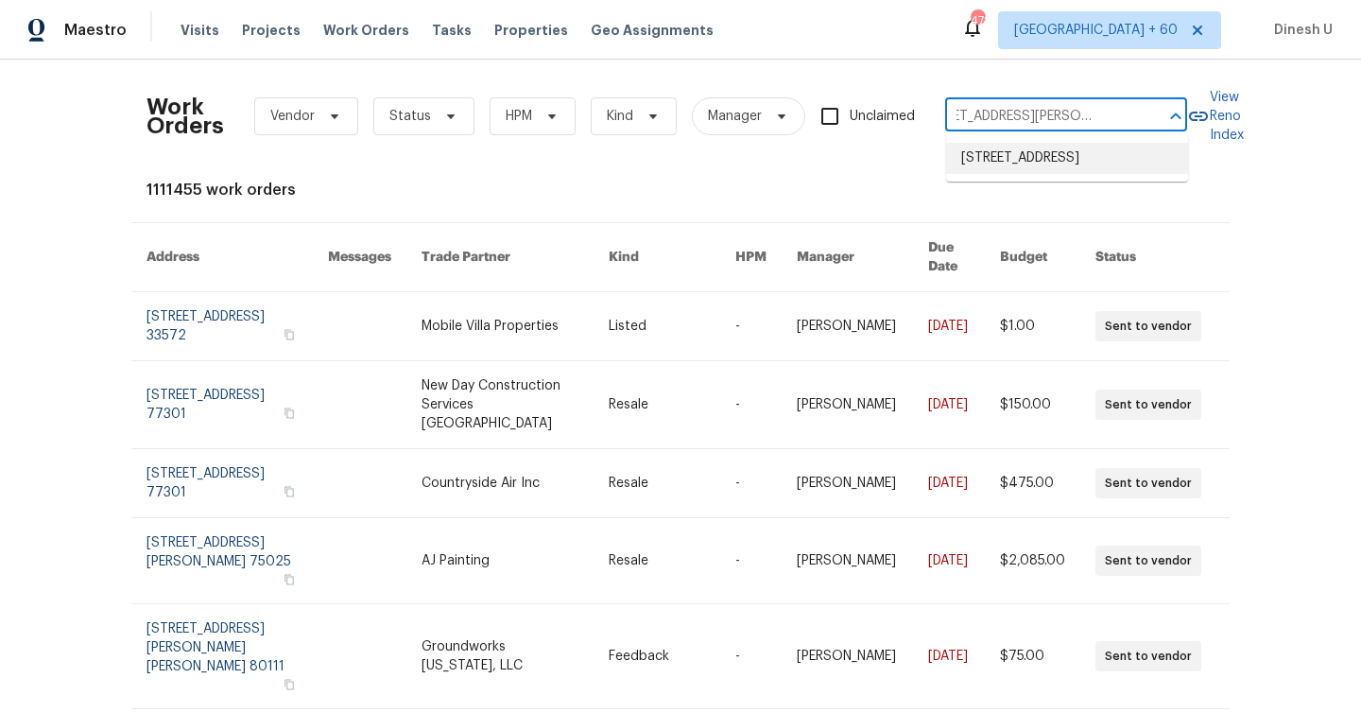
click at [976, 161] on li "[STREET_ADDRESS]" at bounding box center [1067, 158] width 242 height 31
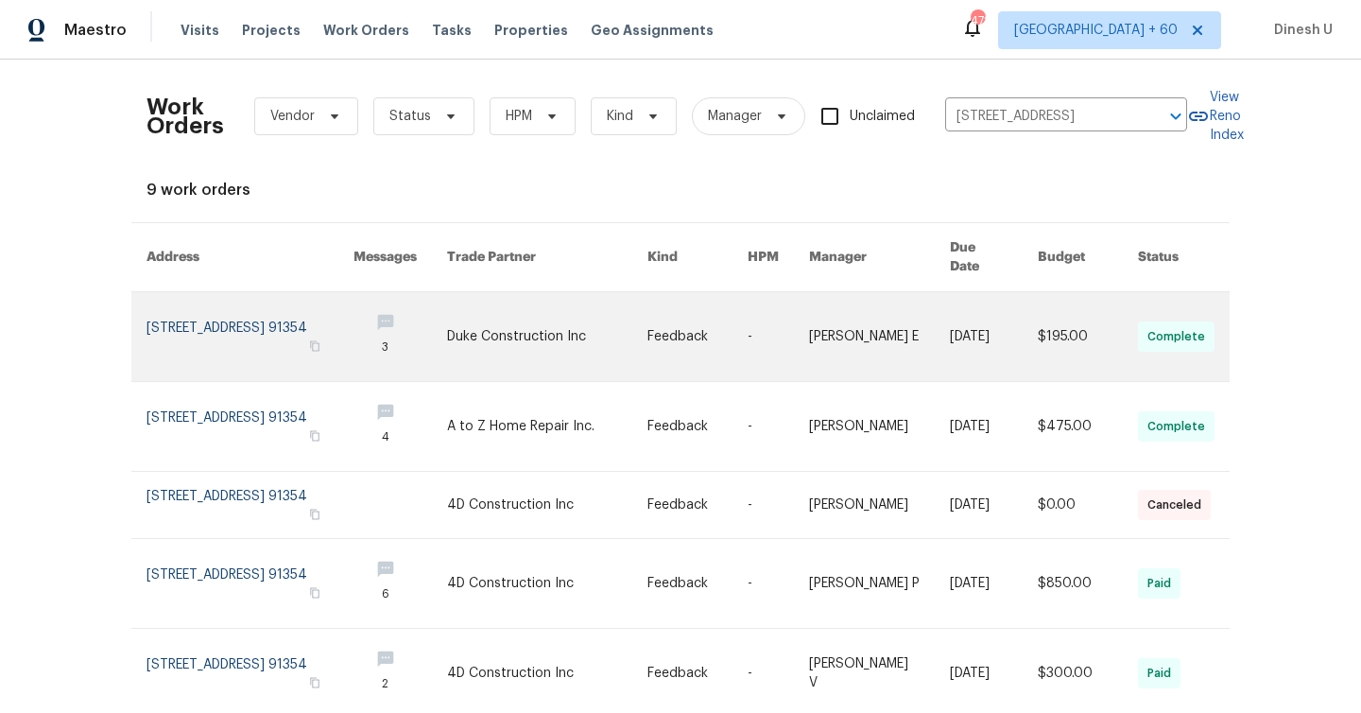
click at [172, 311] on link at bounding box center [250, 336] width 207 height 89
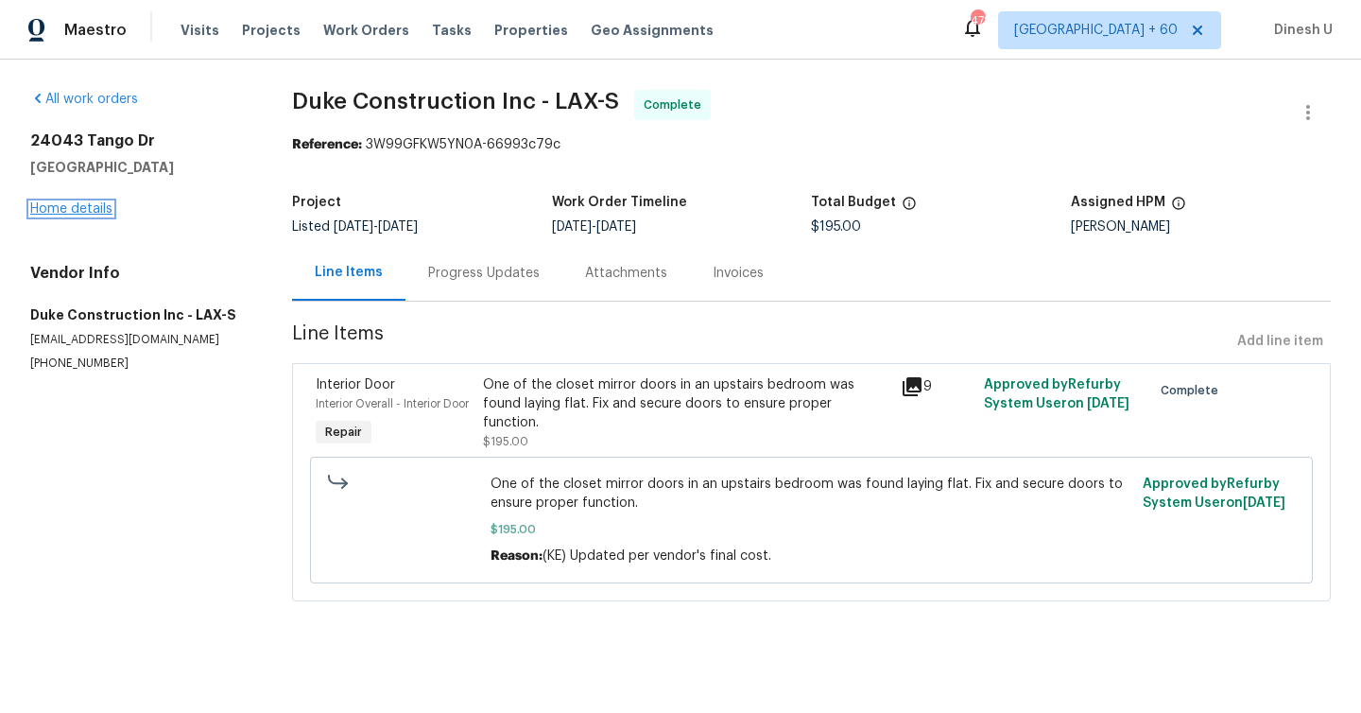
click at [64, 209] on link "Home details" at bounding box center [71, 208] width 82 height 13
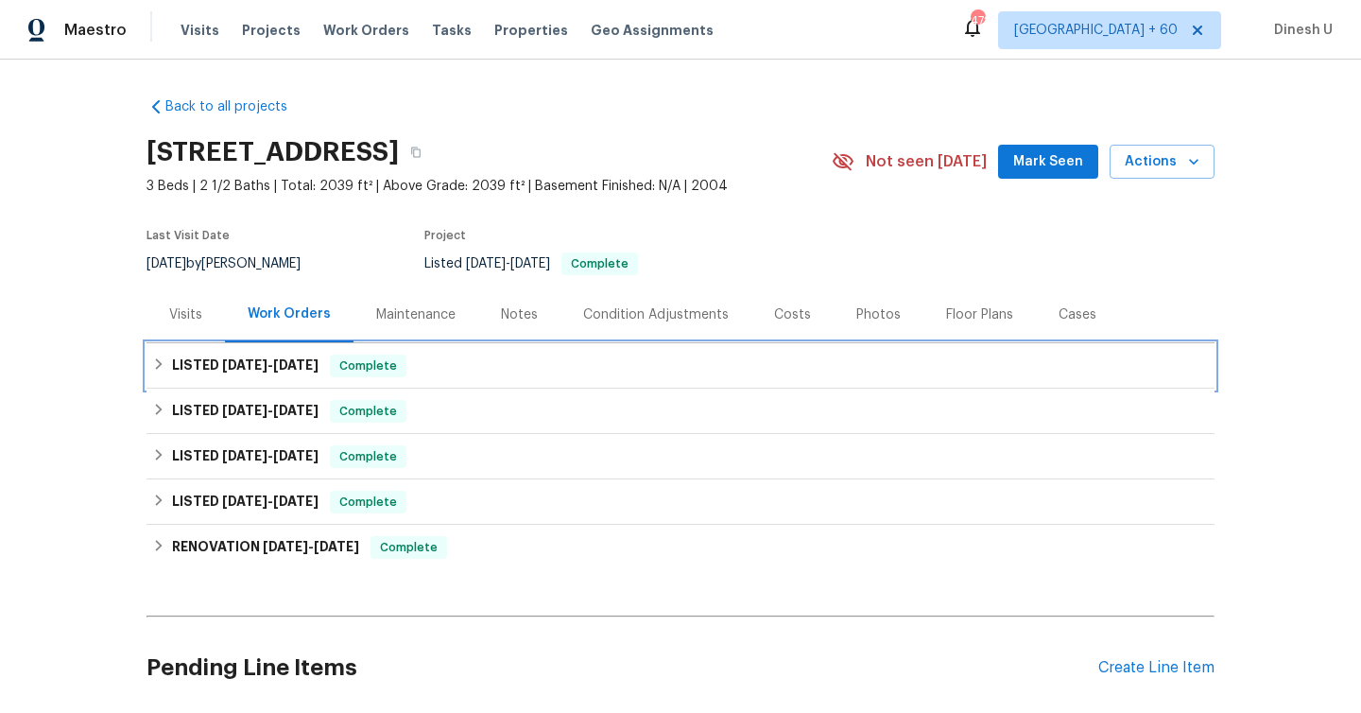
click at [249, 364] on span "[DATE]" at bounding box center [244, 364] width 45 height 13
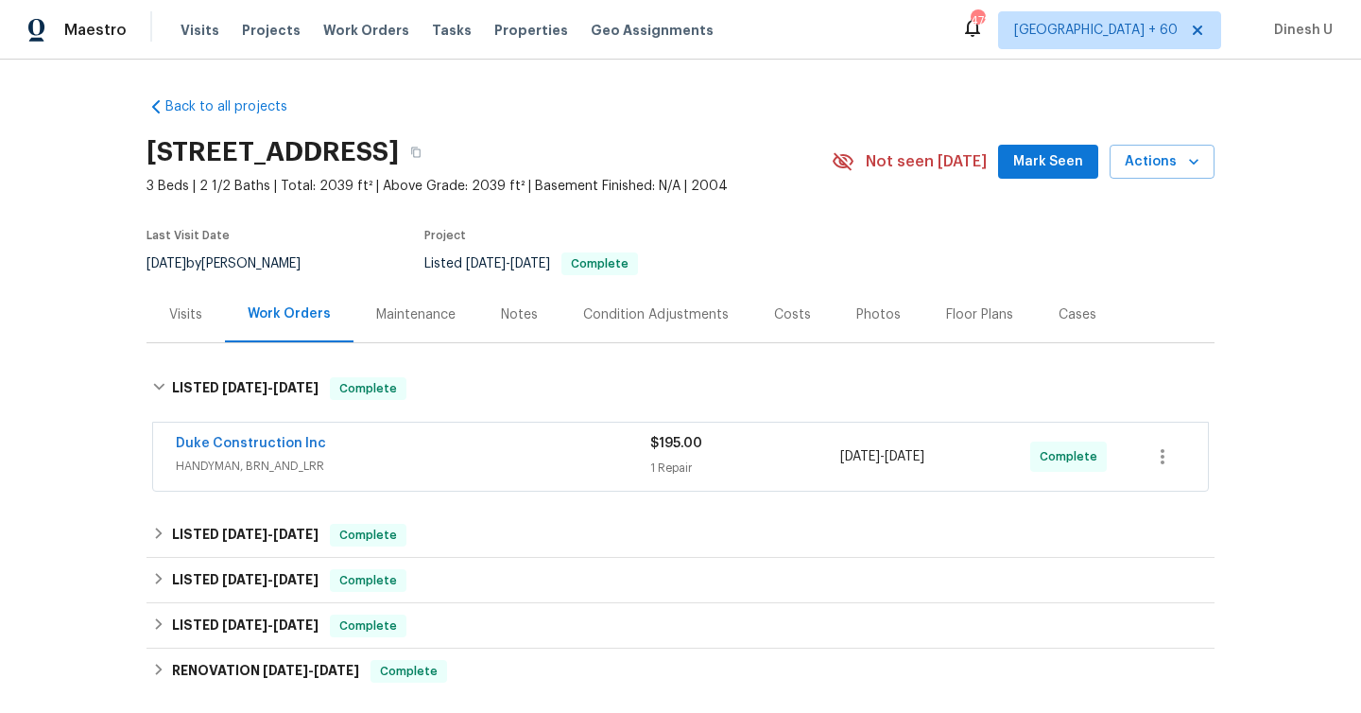
click at [667, 462] on div "1 Repair" at bounding box center [745, 468] width 190 height 19
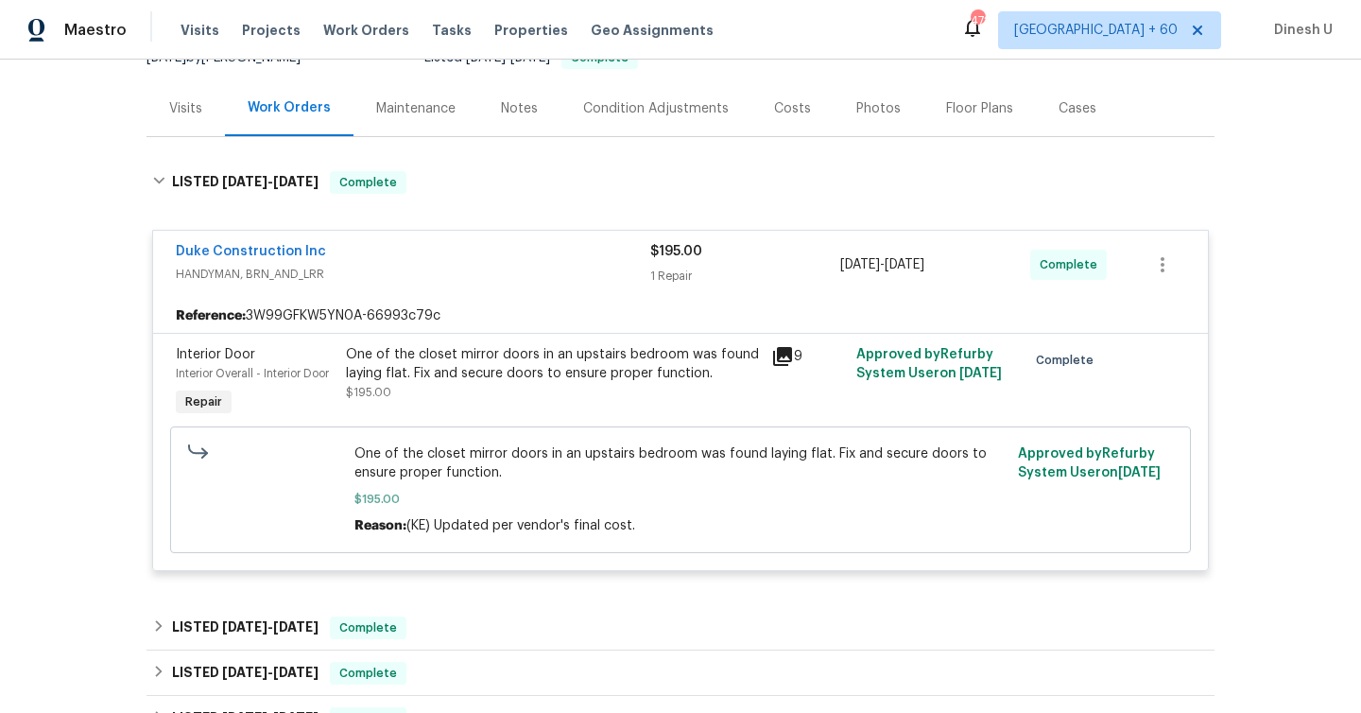
scroll to position [252, 0]
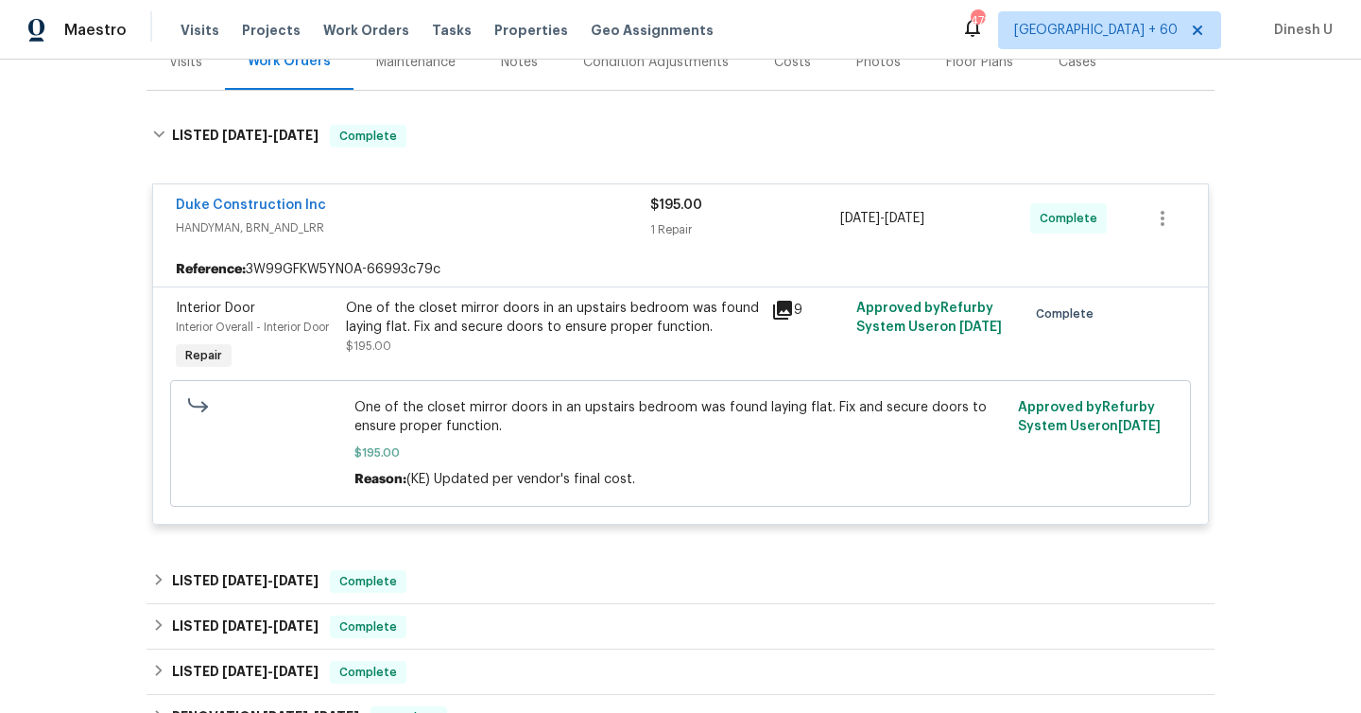
click at [785, 317] on icon at bounding box center [782, 310] width 23 height 23
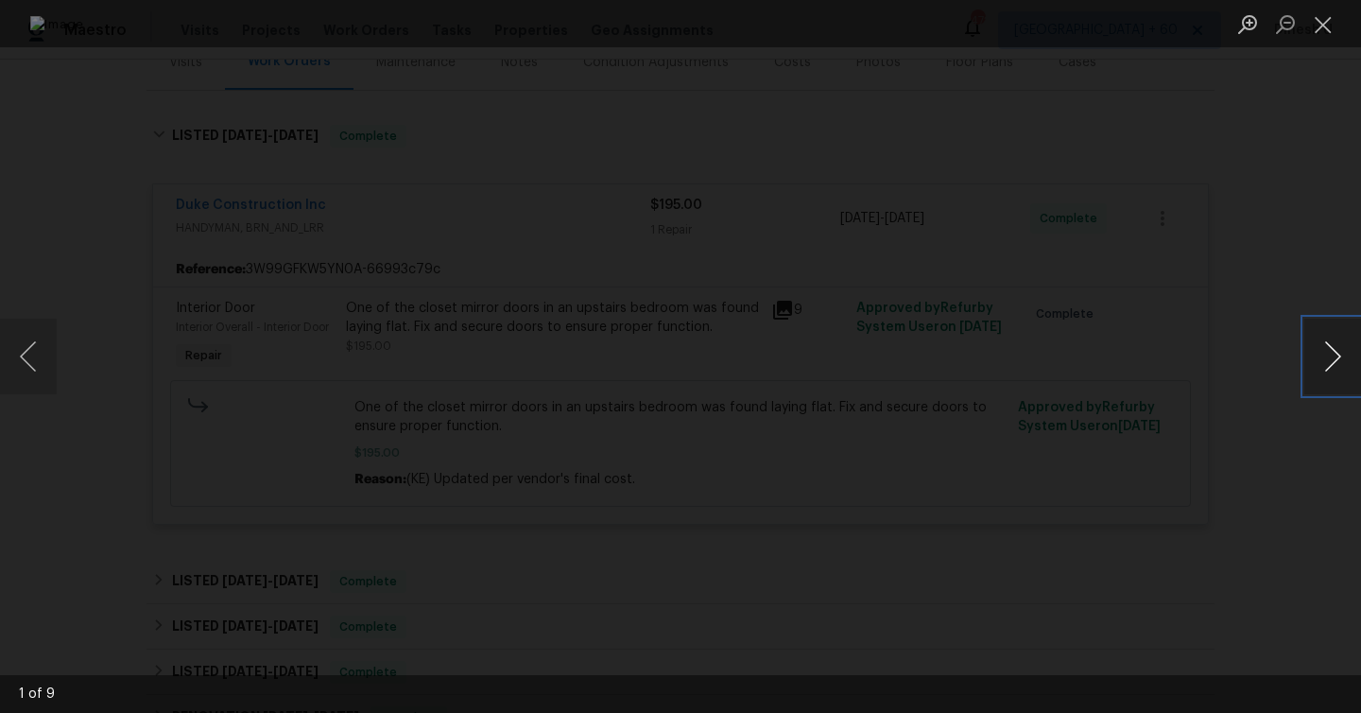
click at [1324, 355] on button "Next image" at bounding box center [1333, 357] width 57 height 76
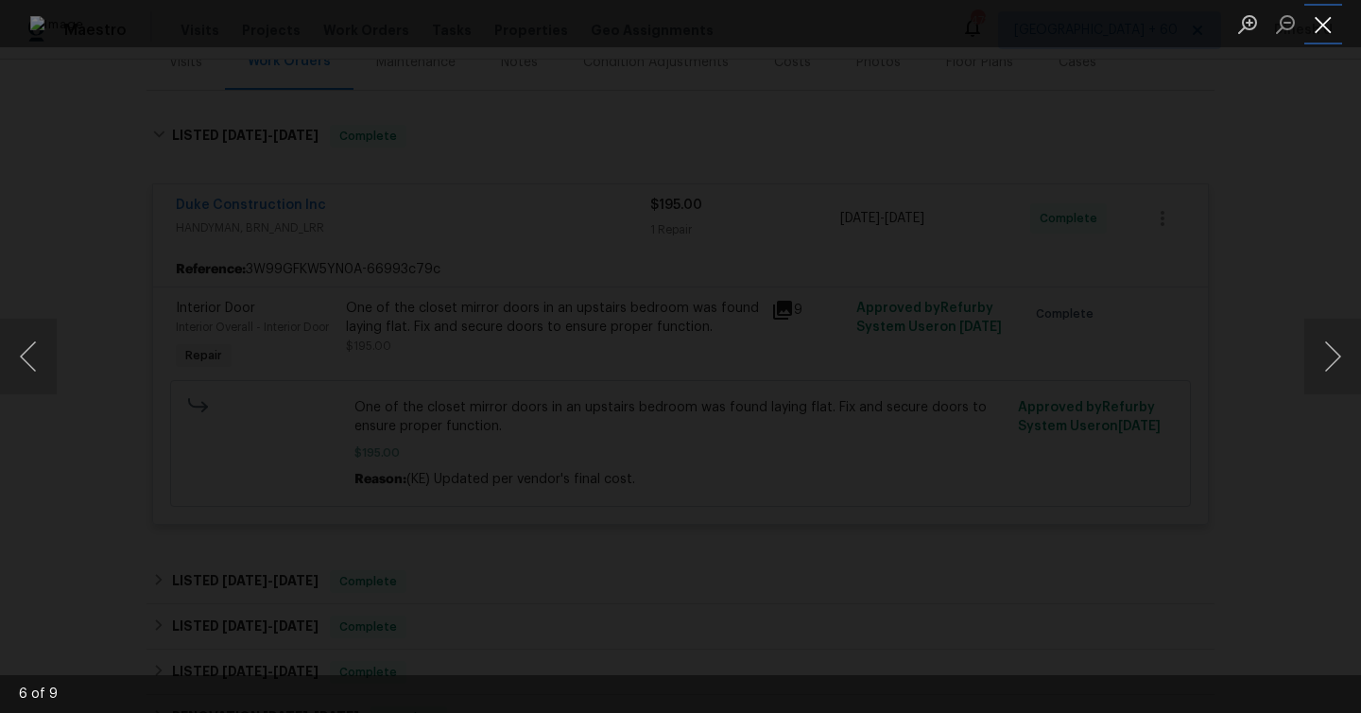
click at [1335, 25] on button "Close lightbox" at bounding box center [1324, 24] width 38 height 33
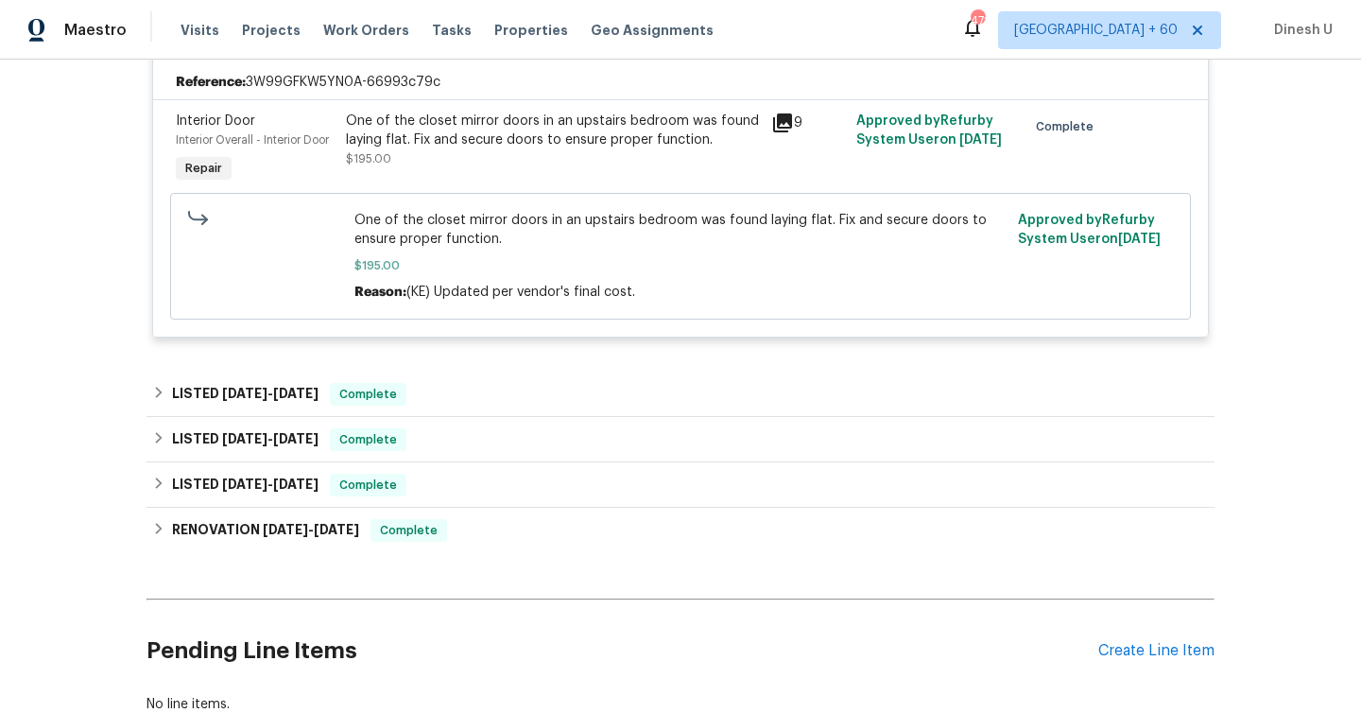
scroll to position [570, 0]
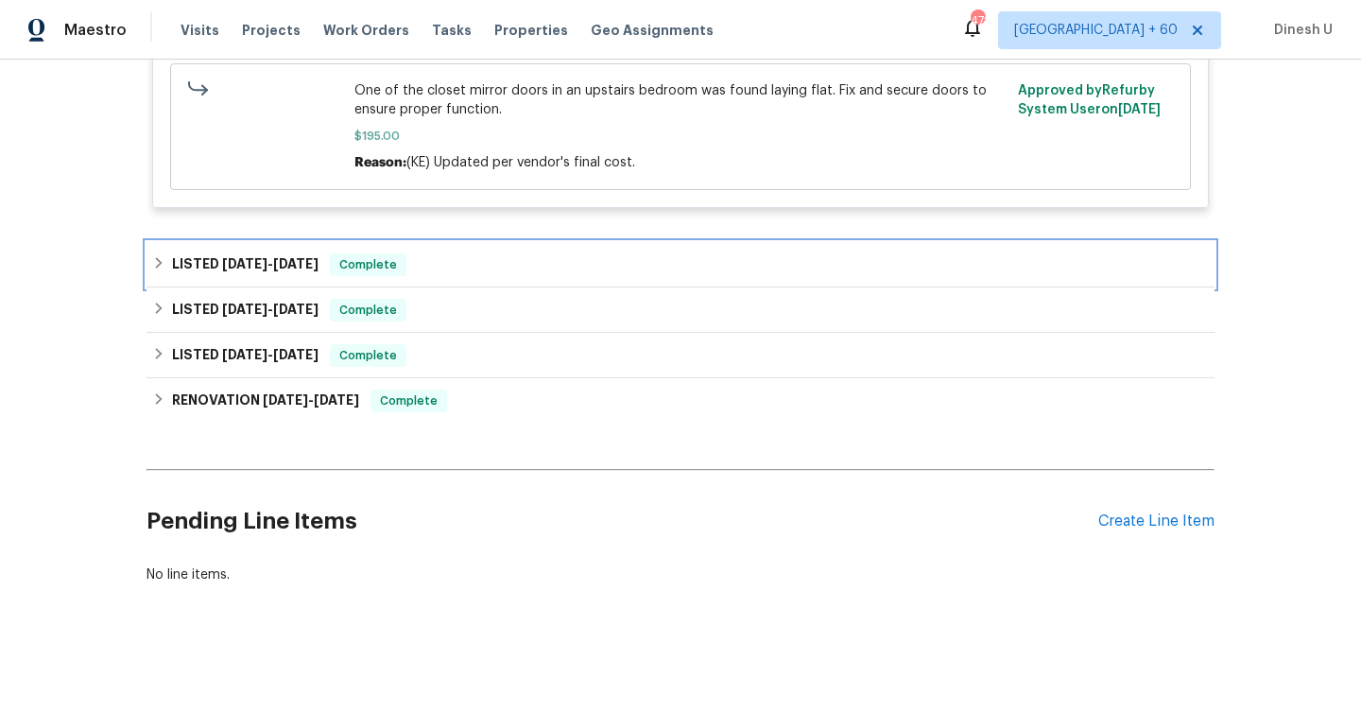
click at [264, 256] on h6 "LISTED [DATE] - [DATE]" at bounding box center [245, 264] width 147 height 23
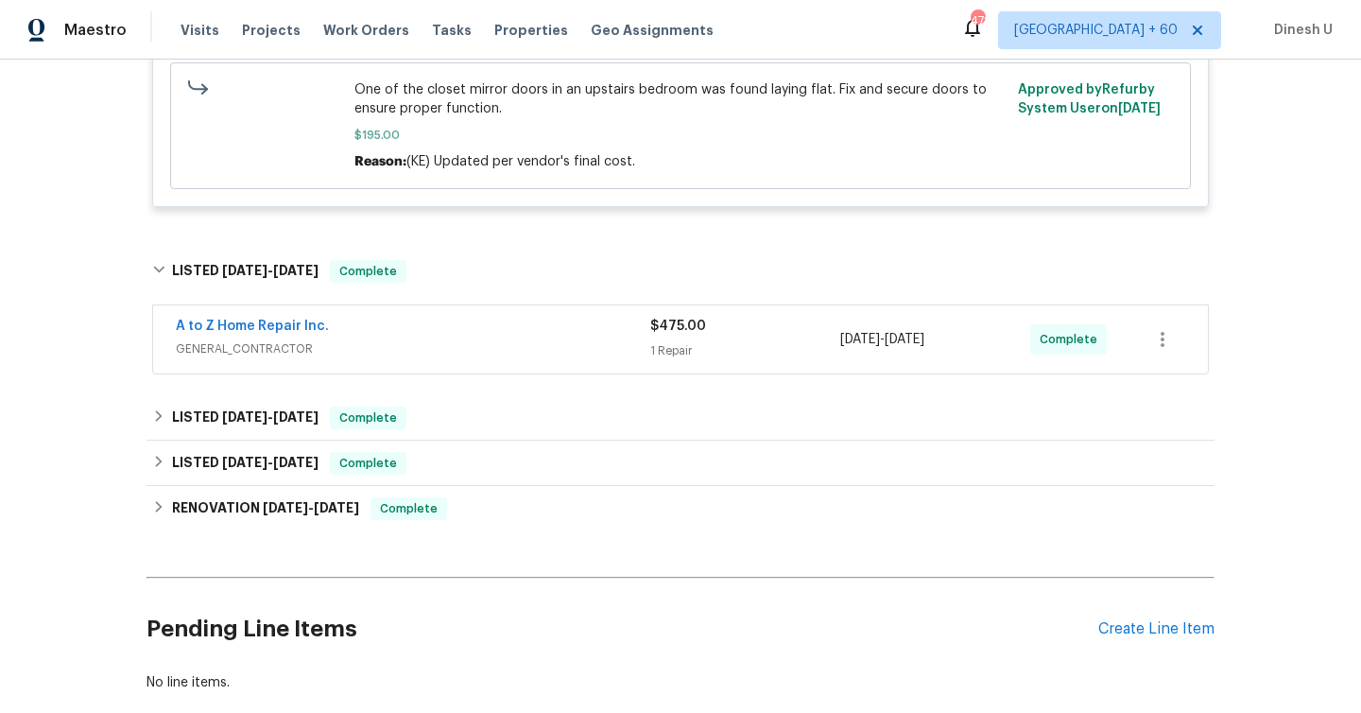
click at [651, 343] on div "1 Repair" at bounding box center [745, 350] width 190 height 19
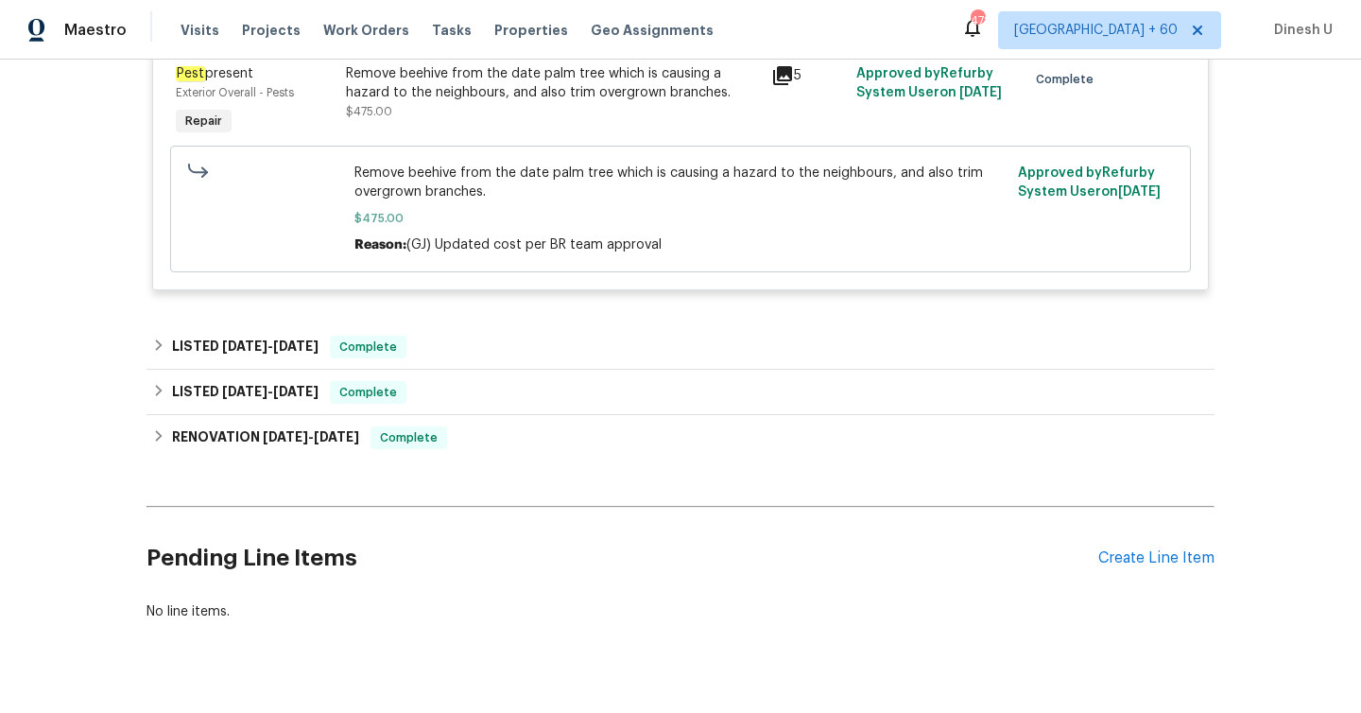
scroll to position [978, 0]
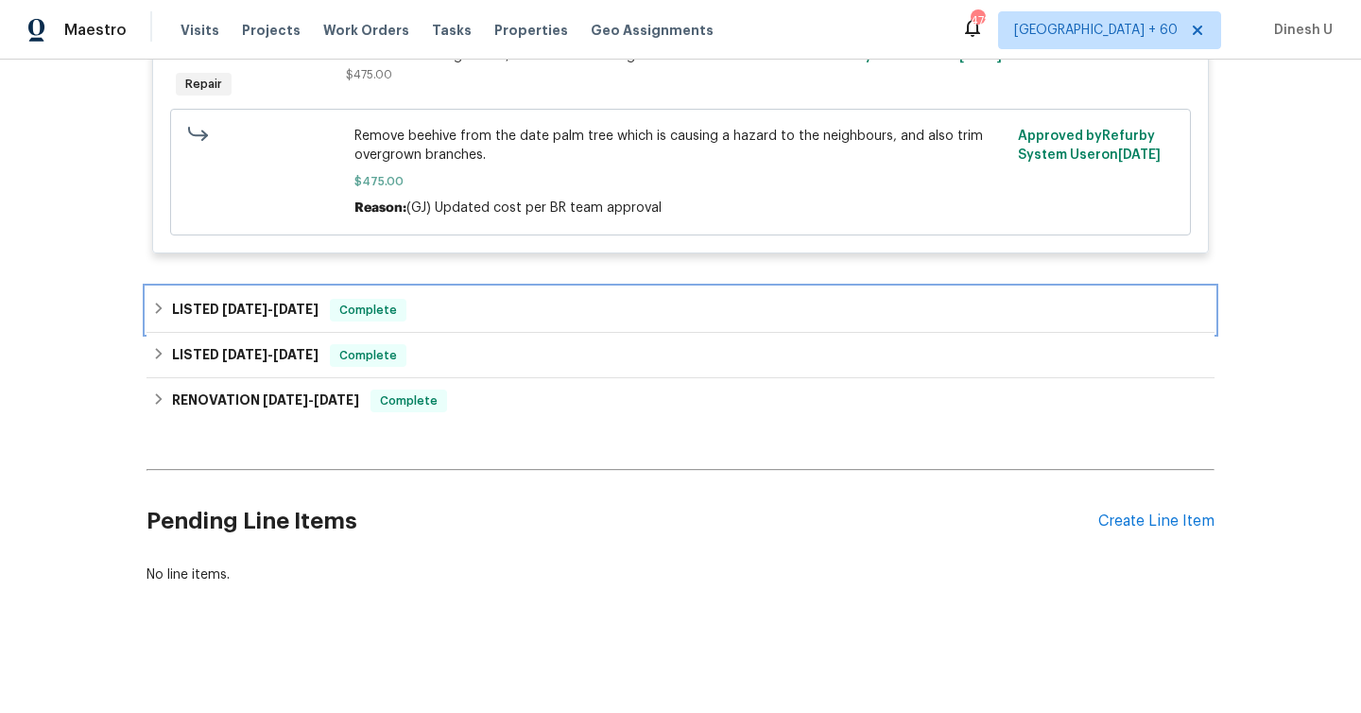
click at [286, 306] on span "[DATE]" at bounding box center [295, 309] width 45 height 13
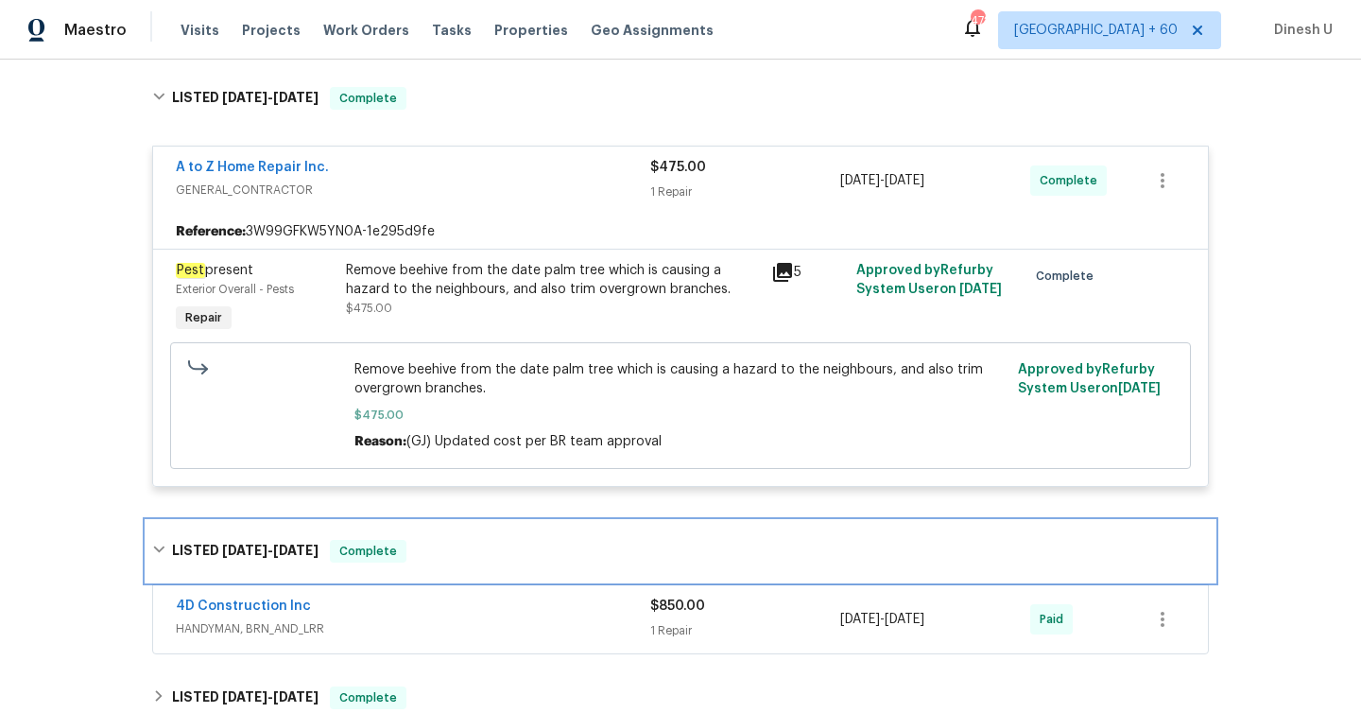
scroll to position [0, 0]
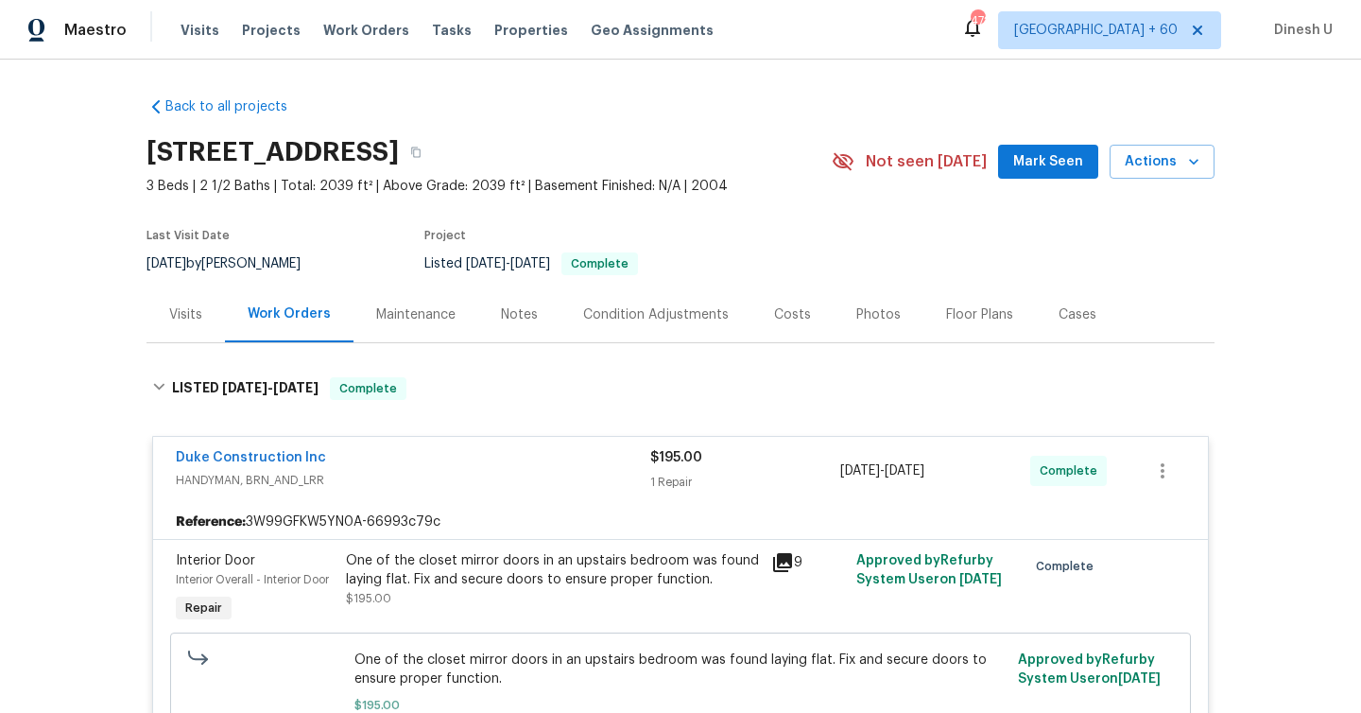
click at [199, 316] on div "Visits" at bounding box center [185, 314] width 33 height 19
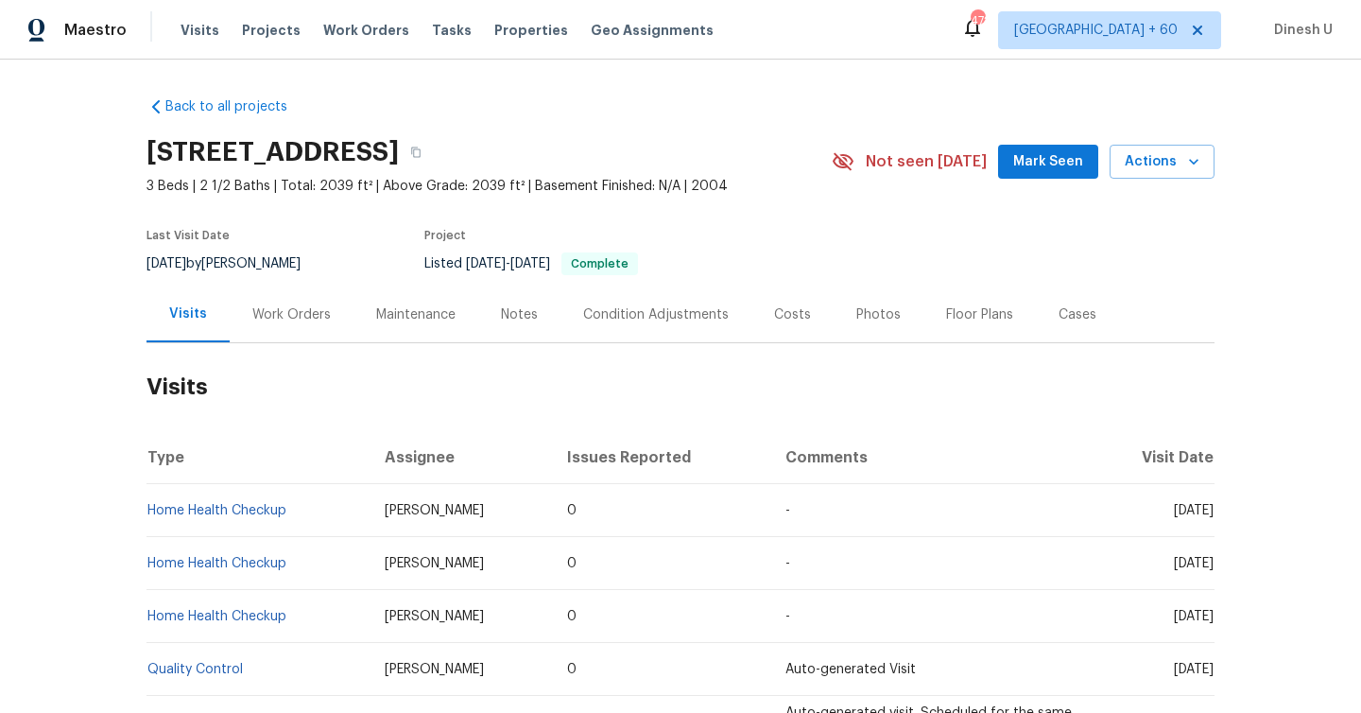
click at [265, 314] on div "Work Orders" at bounding box center [291, 314] width 78 height 19
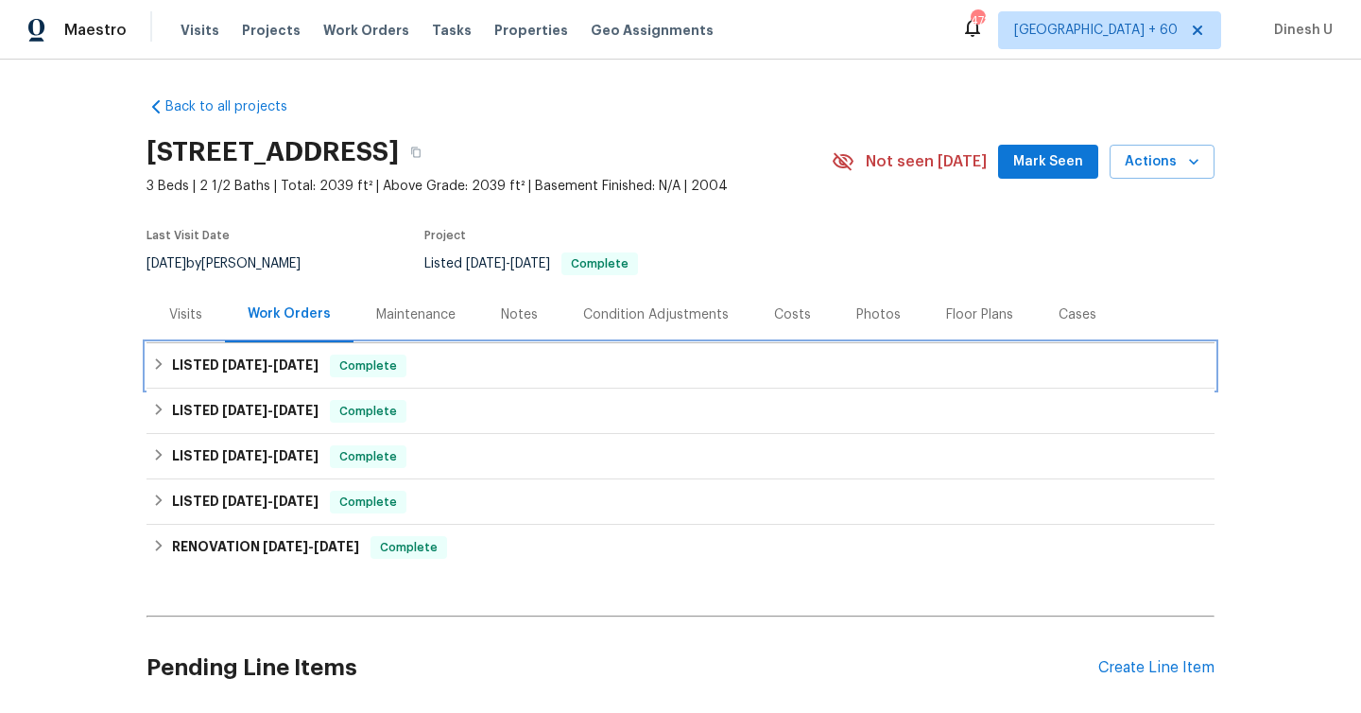
click at [230, 365] on span "[DATE]" at bounding box center [244, 364] width 45 height 13
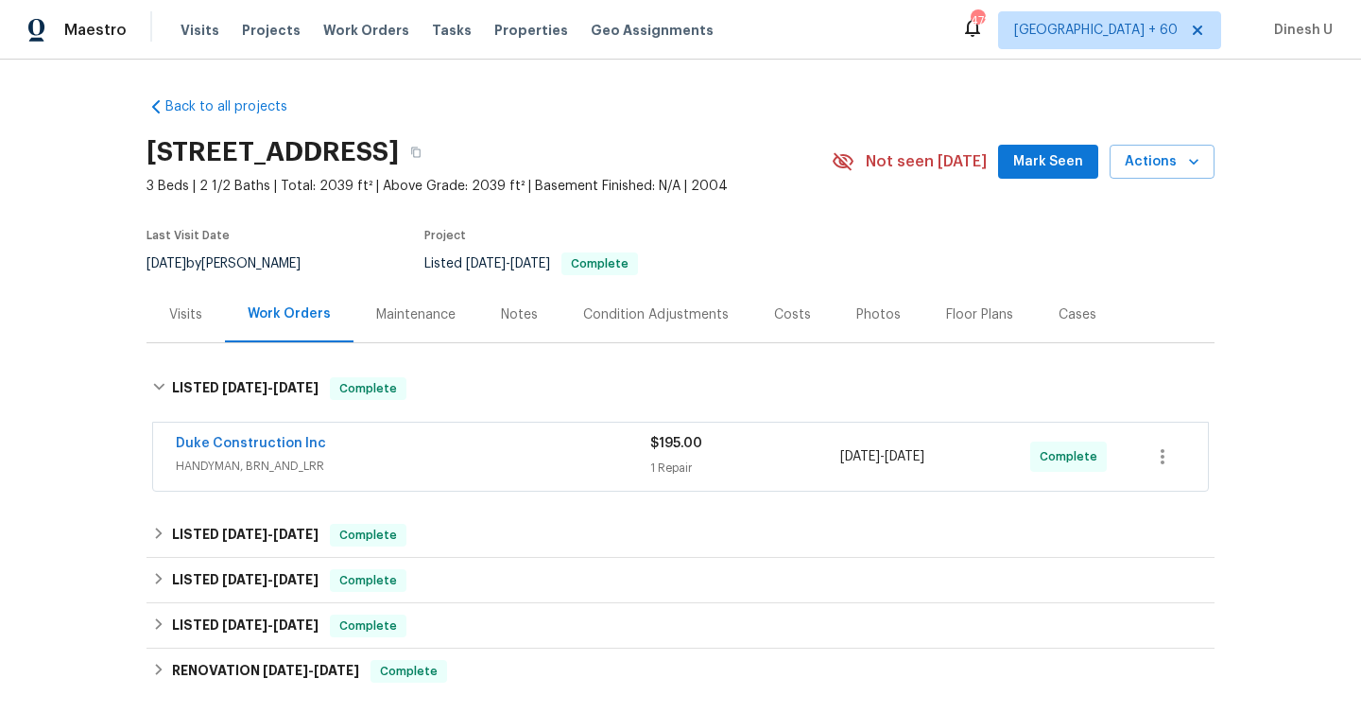
click at [669, 459] on div "1 Repair" at bounding box center [745, 468] width 190 height 19
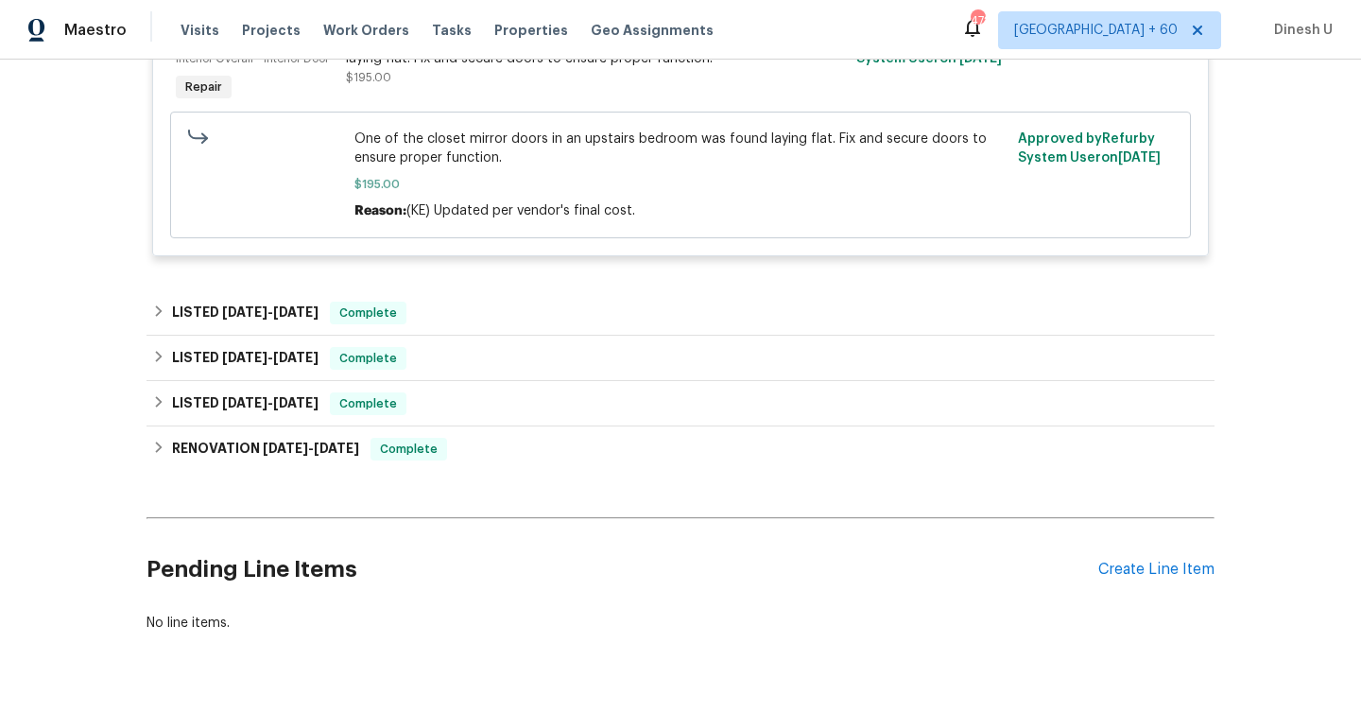
scroll to position [545, 0]
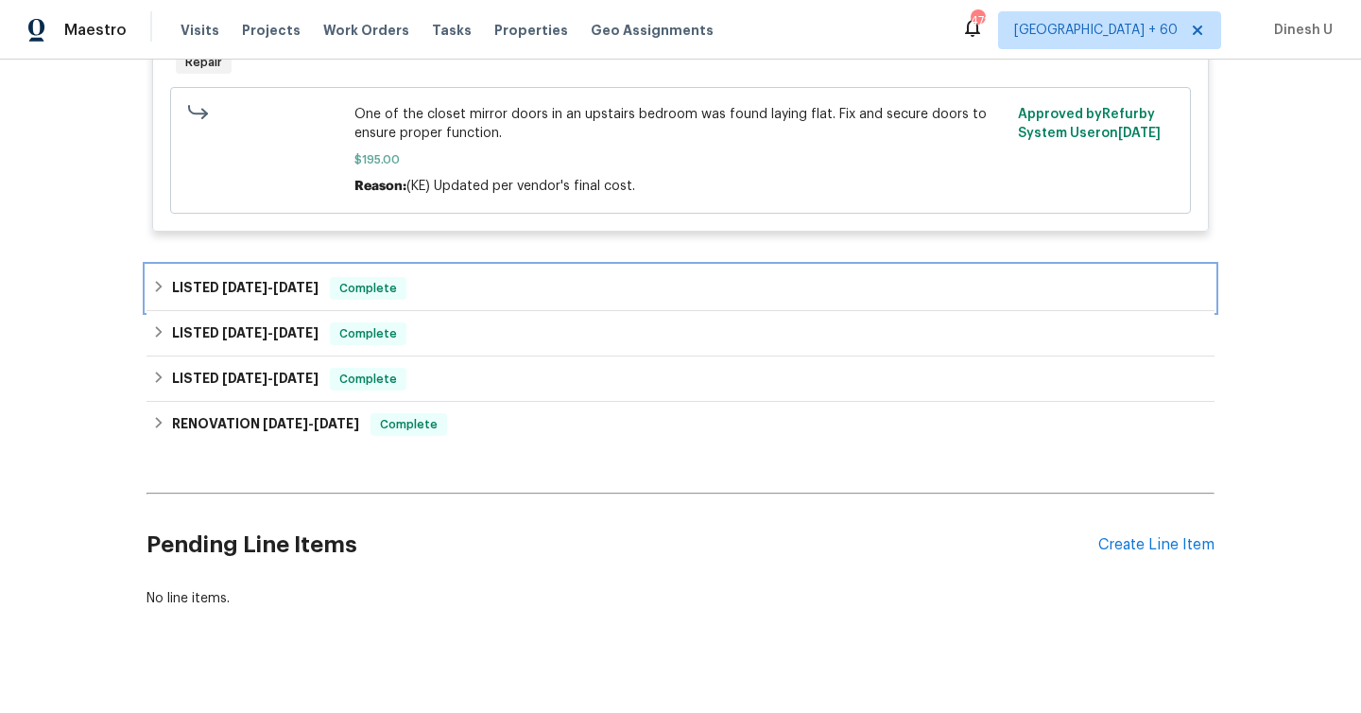
click at [308, 288] on span "[DATE]" at bounding box center [295, 287] width 45 height 13
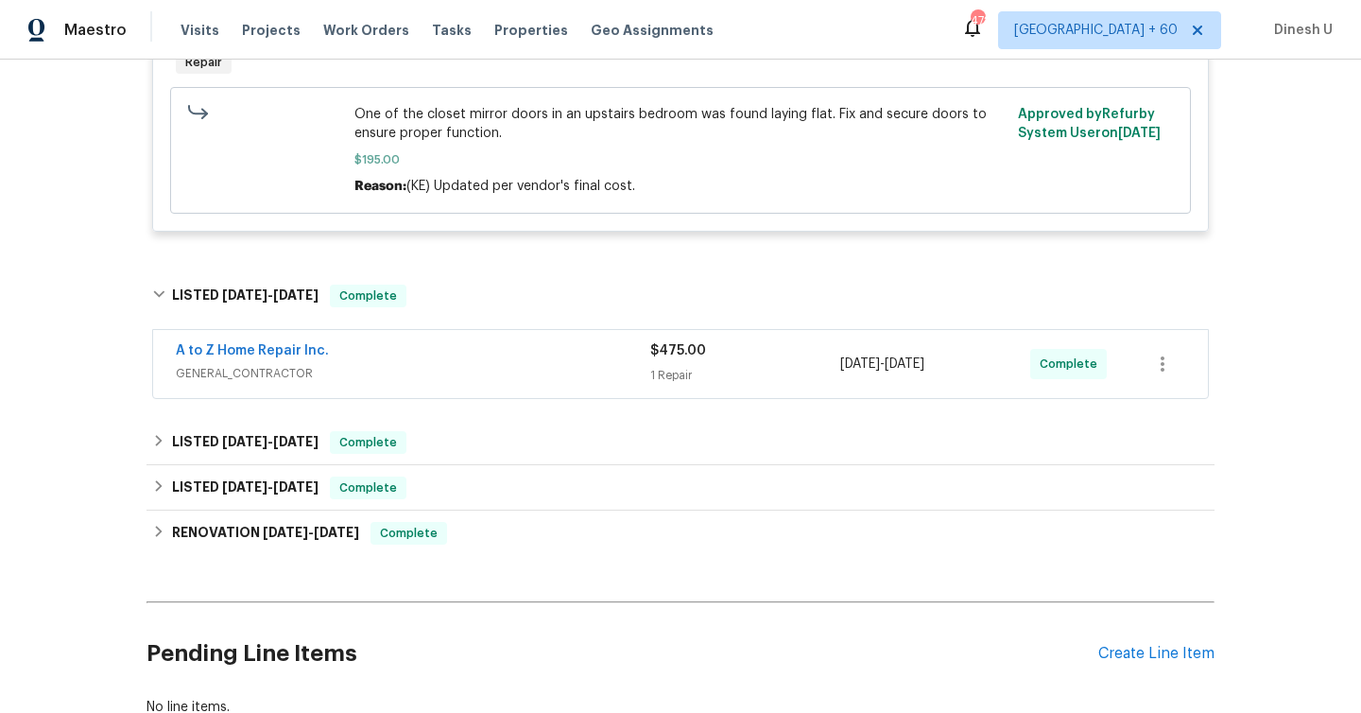
click at [672, 363] on div "$475.00 1 Repair" at bounding box center [745, 363] width 190 height 45
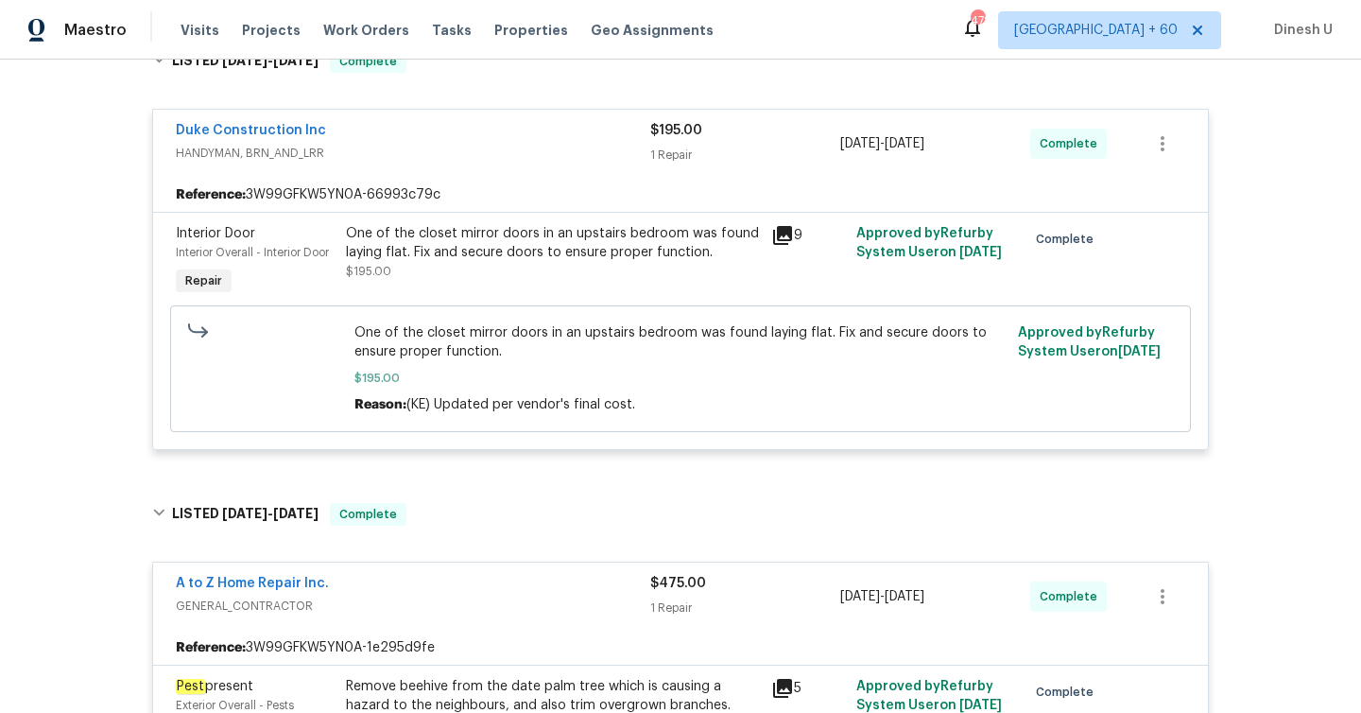
scroll to position [0, 0]
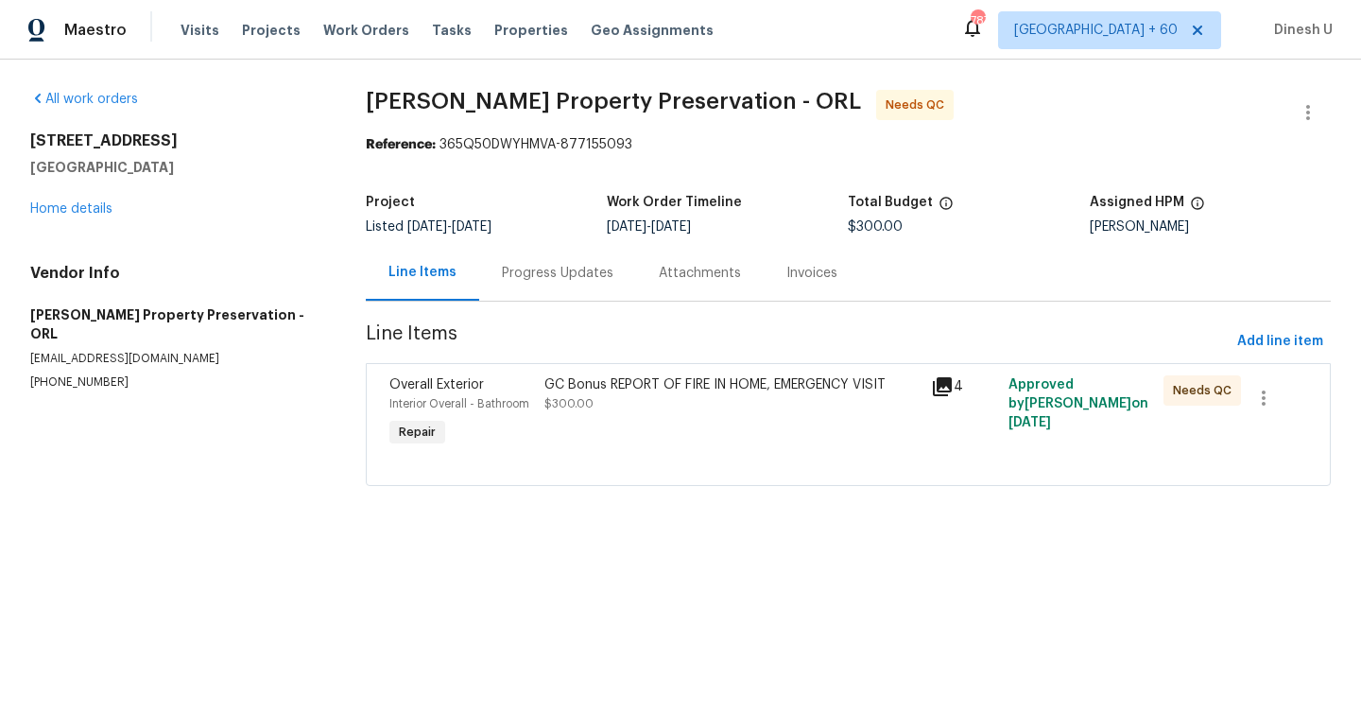
click at [561, 274] on div "Progress Updates" at bounding box center [558, 273] width 112 height 19
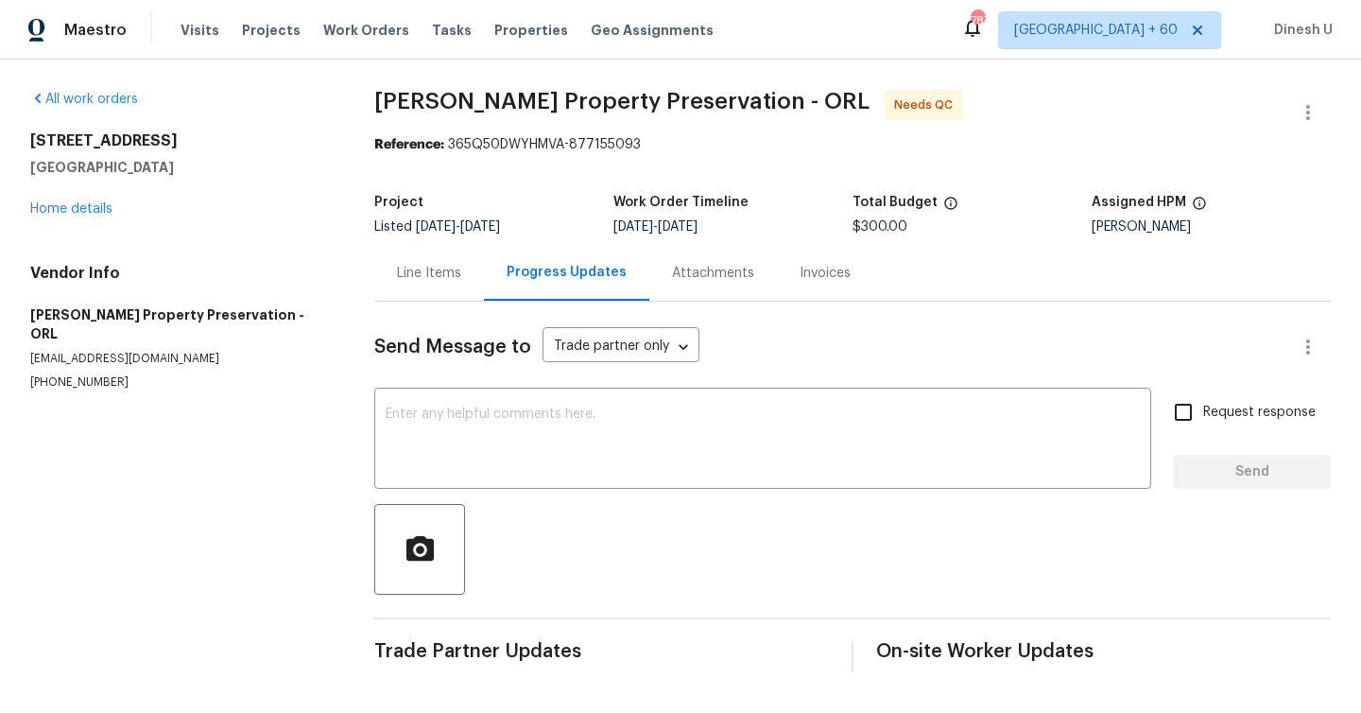
click at [442, 266] on div "Line Items" at bounding box center [429, 273] width 64 height 19
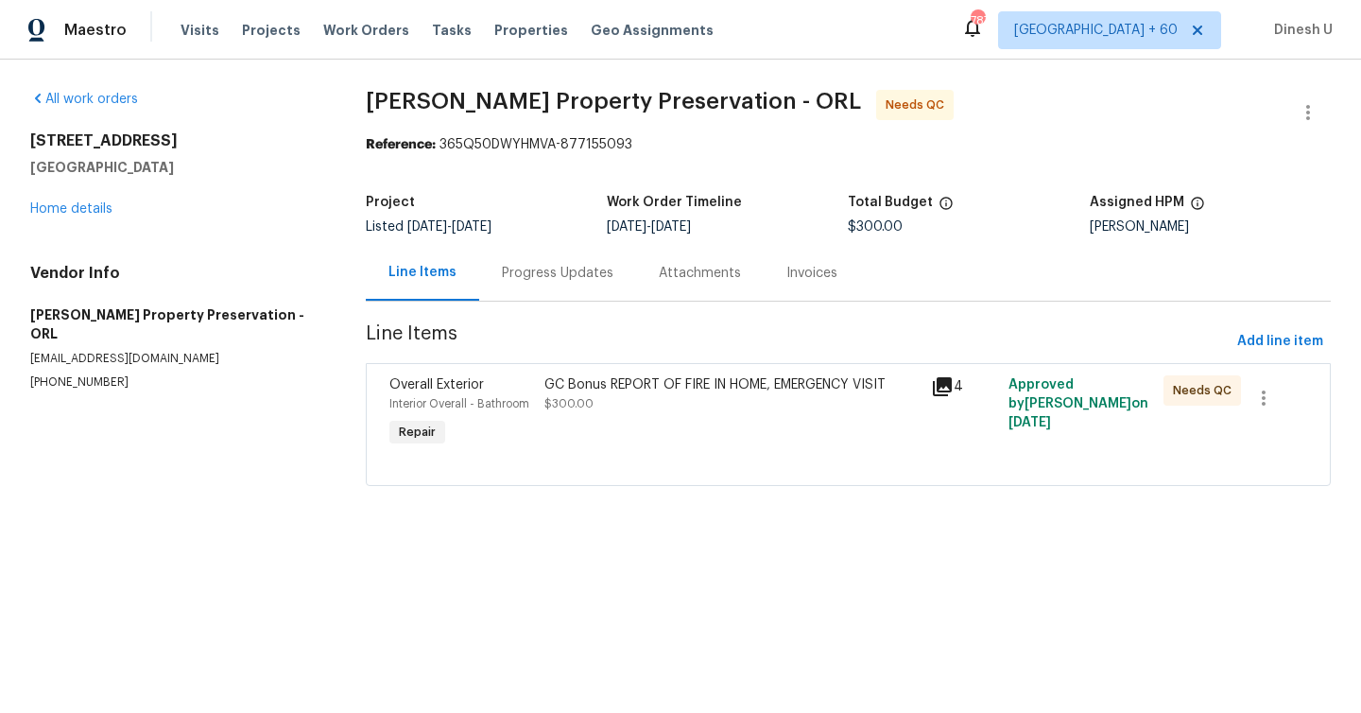
click at [787, 265] on div "Invoices" at bounding box center [812, 273] width 51 height 19
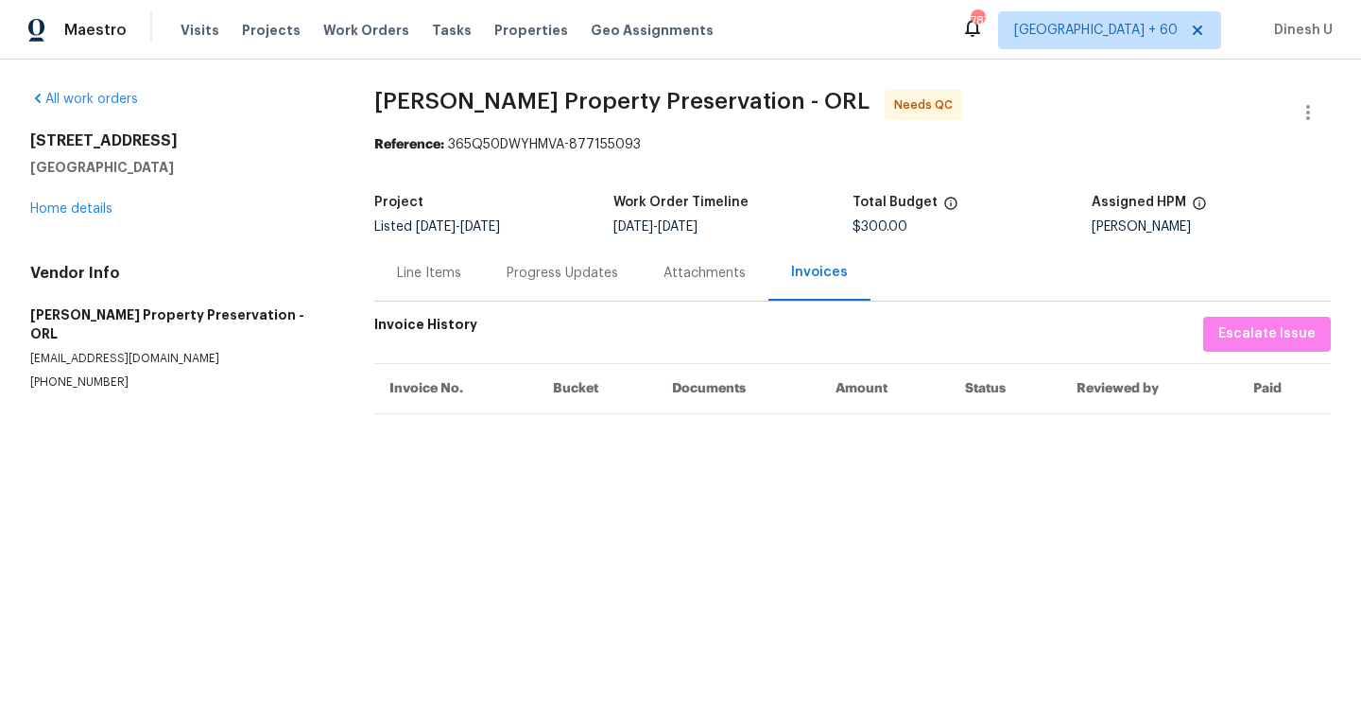
click at [443, 266] on div "Line Items" at bounding box center [429, 273] width 64 height 19
